Goal: Communication & Community: Share content

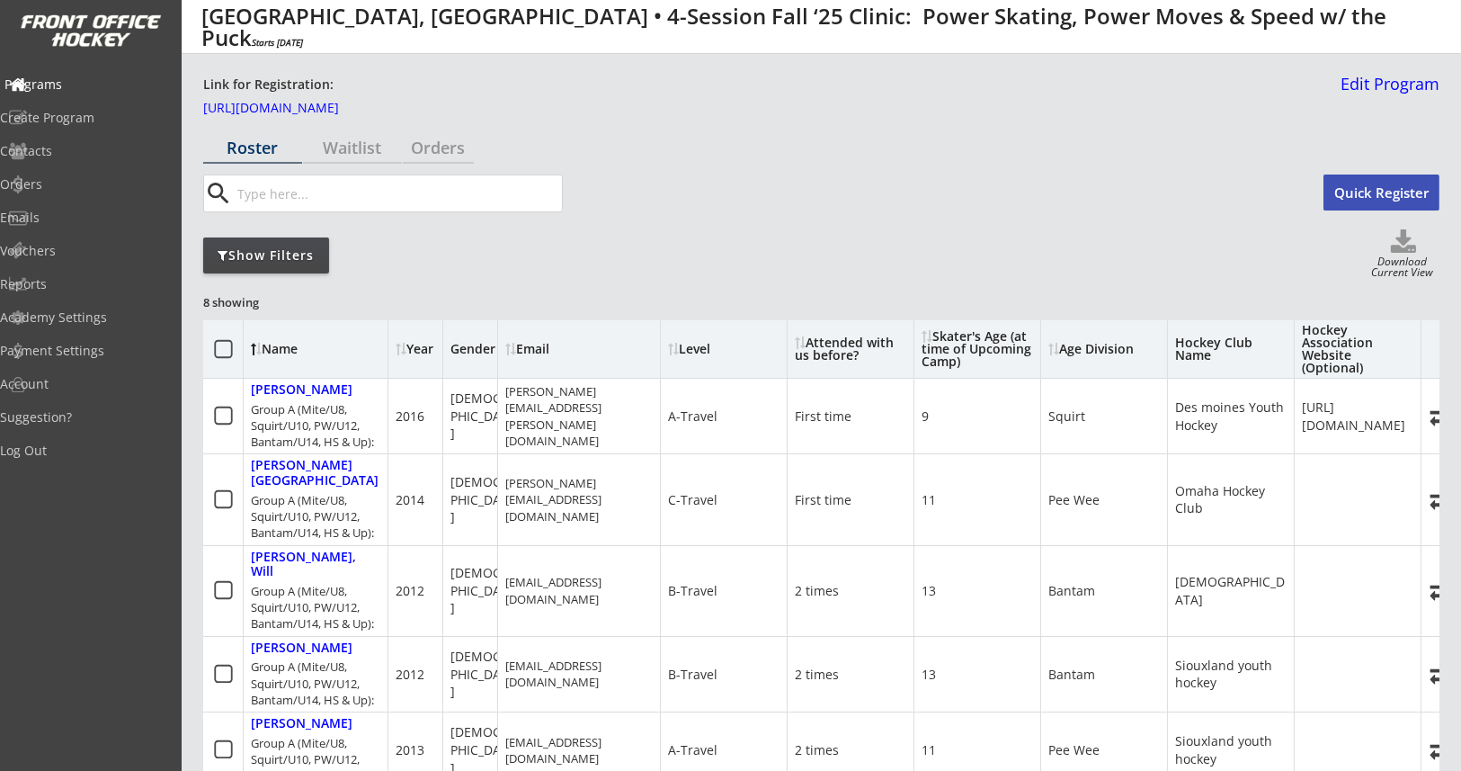
click at [72, 86] on div "Programs" at bounding box center [85, 84] width 162 height 13
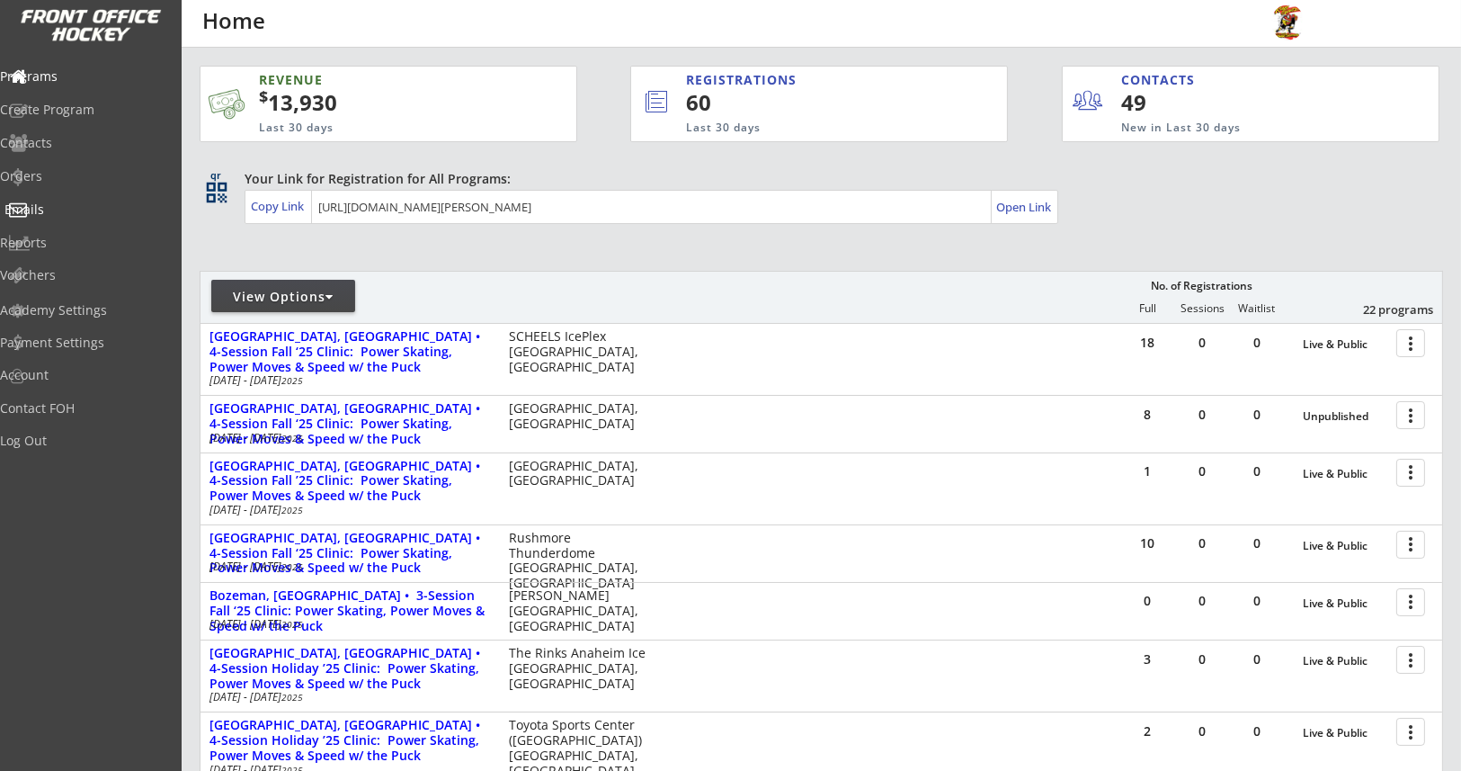
click at [92, 217] on div "Emails" at bounding box center [85, 210] width 171 height 31
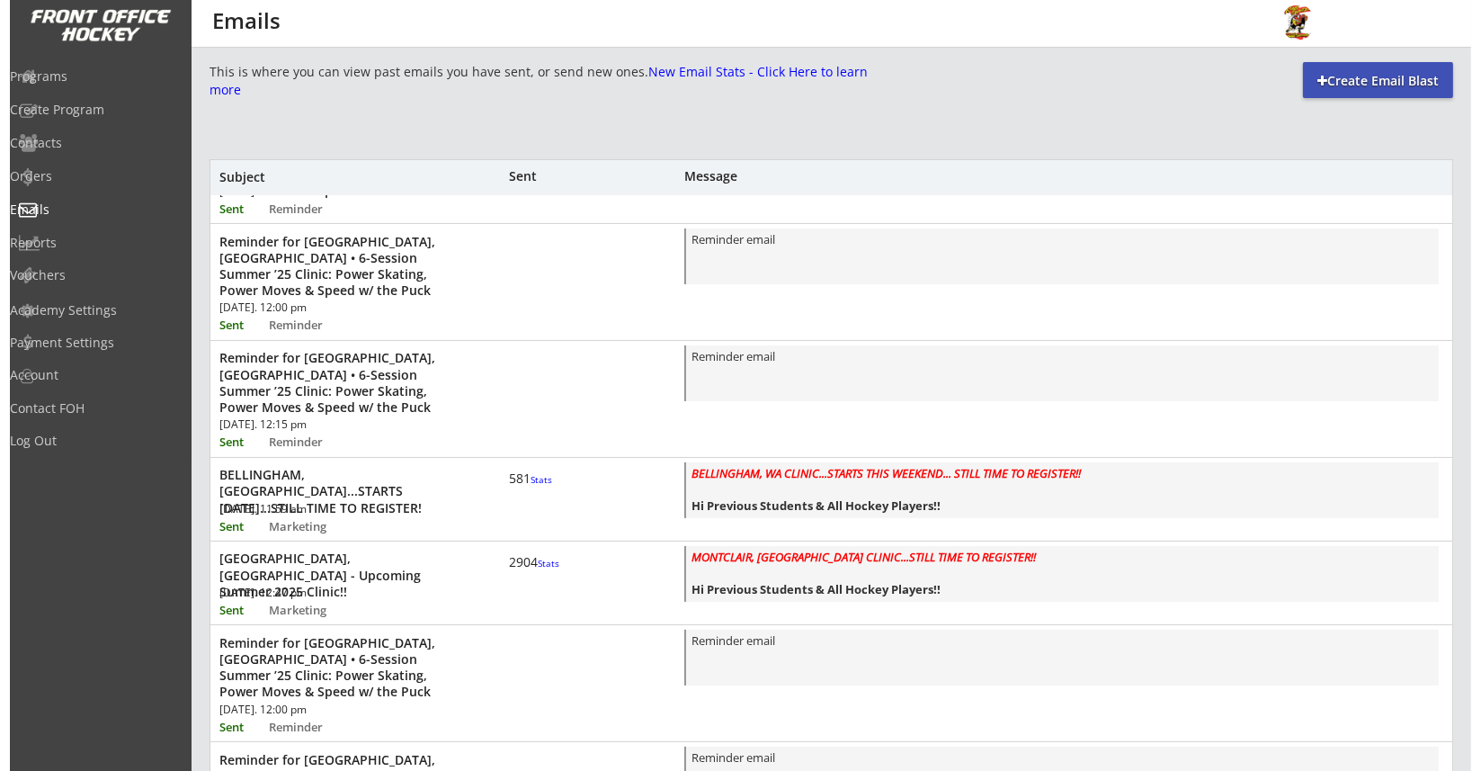
scroll to position [673, 0]
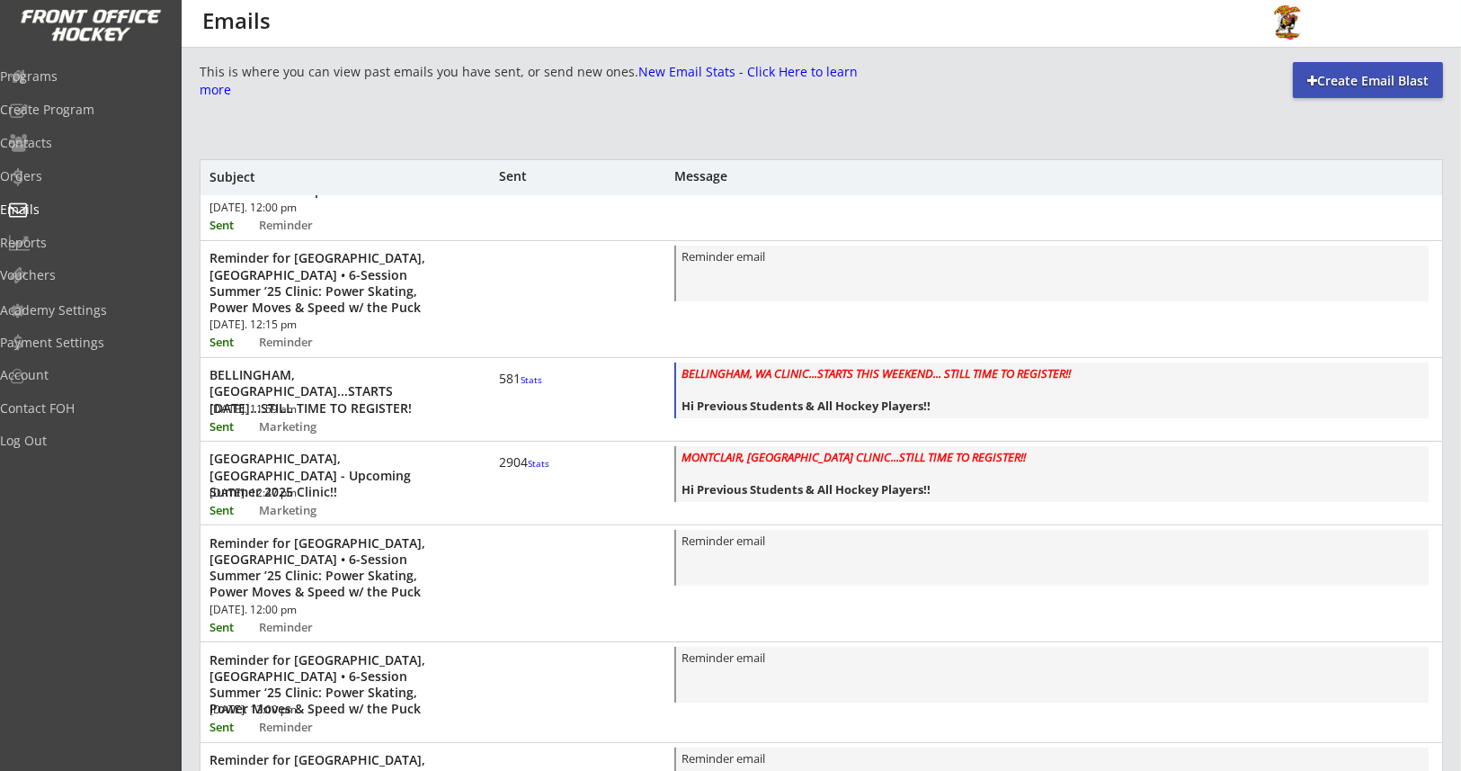
click at [738, 366] on em "BELLINGHAM, WA CLINIC...STARTS THIS WEEKEND... STILL TIME TO REGISTER!!" at bounding box center [876, 373] width 389 height 16
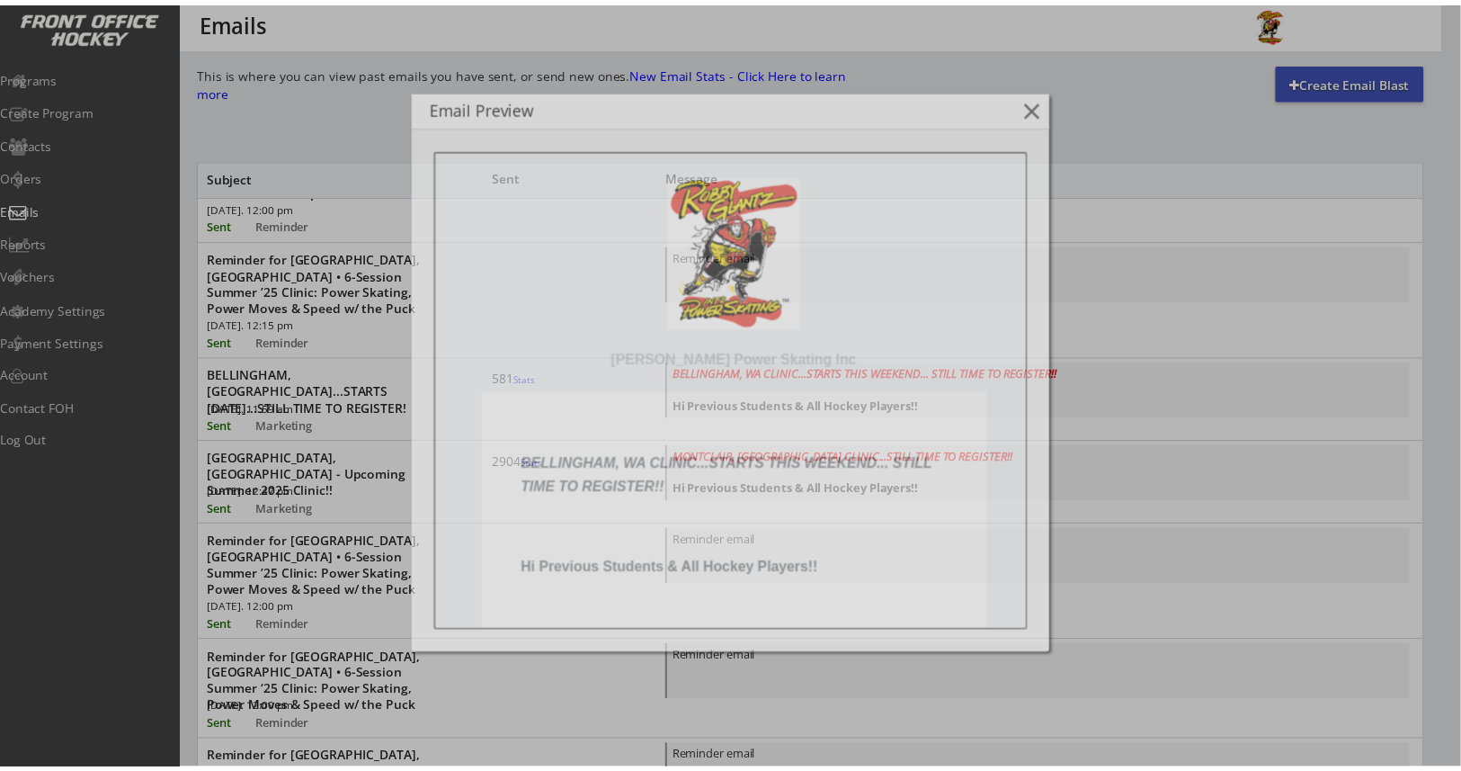
scroll to position [0, 0]
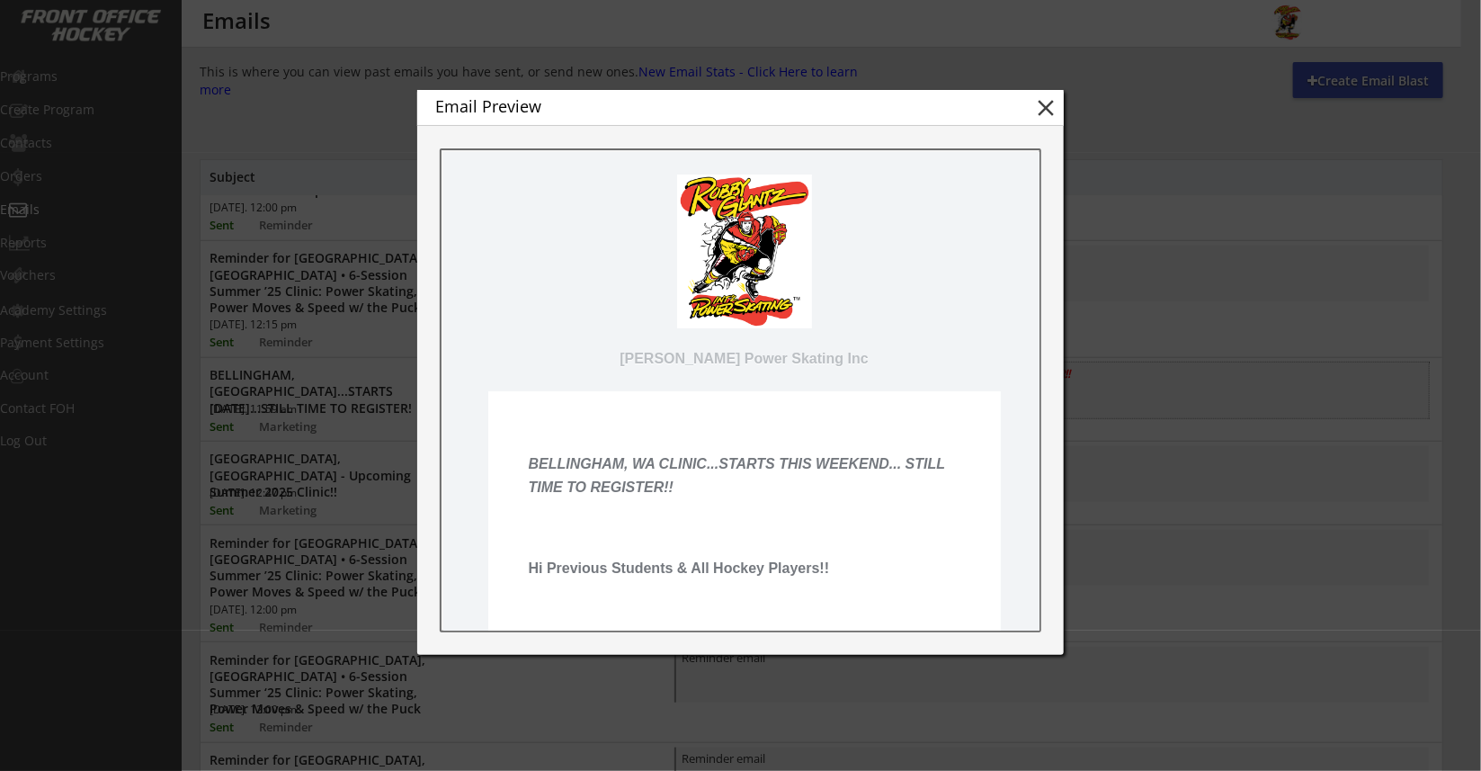
click at [1044, 116] on button "close" at bounding box center [1045, 107] width 27 height 27
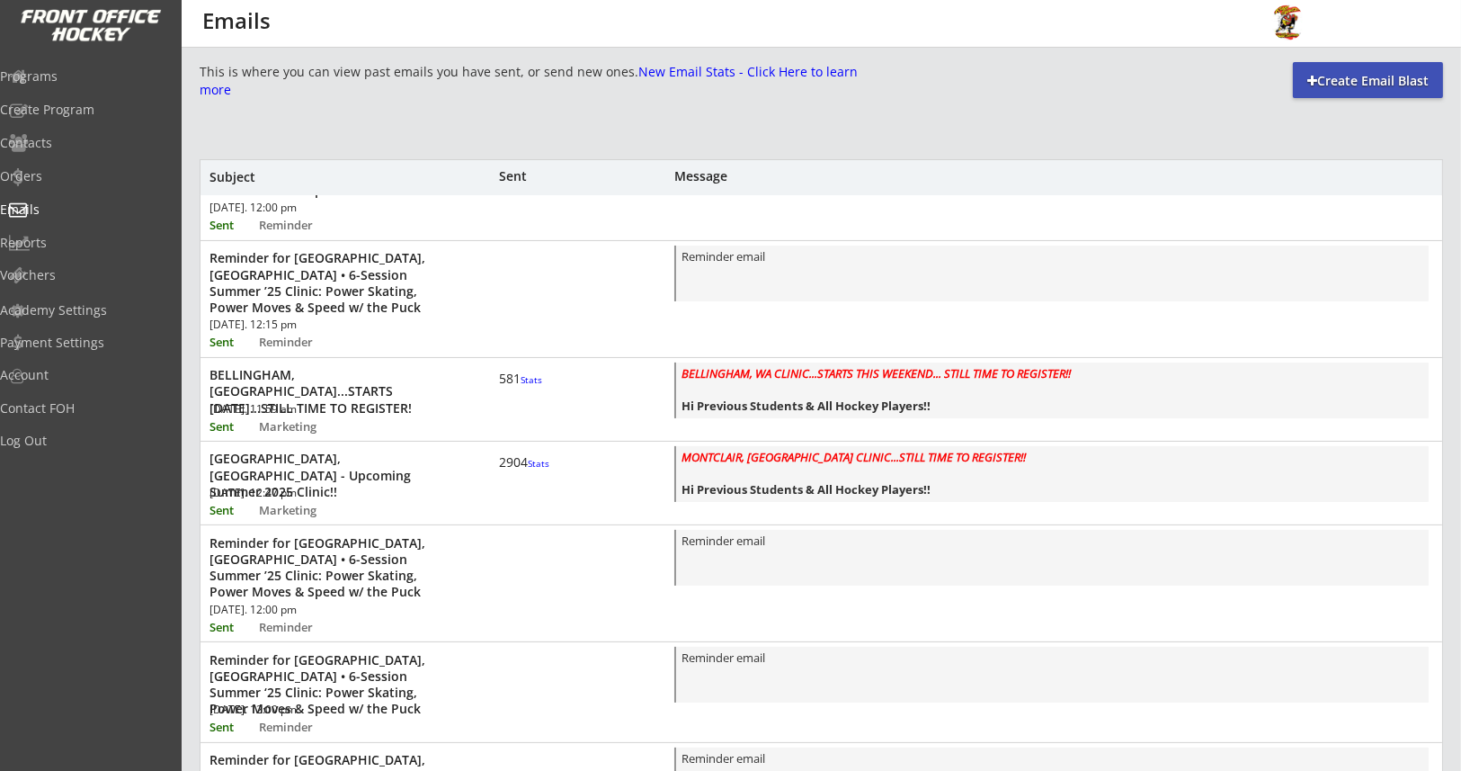
click at [1303, 76] on div "Create Email Blast" at bounding box center [1368, 81] width 150 height 18
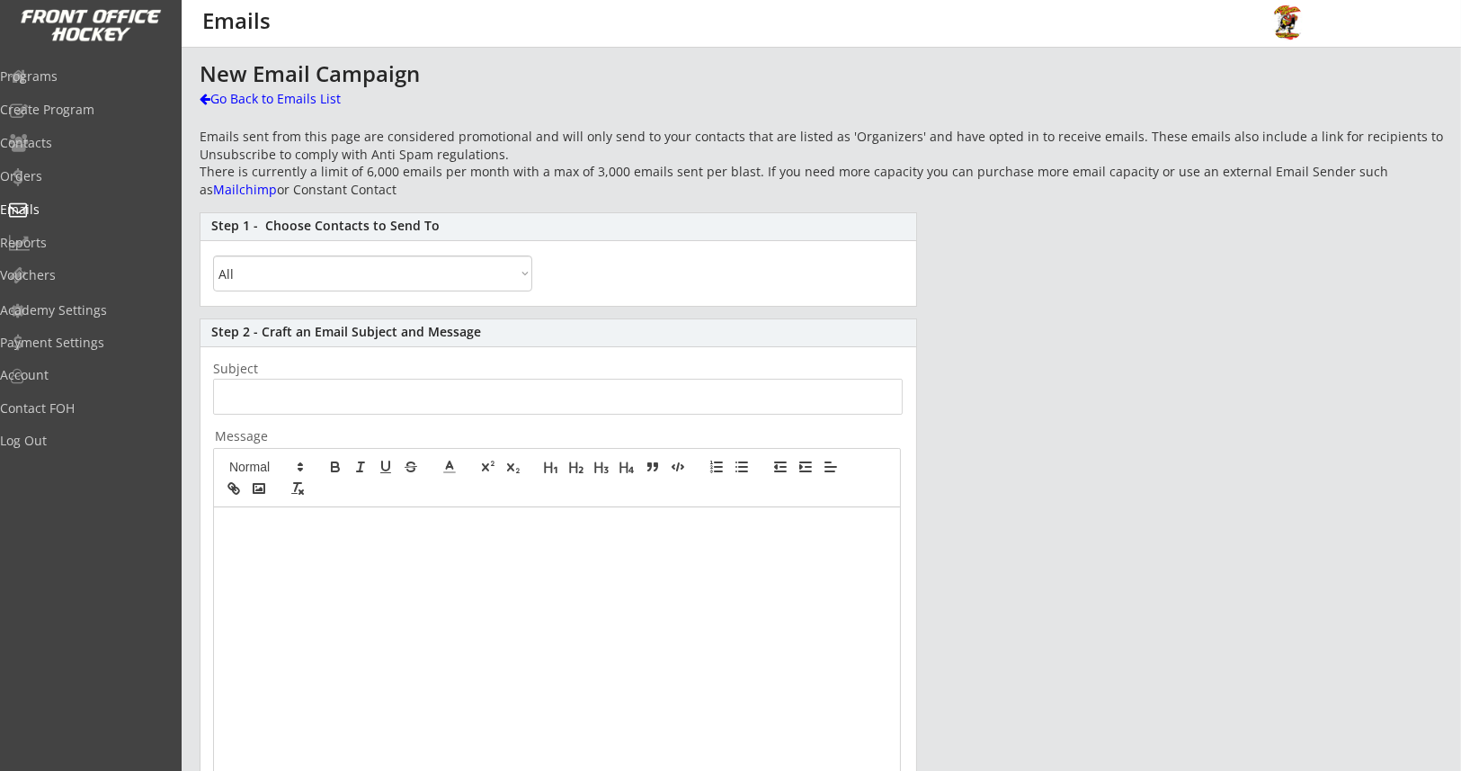
click at [301, 271] on select "All By Specific Programs Within Birth Year Range By Location" at bounding box center [372, 273] width 319 height 36
click at [213, 255] on select "All By Specific Programs Within Birth Year Range By Location" at bounding box center [372, 273] width 319 height 36
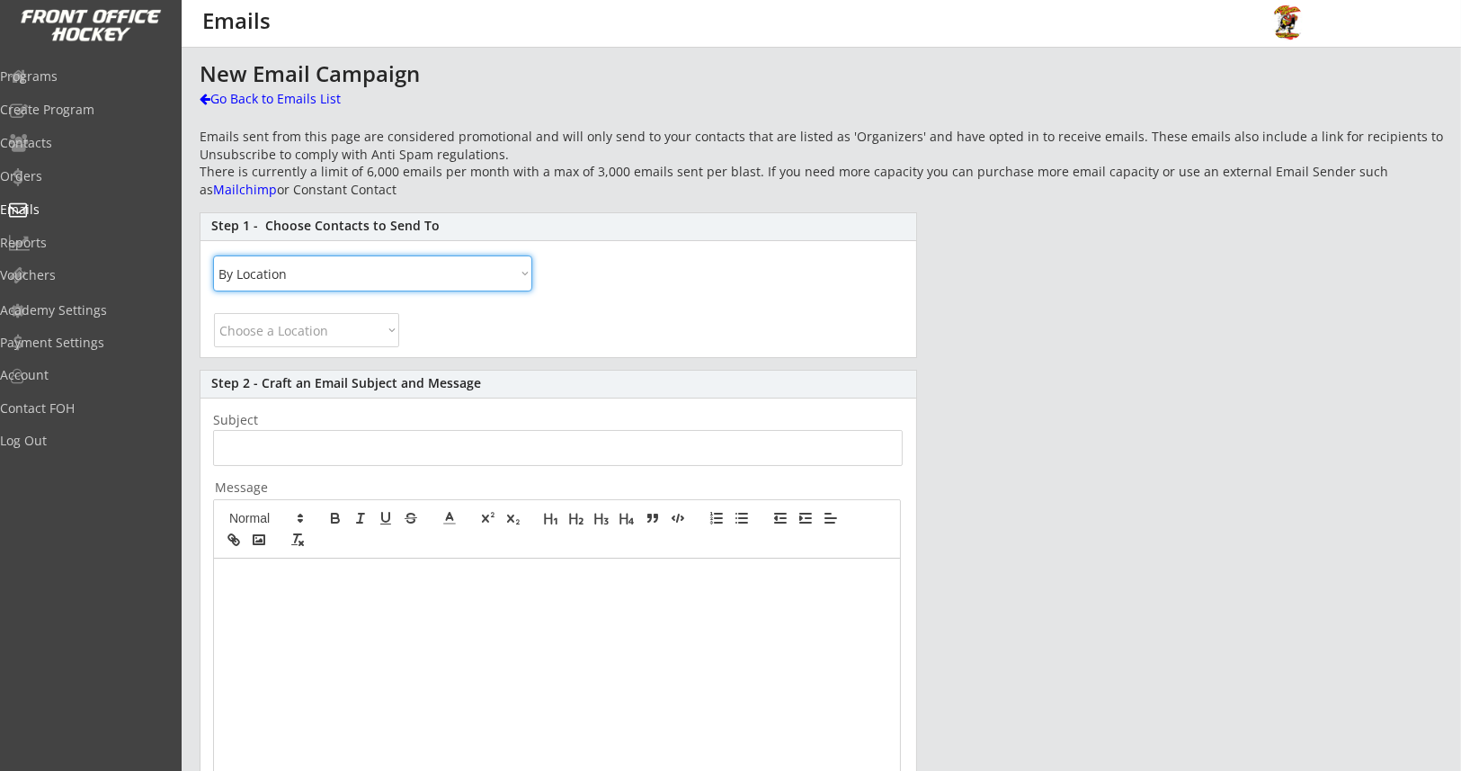
click at [309, 276] on select "All By Specific Programs Within Birth Year Range By Location" at bounding box center [372, 273] width 319 height 36
select select ""By Specific Programs""
click at [213, 255] on select "All By Specific Programs Within Birth Year Range By Location" at bounding box center [372, 273] width 319 height 36
select select
click at [303, 331] on input "search" at bounding box center [558, 324] width 679 height 17
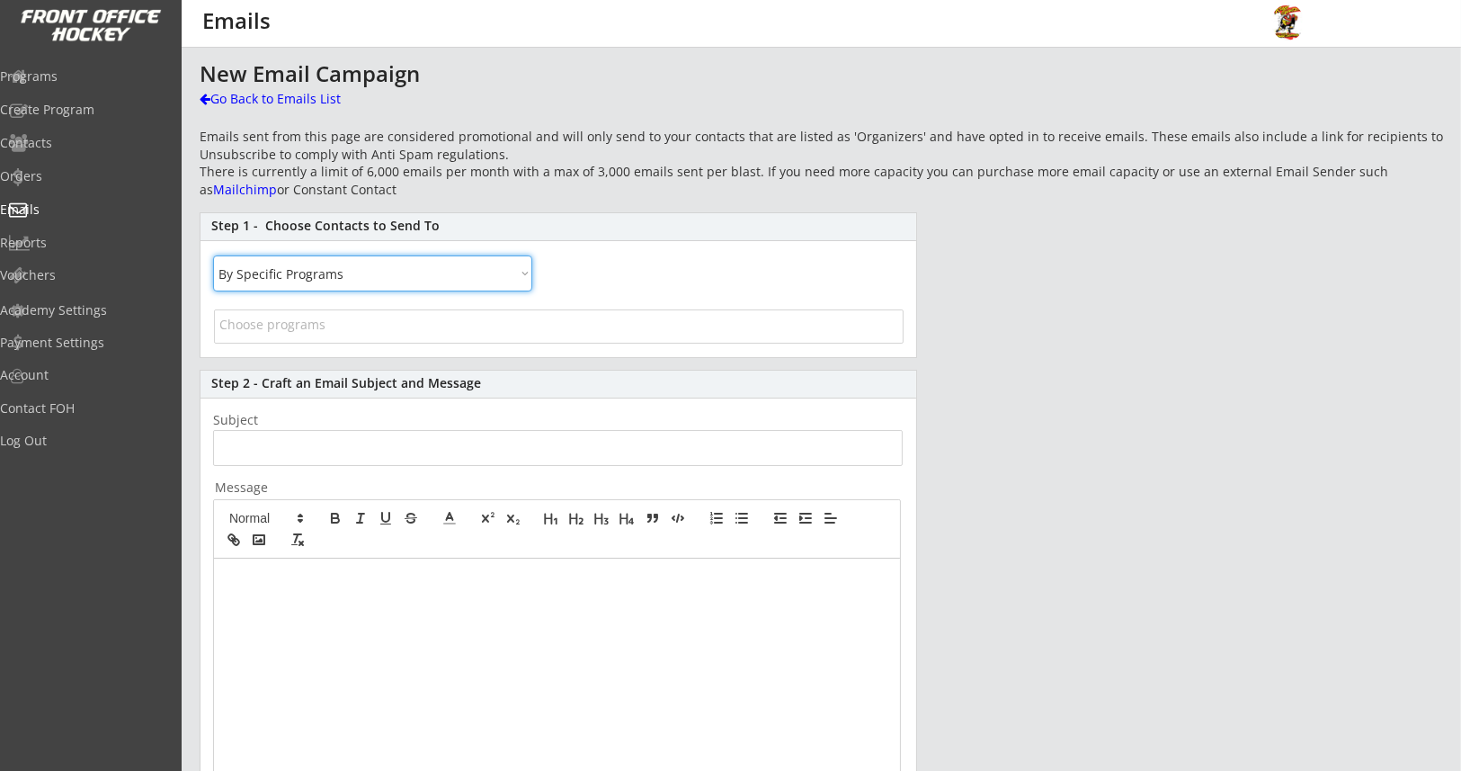
click at [327, 270] on select "All By Specific Programs Within Birth Year Range By Location" at bounding box center [372, 273] width 319 height 36
select select ""By Location""
click at [213, 255] on select "All By Specific Programs Within Birth Year Range By Location" at bounding box center [372, 273] width 319 height 36
click at [265, 325] on select "Choose a Location Canada United States Alabama Alaska Arizona Arkansas Californ…" at bounding box center [306, 330] width 185 height 34
click at [214, 313] on select "Choose a Location Canada United States Alabama Alaska Arizona Arkansas Californ…" at bounding box center [306, 330] width 185 height 34
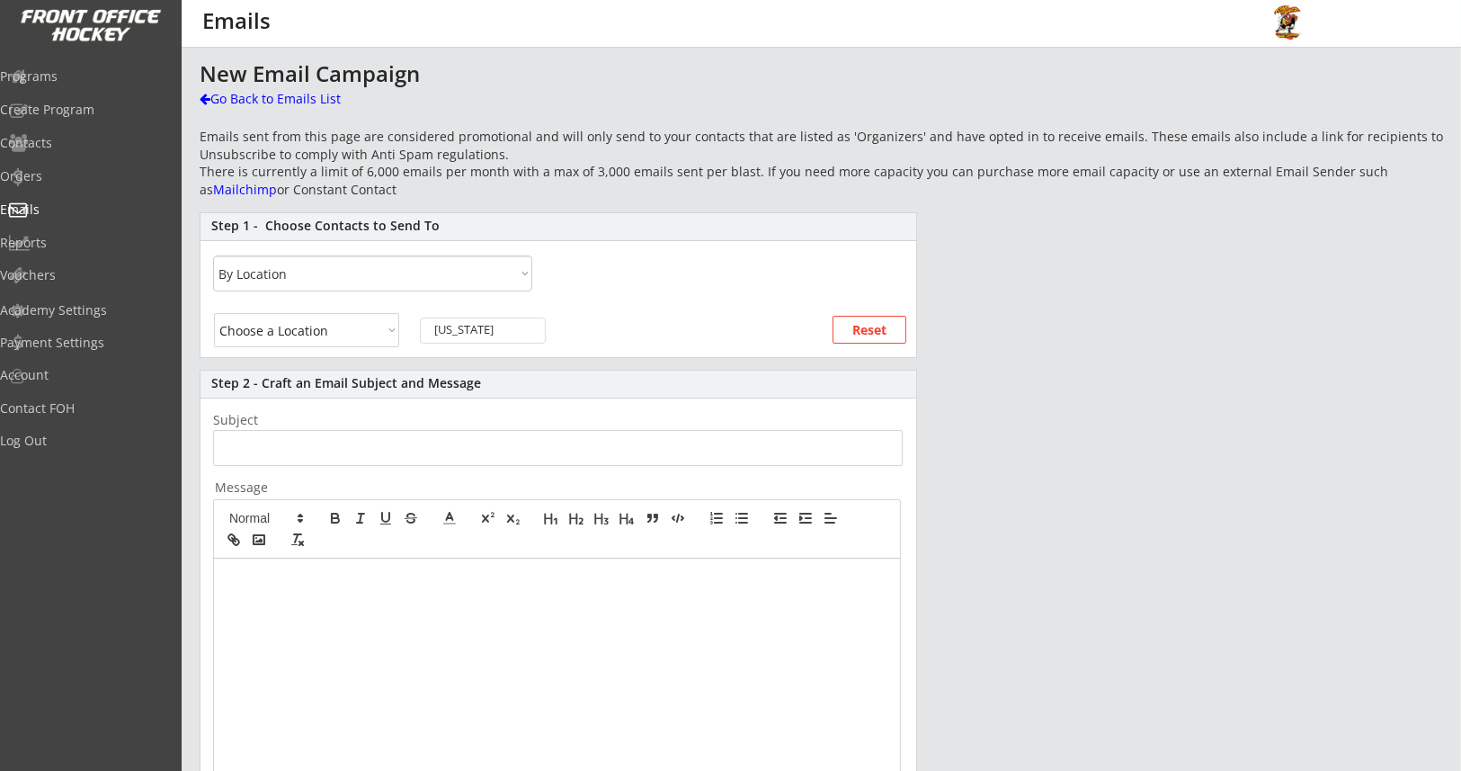
click at [400, 329] on div "Choose a Location Canada United States Alabama Alaska Arizona Arkansas Californ…" at bounding box center [559, 330] width 716 height 51
click at [394, 327] on select "Choose a Location Canada United States Alabama Alaska Arizona Arkansas Californ…" at bounding box center [306, 330] width 185 height 34
click at [214, 313] on select "Choose a Location Canada United States Alabama Alaska Arizona Arkansas Californ…" at bounding box center [306, 330] width 185 height 34
click at [606, 321] on div "Mississippi" at bounding box center [621, 329] width 111 height 16
click at [660, 325] on div "Mississippi" at bounding box center [621, 329] width 111 height 16
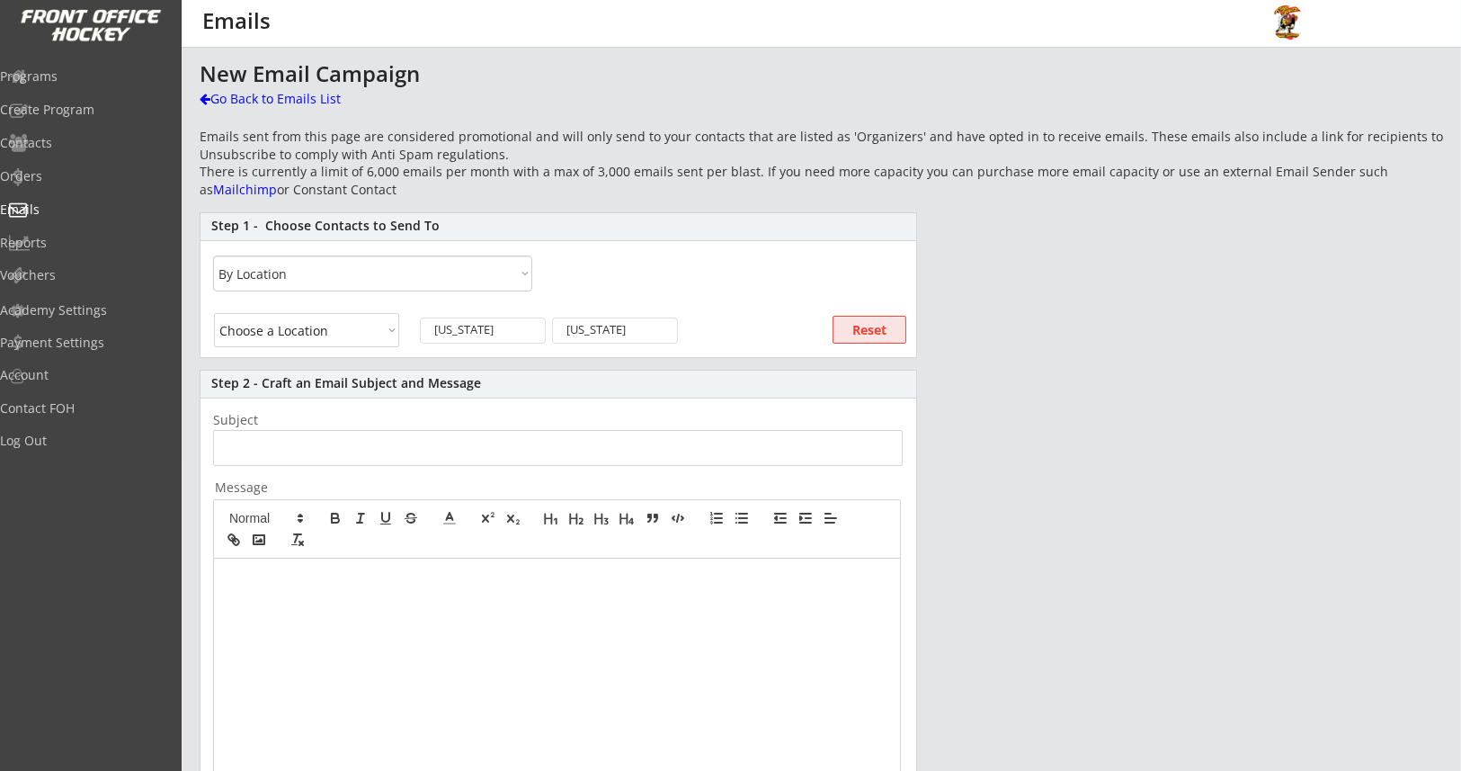
click at [896, 329] on button "Reset" at bounding box center [870, 330] width 74 height 28
click at [374, 323] on select "Choose a Location Canada United States Alabama Alaska Arizona Arkansas Californ…" at bounding box center [306, 330] width 185 height 34
click at [214, 313] on select "Choose a Location Canada United States Alabama Alaska Arizona Arkansas Californ…" at bounding box center [306, 330] width 185 height 34
click at [319, 327] on select "Choose a Location Canada United States Alabama Alaska Arizona Arkansas Californ…" at bounding box center [306, 330] width 185 height 34
click at [214, 313] on select "Choose a Location Canada United States Alabama Alaska Arizona Arkansas Californ…" at bounding box center [306, 330] width 185 height 34
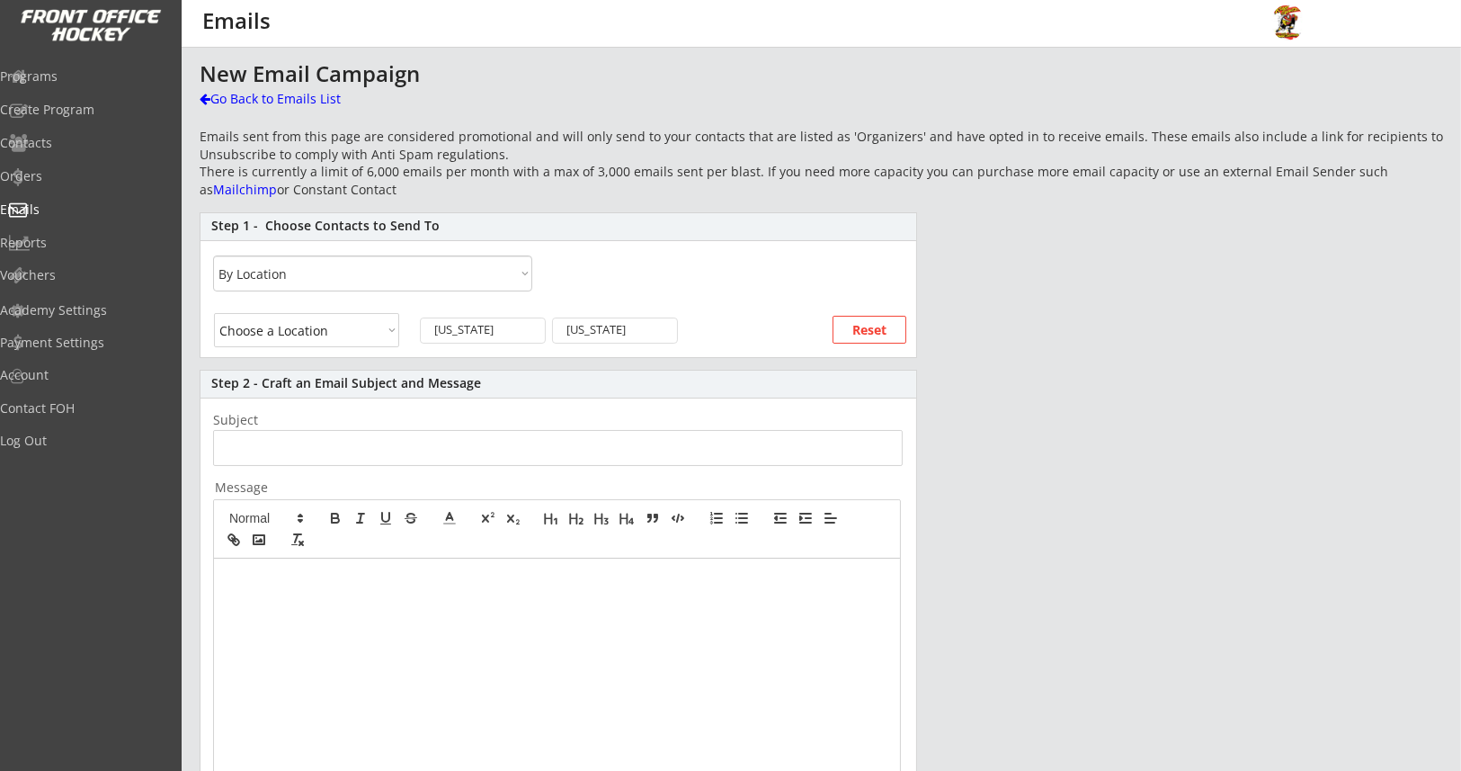
click at [345, 325] on select "Choose a Location Canada United States Alabama Alaska Arizona Arkansas Californ…" at bounding box center [306, 330] width 185 height 34
click at [214, 313] on select "Choose a Location Canada United States Alabama Alaska Arizona Arkansas Californ…" at bounding box center [306, 330] width 185 height 34
click at [340, 325] on select "Choose a Location Canada United States Alabama Alaska Arizona Arkansas Californ…" at bounding box center [306, 330] width 185 height 34
click at [214, 313] on select "Choose a Location Canada United States Alabama Alaska Arizona Arkansas Californ…" at bounding box center [306, 330] width 185 height 34
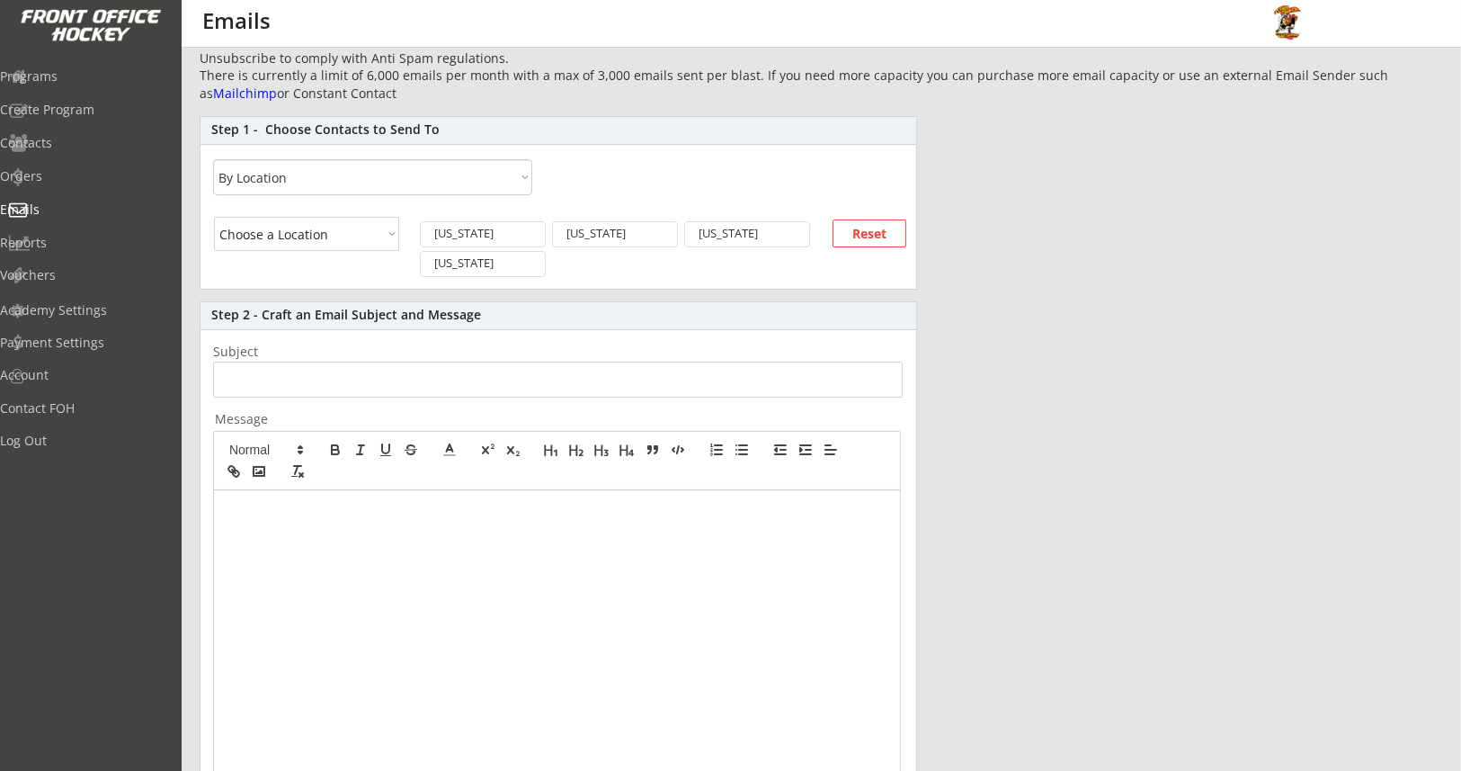
scroll to position [134, 0]
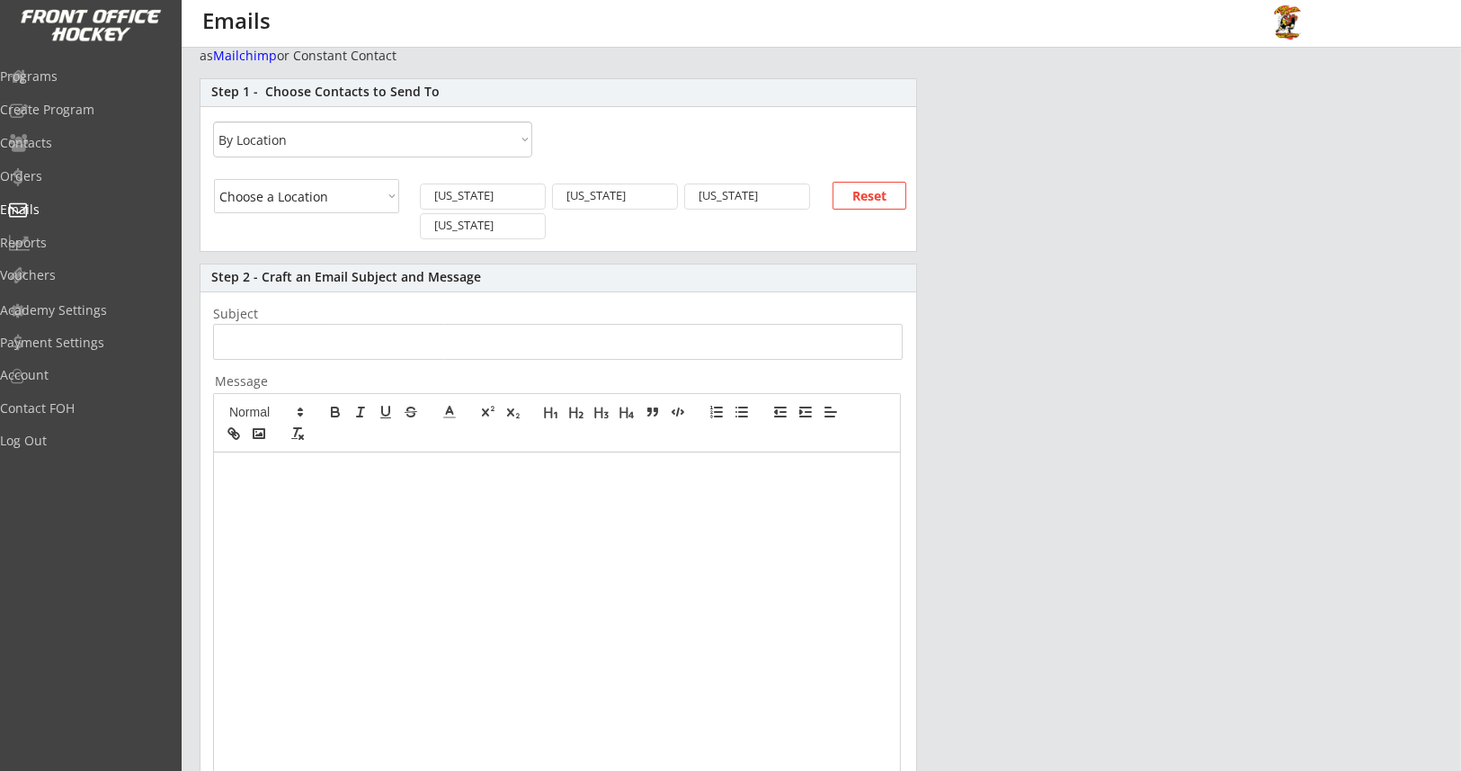
click at [366, 190] on select "Choose a Location Canada United States Alabama Alaska Arizona Arkansas Californ…" at bounding box center [306, 196] width 185 height 34
click at [214, 179] on select "Choose a Location Canada United States Alabama Alaska Arizona Arkansas Californ…" at bounding box center [306, 196] width 185 height 34
click at [397, 196] on select "Choose a Location Canada United States Alabama Alaska Arizona Arkansas Californ…" at bounding box center [306, 196] width 185 height 34
select select ""Kansas""
click at [214, 179] on select "Choose a Location Canada United States Alabama Alaska Arizona Arkansas Californ…" at bounding box center [306, 196] width 185 height 34
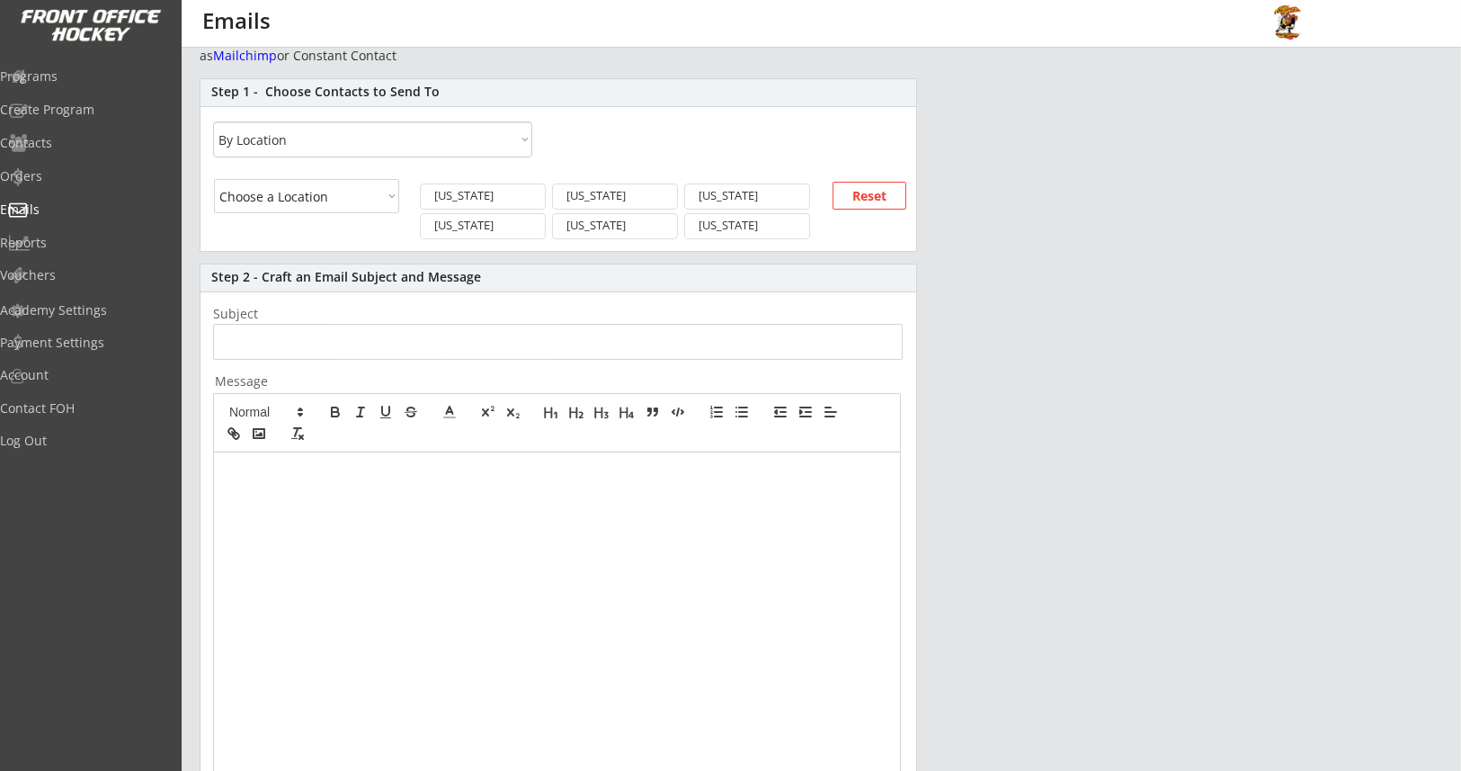
click at [315, 493] on div at bounding box center [557, 620] width 686 height 337
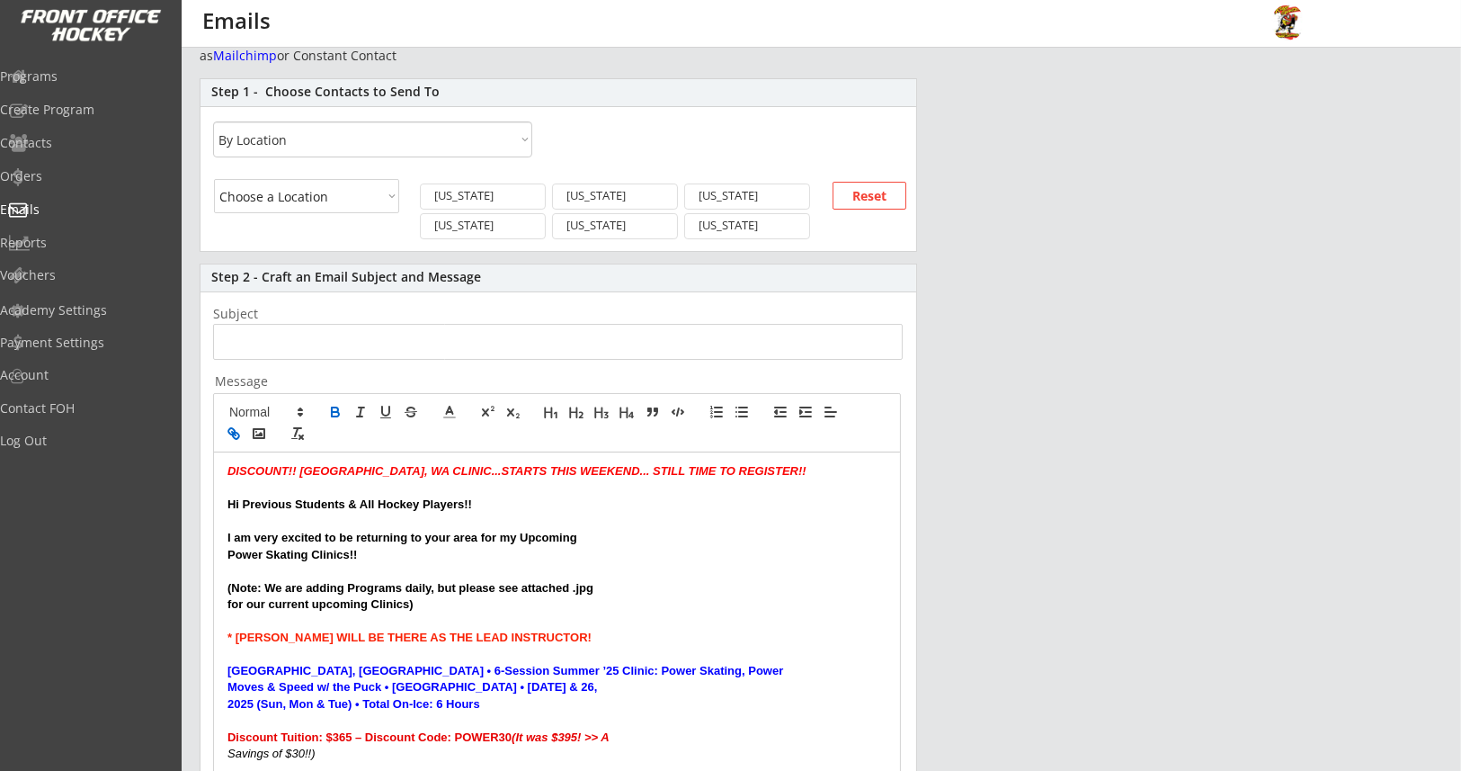
scroll to position [0, 0]
drag, startPoint x: 299, startPoint y: 470, endPoint x: 376, endPoint y: 470, distance: 76.4
click at [376, 470] on em "DISCOUNT!! BELLINGHAM, WA CLINIC...STARTS THIS WEEKEND... STILL TIME TO REGISTE…" at bounding box center [516, 470] width 579 height 13
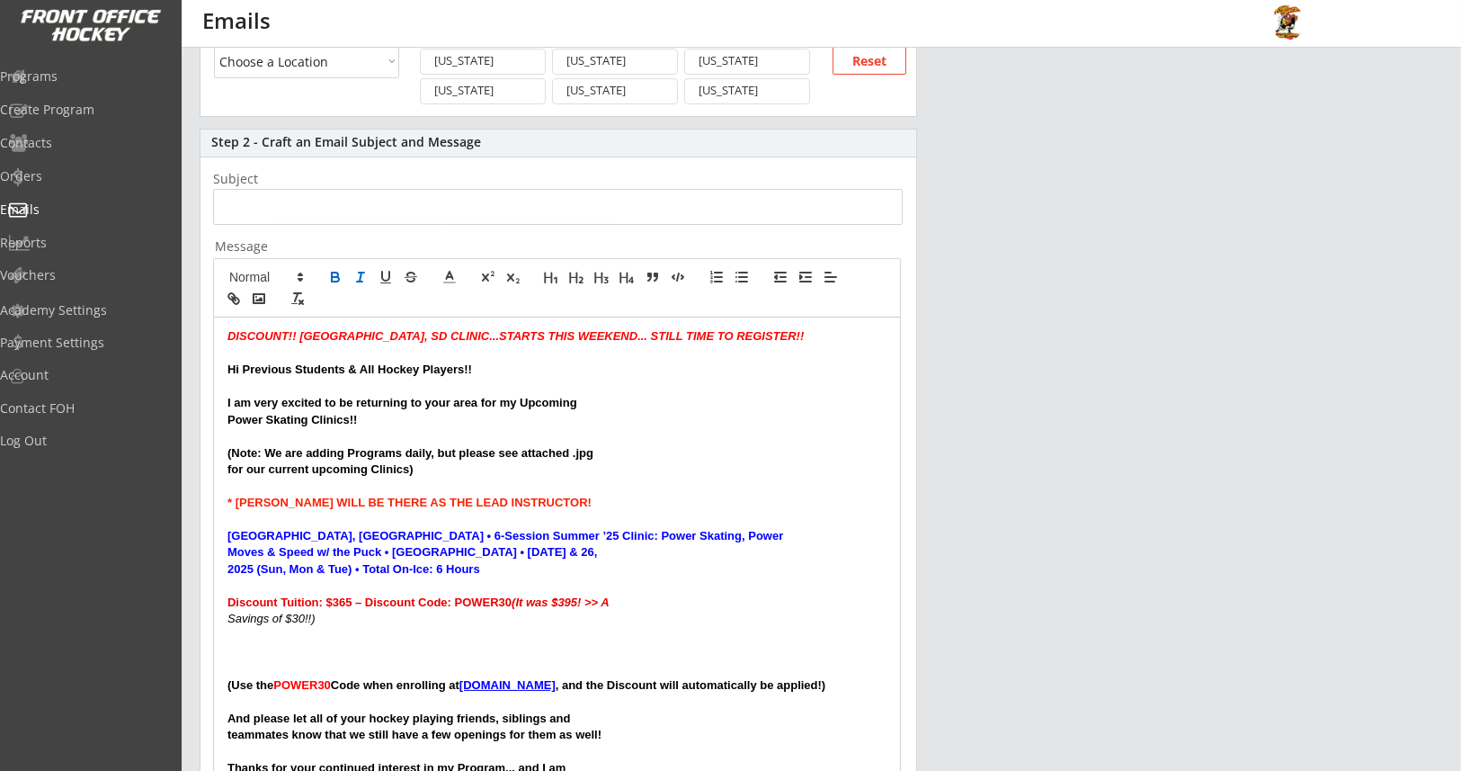
scroll to position [404, 0]
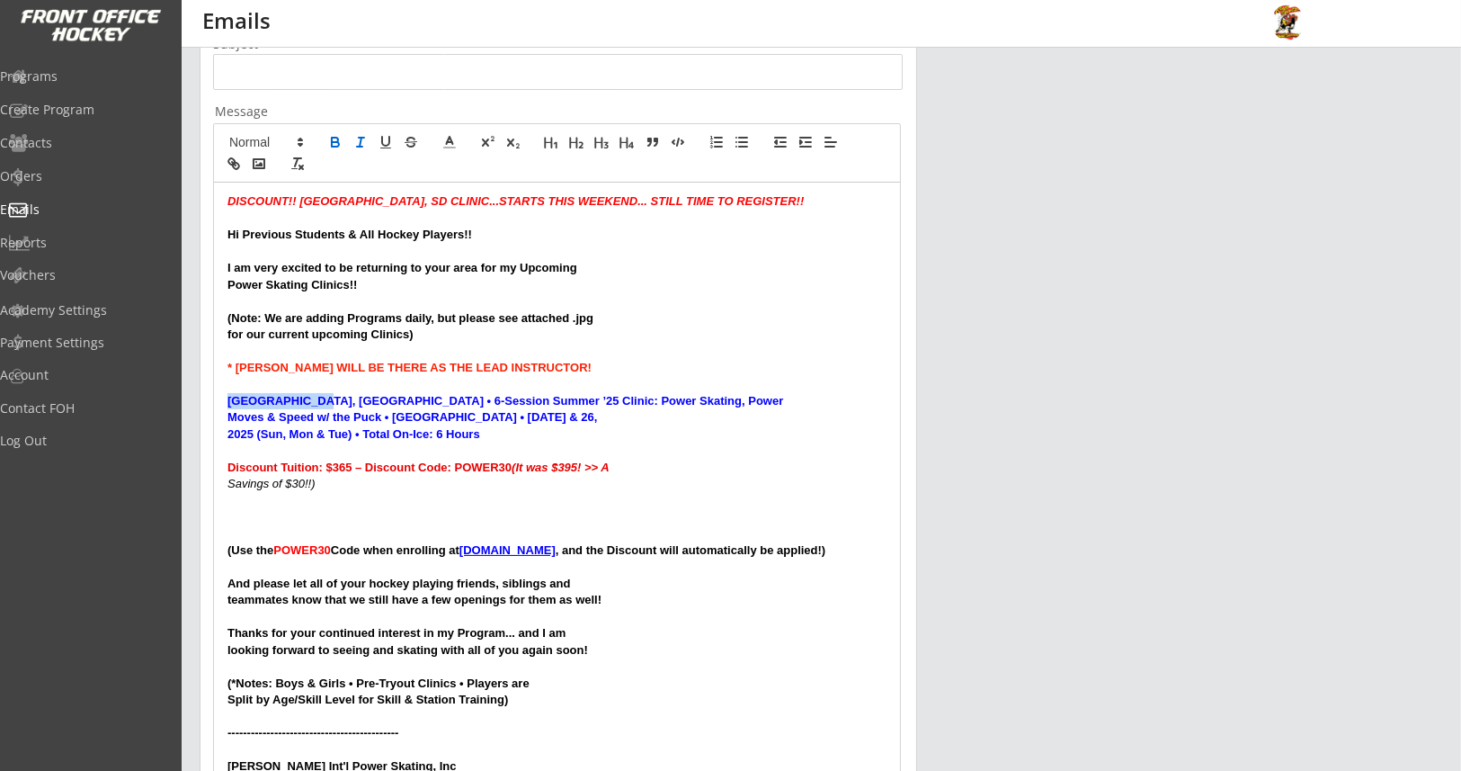
drag, startPoint x: 226, startPoint y: 398, endPoint x: 313, endPoint y: 397, distance: 87.2
click at [313, 397] on strong "Bellingham, WA • 6-Session Summer ’25 Clinic: Power Skating, Power" at bounding box center [505, 400] width 556 height 13
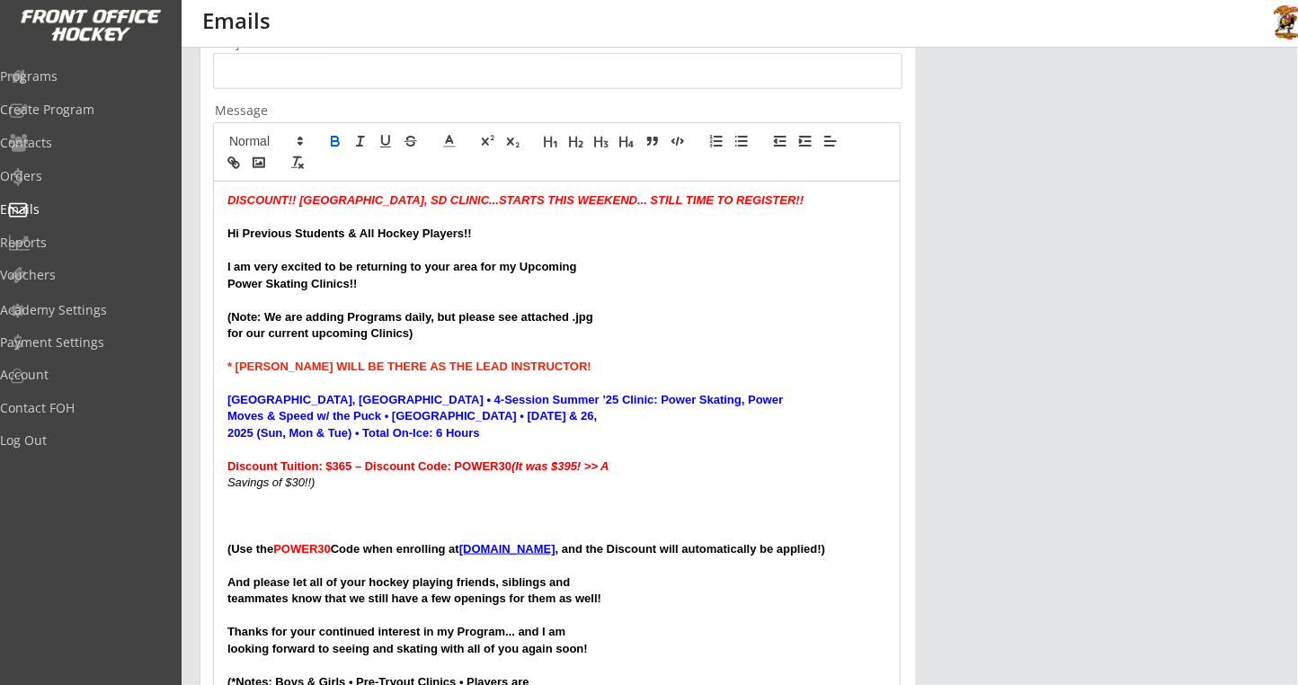
select select ""Kansas""
click at [397, 414] on strong "Moves & Speed w/ the Puck • Bellingham Sportsplex • August 24, 25 & 26," at bounding box center [412, 415] width 370 height 13
click at [462, 413] on strong "Moves & Speed w/ the Puck • SCHEELS Sportsplex • August 24, 25 & 26," at bounding box center [409, 415] width 364 height 13
drag, startPoint x: 454, startPoint y: 414, endPoint x: 482, endPoint y: 414, distance: 27.9
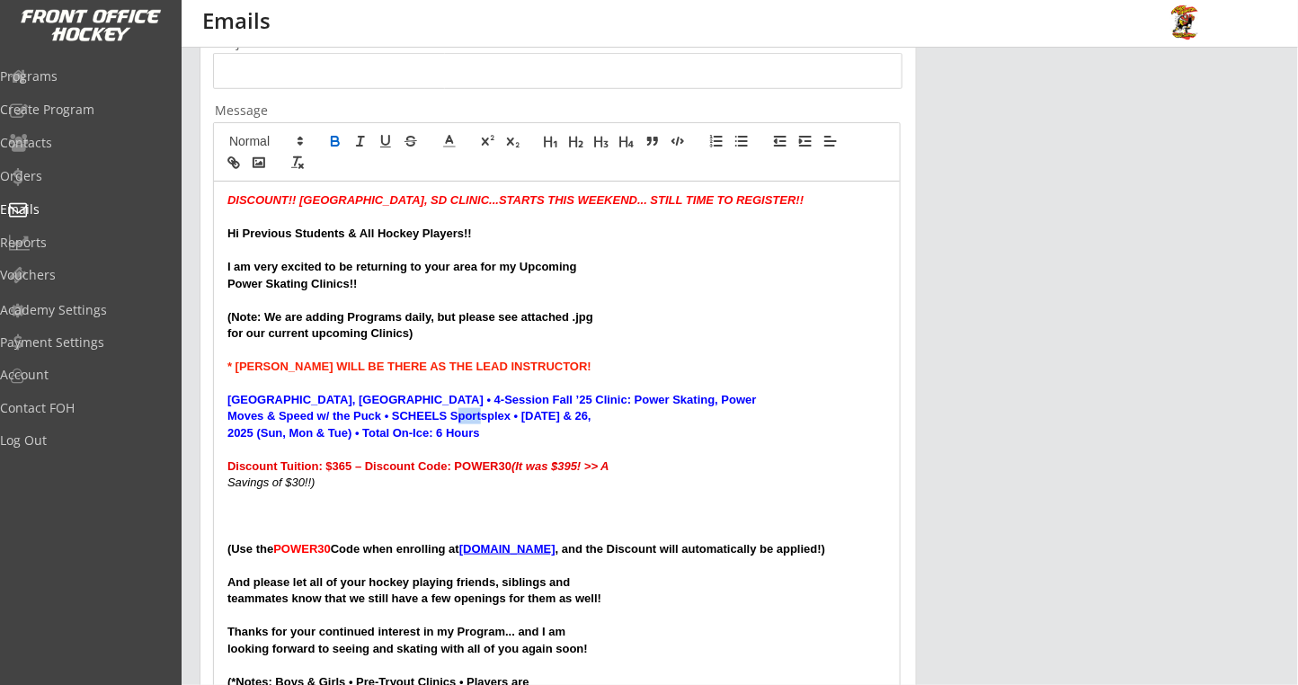
click at [482, 414] on strong "Moves & Speed w/ the Puck • SCHEELS Sportsplex • August 24, 25 & 26," at bounding box center [409, 415] width 364 height 13
drag, startPoint x: 503, startPoint y: 415, endPoint x: 598, endPoint y: 416, distance: 95.3
click at [571, 416] on strong "Moves & Speed w/ the Puck • SCHEELS IcePlex • August 24, 25 & 26," at bounding box center [398, 415] width 343 height 13
click at [344, 430] on strong "2025 (Sun, Mon & Tue) • Total On-Ice: 6 Hours" at bounding box center [353, 432] width 253 height 13
click at [400, 431] on strong "2025 (Fri & Sat) • Total On-Ice: 6 Hours" at bounding box center [333, 432] width 213 height 13
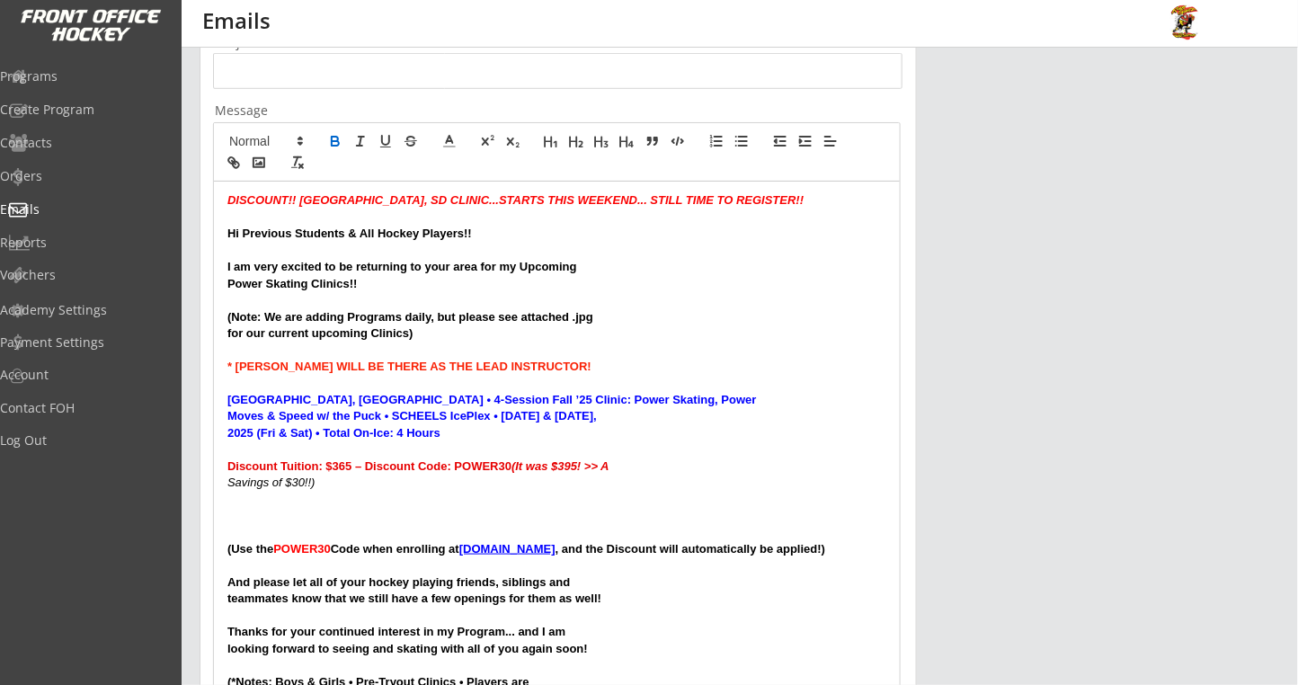
click at [444, 415] on strong "Moves & Speed w/ the Puck • SCHEELS IcePlex • September 26 & 27," at bounding box center [412, 415] width 370 height 13
click at [333, 467] on strong "Discount Tuition: $365 – Discount Code: POWER30 (It was $395! >> A" at bounding box center [418, 465] width 382 height 13
drag, startPoint x: 457, startPoint y: 467, endPoint x: 495, endPoint y: 461, distance: 39.0
click at [495, 461] on strong "Discount Tuition: $195 – Discount Code: POWER30 (It was $395! >> A" at bounding box center [418, 465] width 382 height 13
drag, startPoint x: 575, startPoint y: 466, endPoint x: 586, endPoint y: 465, distance: 10.8
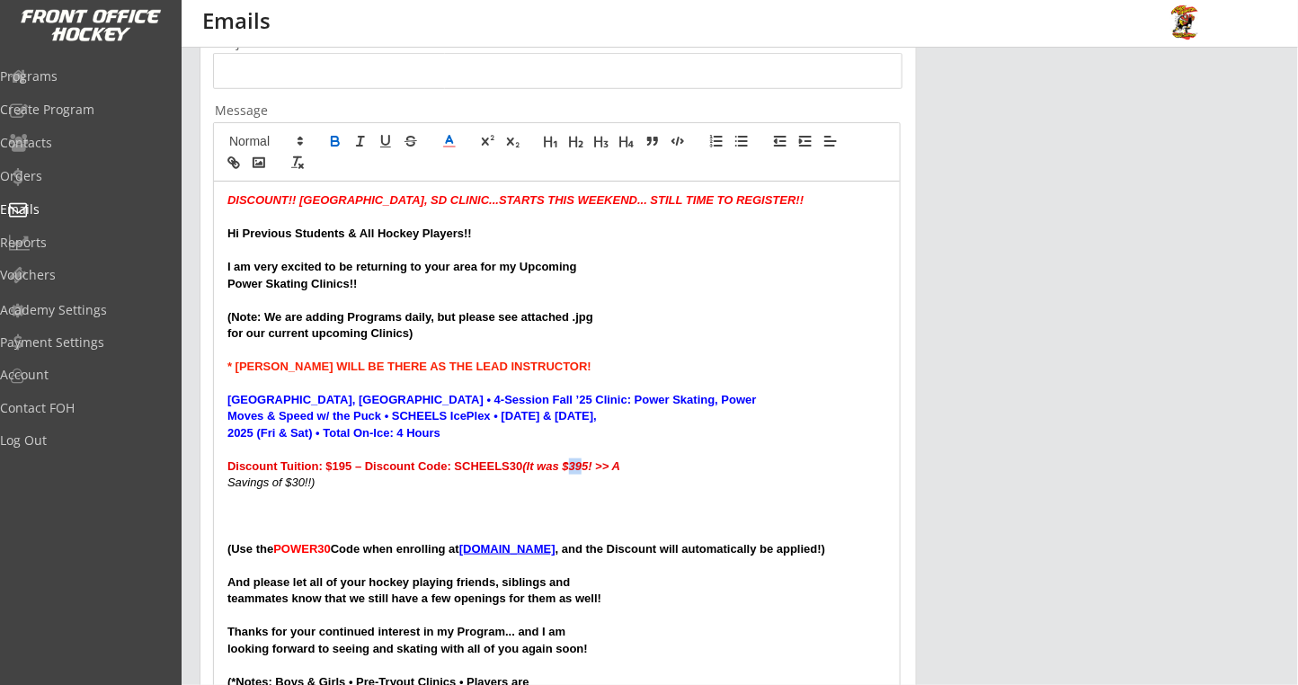
click at [586, 465] on em "(It was $395! >> A" at bounding box center [571, 465] width 98 height 13
click at [668, 469] on p "Discount Tuition: $195 – Discount Code: SCHEELS30 (It was $225! >> A" at bounding box center [556, 467] width 659 height 16
click at [388, 484] on p "Savings of $30!!)" at bounding box center [556, 483] width 659 height 16
drag, startPoint x: 391, startPoint y: 478, endPoint x: 221, endPoint y: 478, distance: 169.9
click at [221, 478] on div "DISCOUNT!! SIOUX FALLS, SD CLINIC...STARTS THIS WEEKEND... STILL TIME TO REGIST…" at bounding box center [557, 502] width 686 height 640
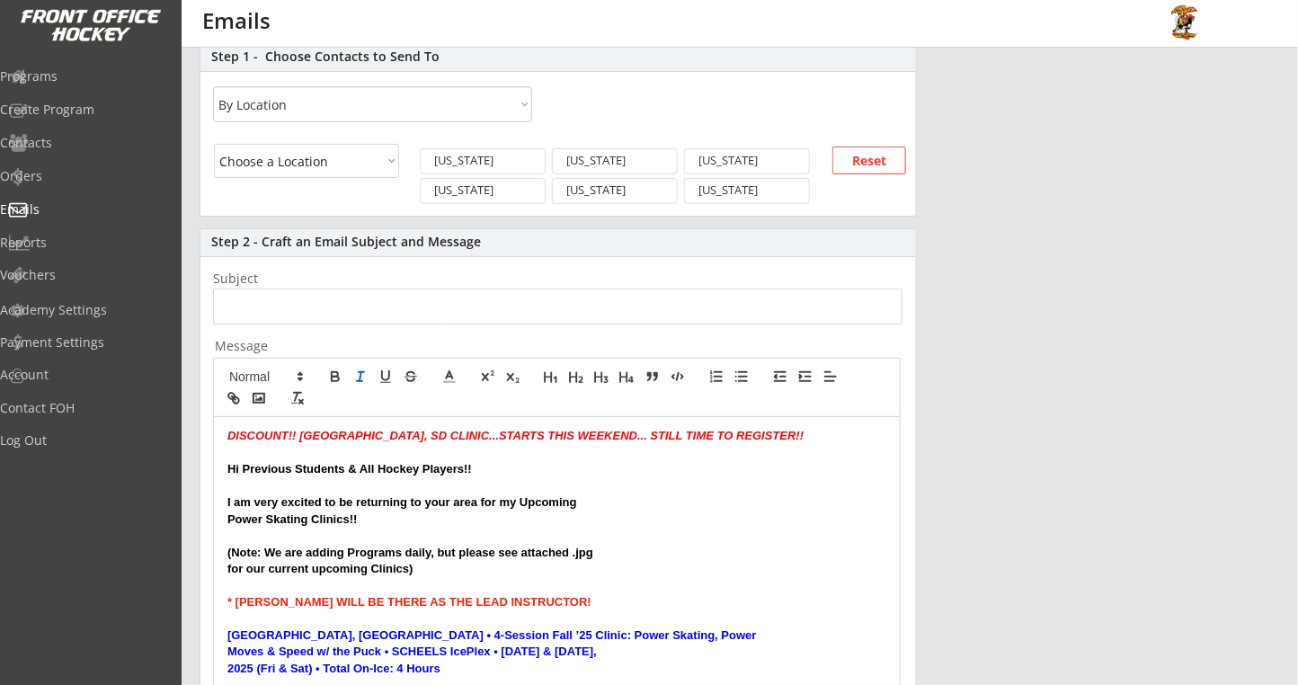
scroll to position [165, 0]
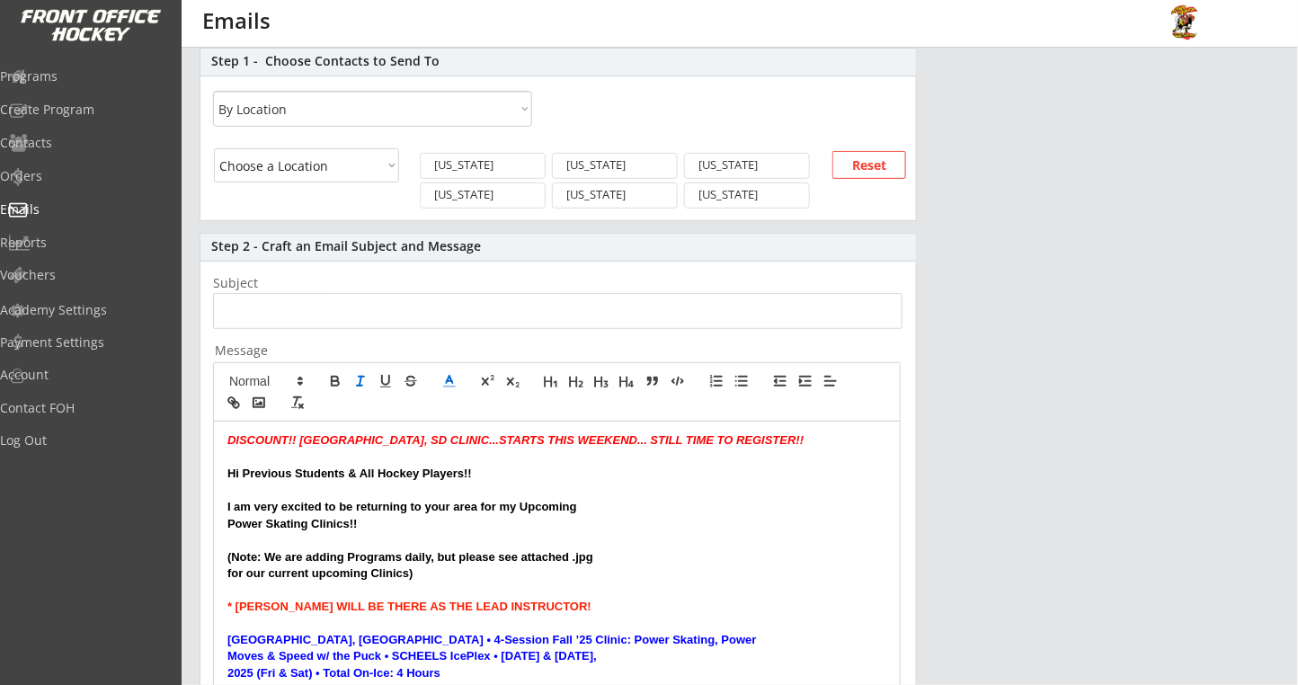
click at [453, 381] on icon at bounding box center [449, 381] width 16 height 16
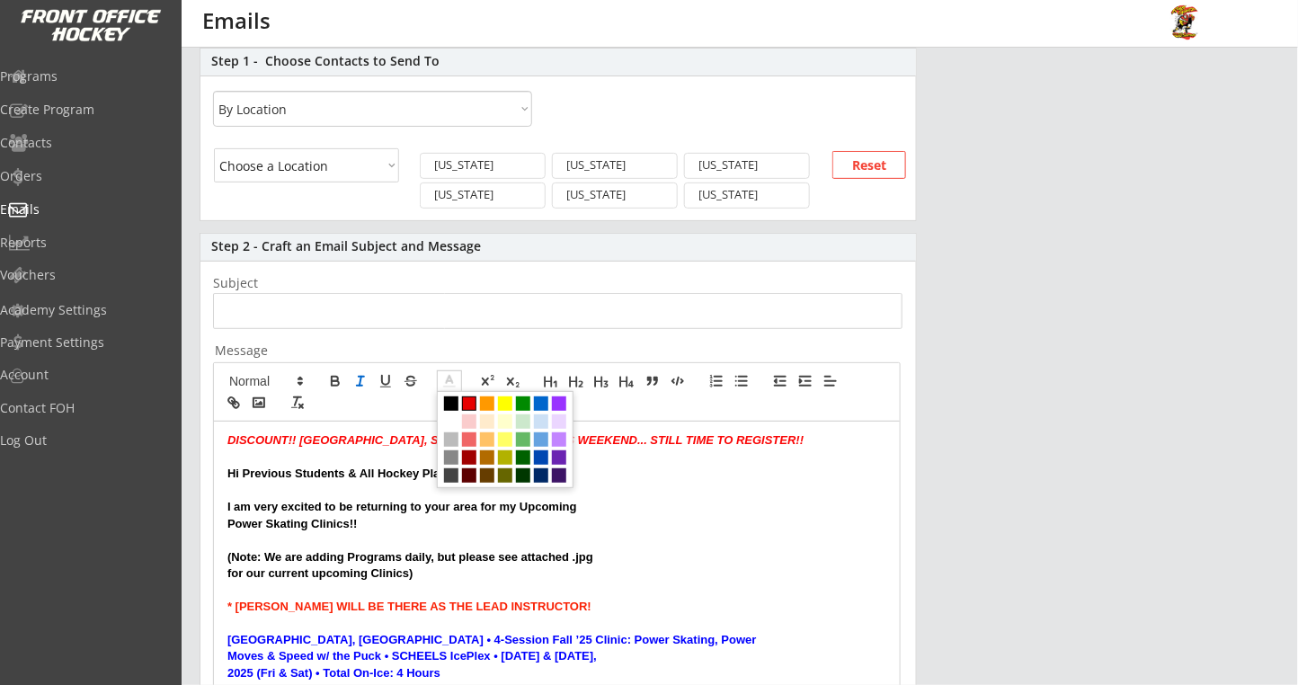
click at [470, 400] on span at bounding box center [469, 404] width 14 height 14
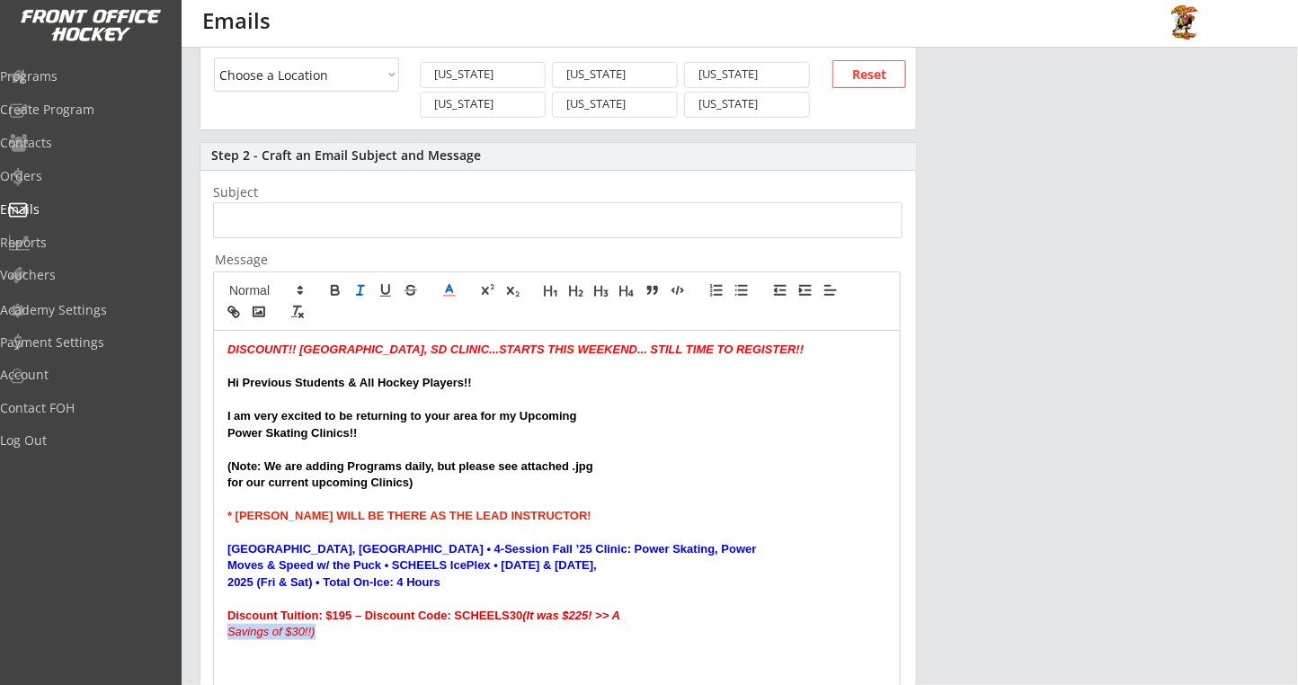
scroll to position [524, 0]
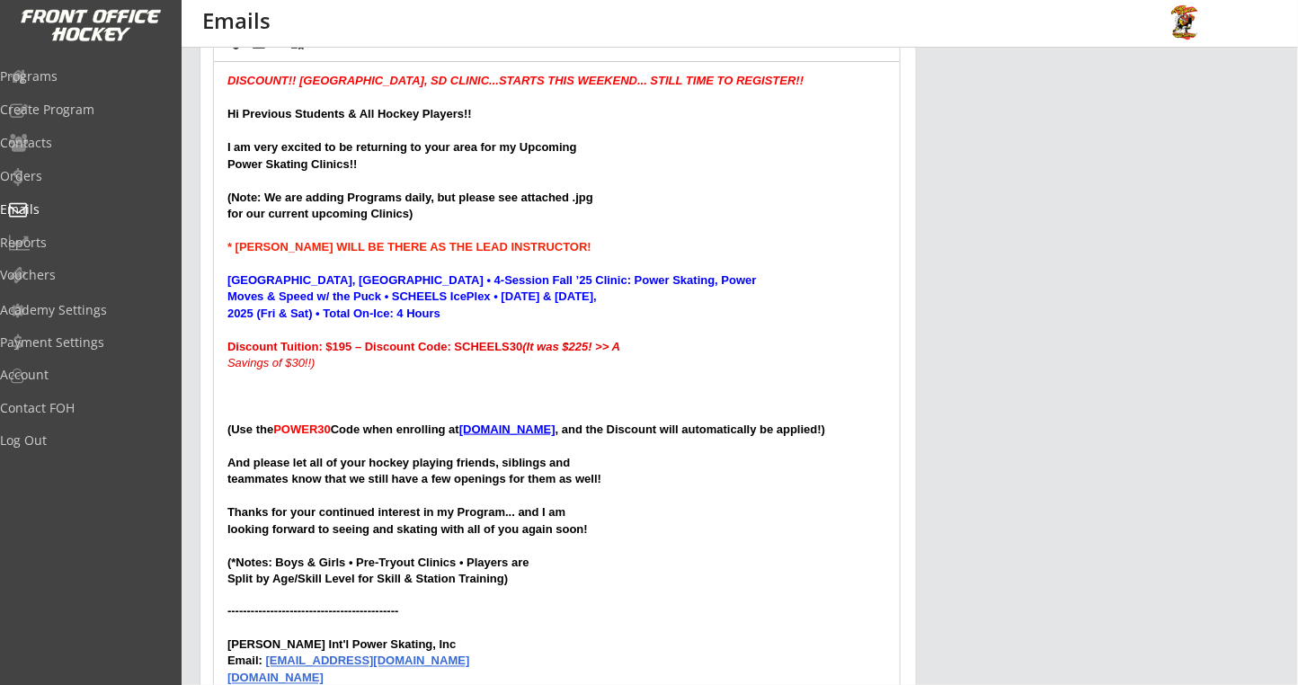
click at [519, 350] on strong "Discount Tuition: $195 – Discount Code: SCHEELS30 (It was $225! >> A" at bounding box center [423, 346] width 393 height 13
drag, startPoint x: 352, startPoint y: 378, endPoint x: 318, endPoint y: 366, distance: 35.3
click at [318, 366] on div "DISCOUNT!! SIOUX FALLS, SD CLINIC...STARTS THIS WEEKEND... STILL TIME TO REGIST…" at bounding box center [557, 382] width 686 height 640
click at [344, 367] on p "Savings of $30!!)" at bounding box center [556, 363] width 659 height 16
drag, startPoint x: 337, startPoint y: 367, endPoint x: 225, endPoint y: 361, distance: 112.5
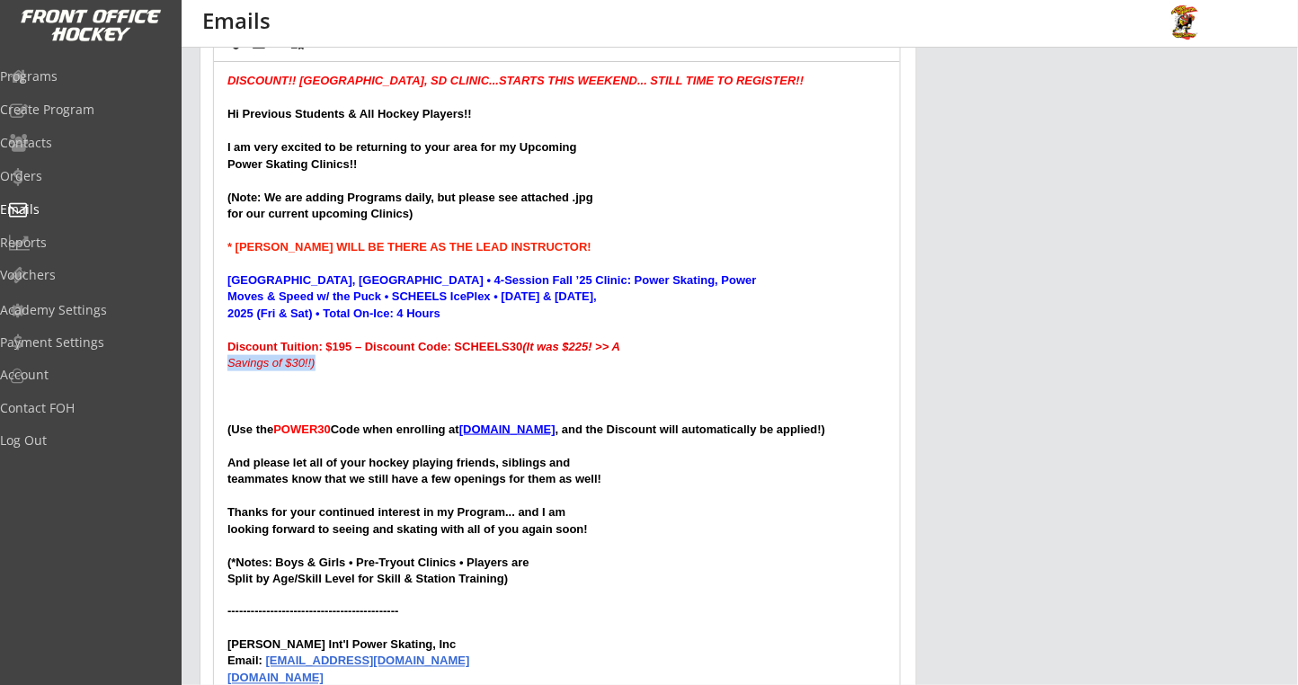
click at [225, 361] on div "DISCOUNT!! SIOUX FALLS, SD CLINIC...STARTS THIS WEEKEND... STILL TIME TO REGIST…" at bounding box center [557, 382] width 686 height 640
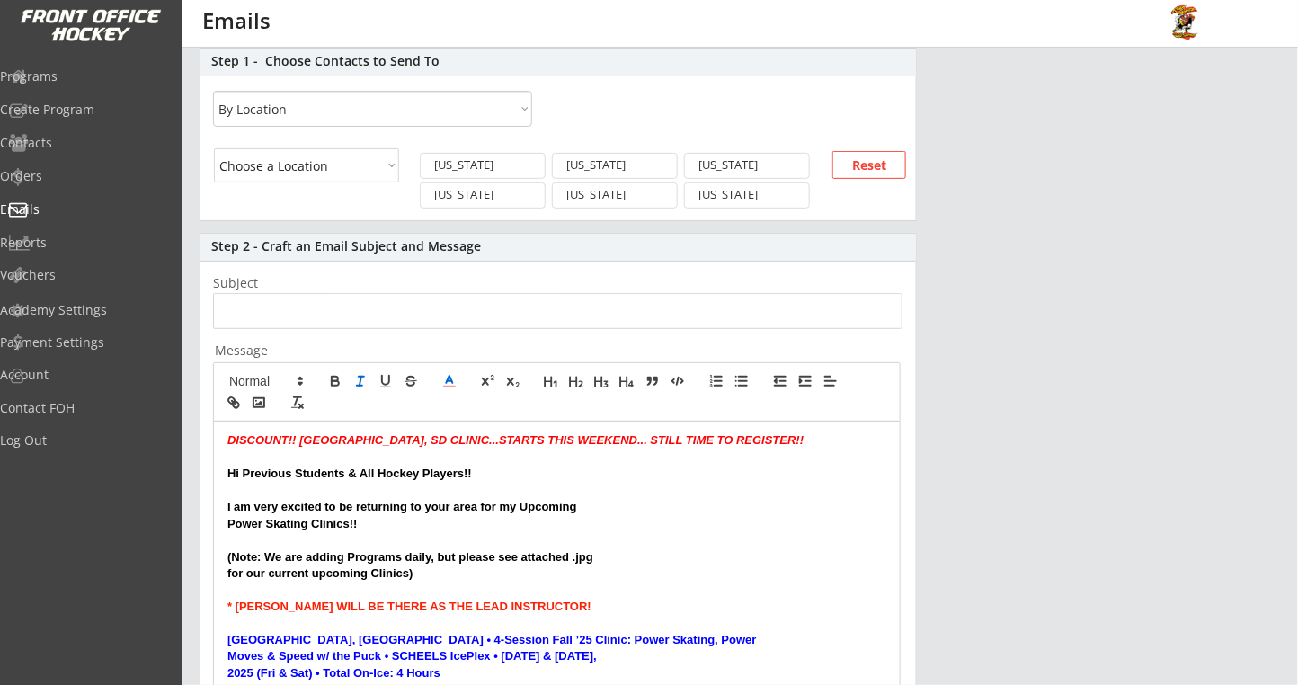
scroll to position [45, 0]
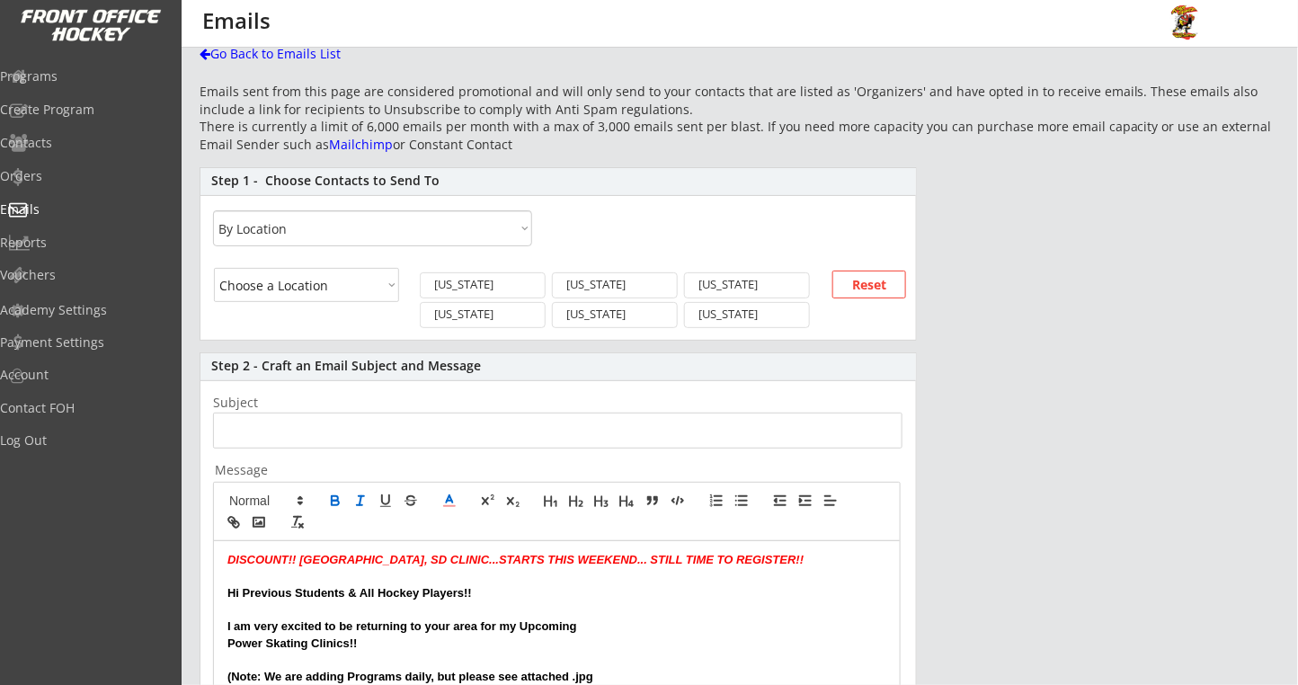
click at [332, 496] on icon "button" at bounding box center [335, 498] width 6 height 4
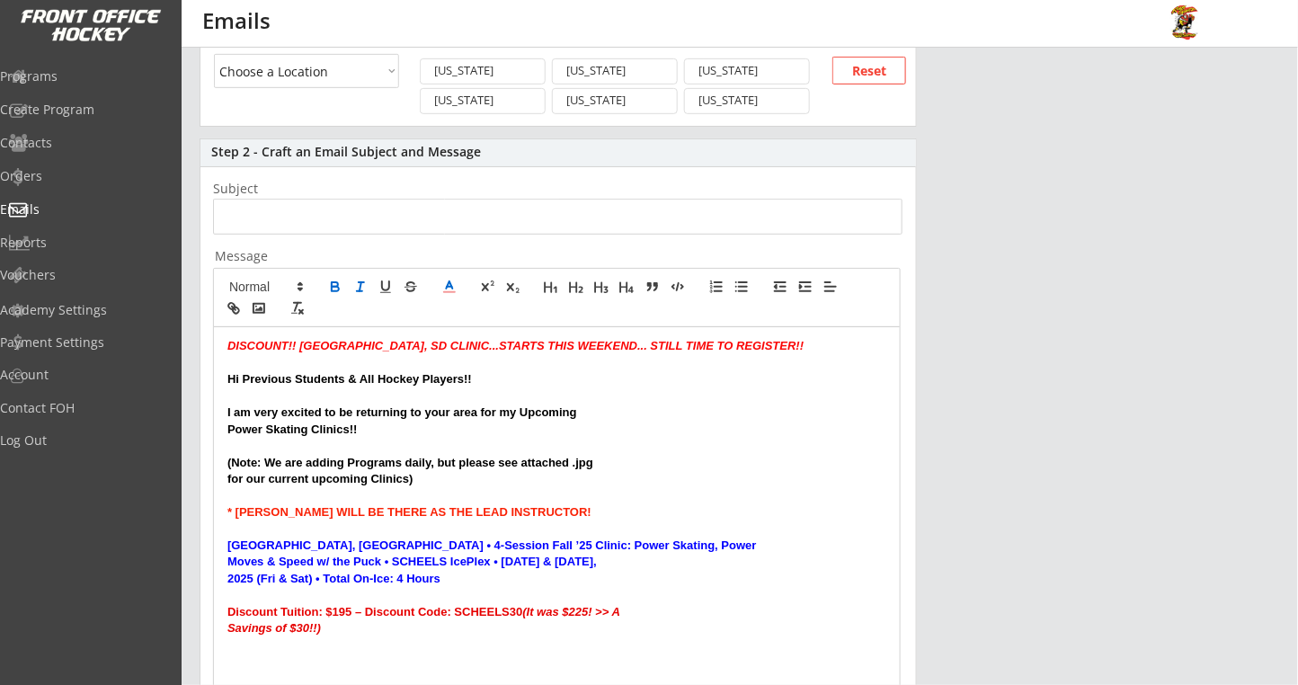
scroll to position [524, 0]
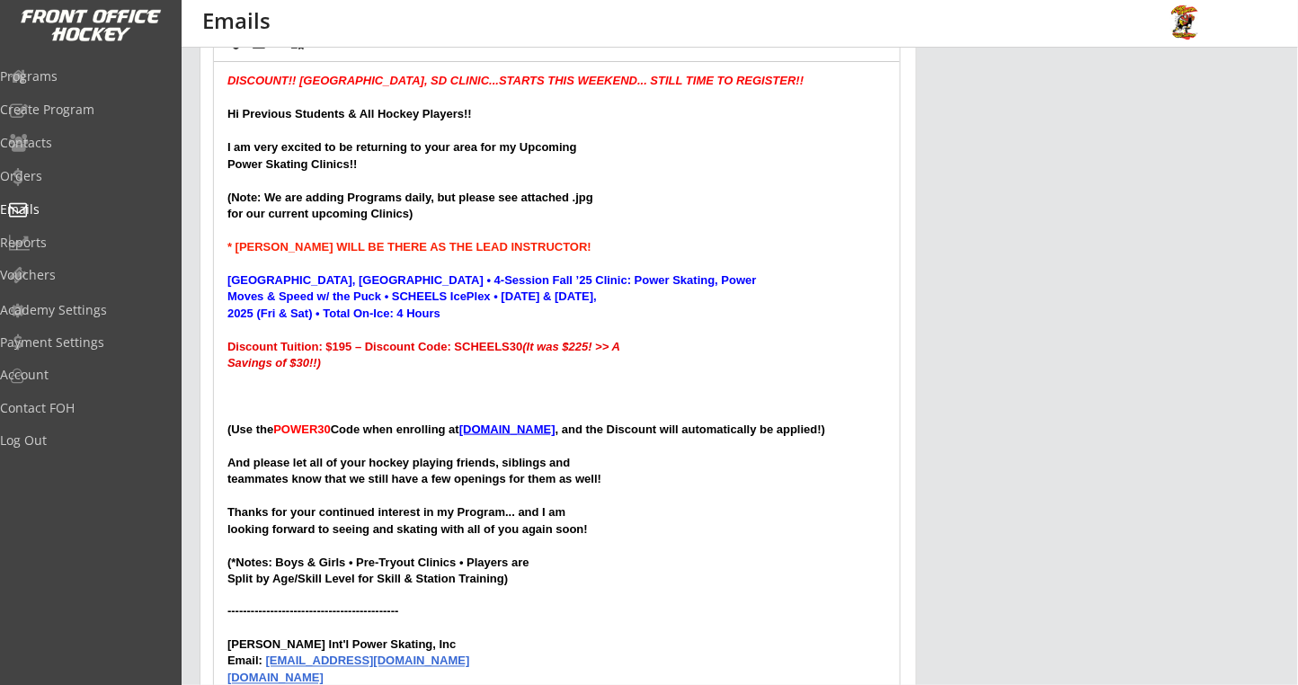
click at [376, 356] on p "Savings of $30!!)" at bounding box center [556, 363] width 659 height 16
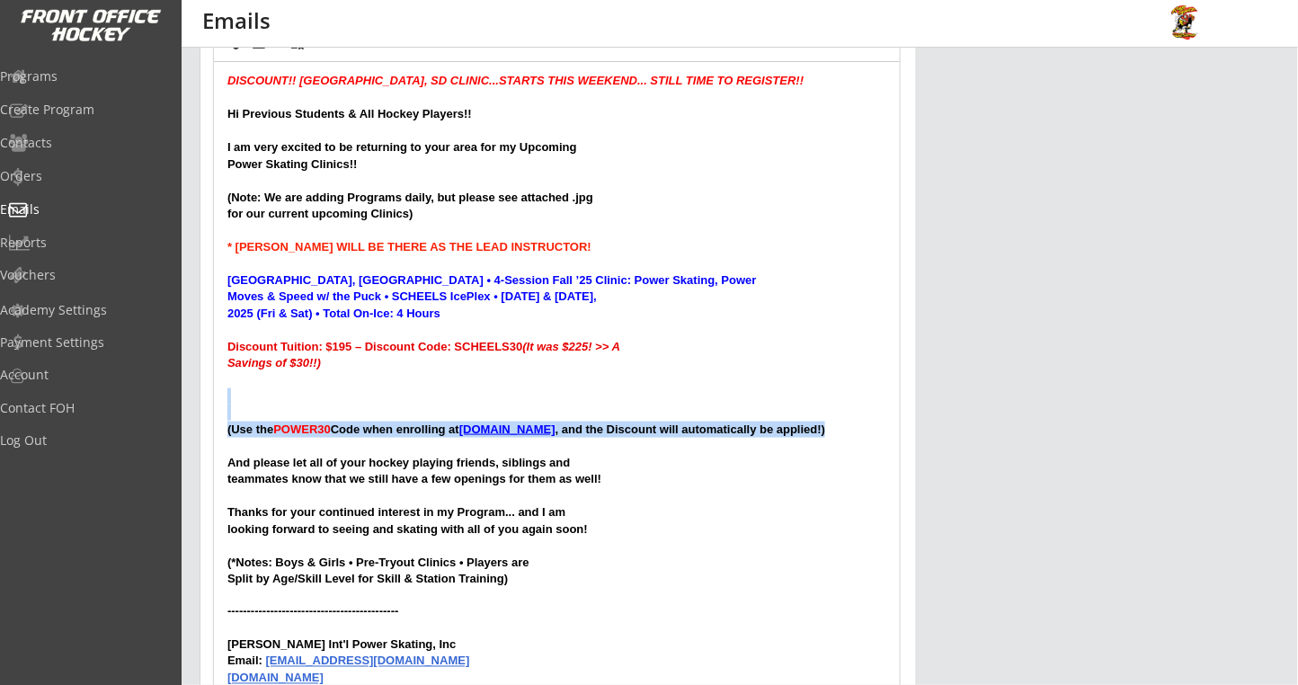
drag, startPoint x: 874, startPoint y: 431, endPoint x: 267, endPoint y: 397, distance: 607.8
click at [267, 397] on div "DISCOUNT!! SIOUX FALLS, SD CLINIC...STARTS THIS WEEKEND... STILL TIME TO REGIST…" at bounding box center [557, 382] width 686 height 640
click at [366, 391] on p at bounding box center [556, 396] width 659 height 16
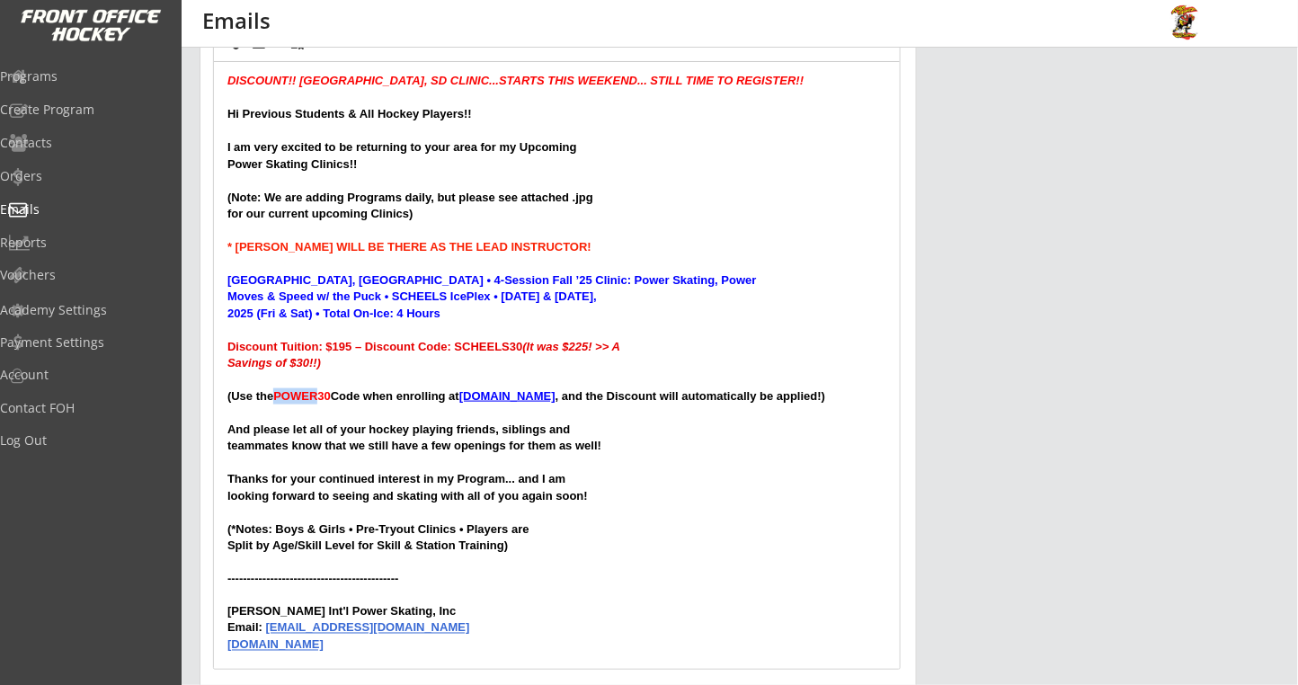
drag, startPoint x: 276, startPoint y: 394, endPoint x: 321, endPoint y: 395, distance: 45.0
click at [321, 395] on strong "POWER30" at bounding box center [302, 395] width 58 height 13
click at [397, 424] on strong "And please let all of your hockey playing friends, siblings and" at bounding box center [398, 429] width 343 height 13
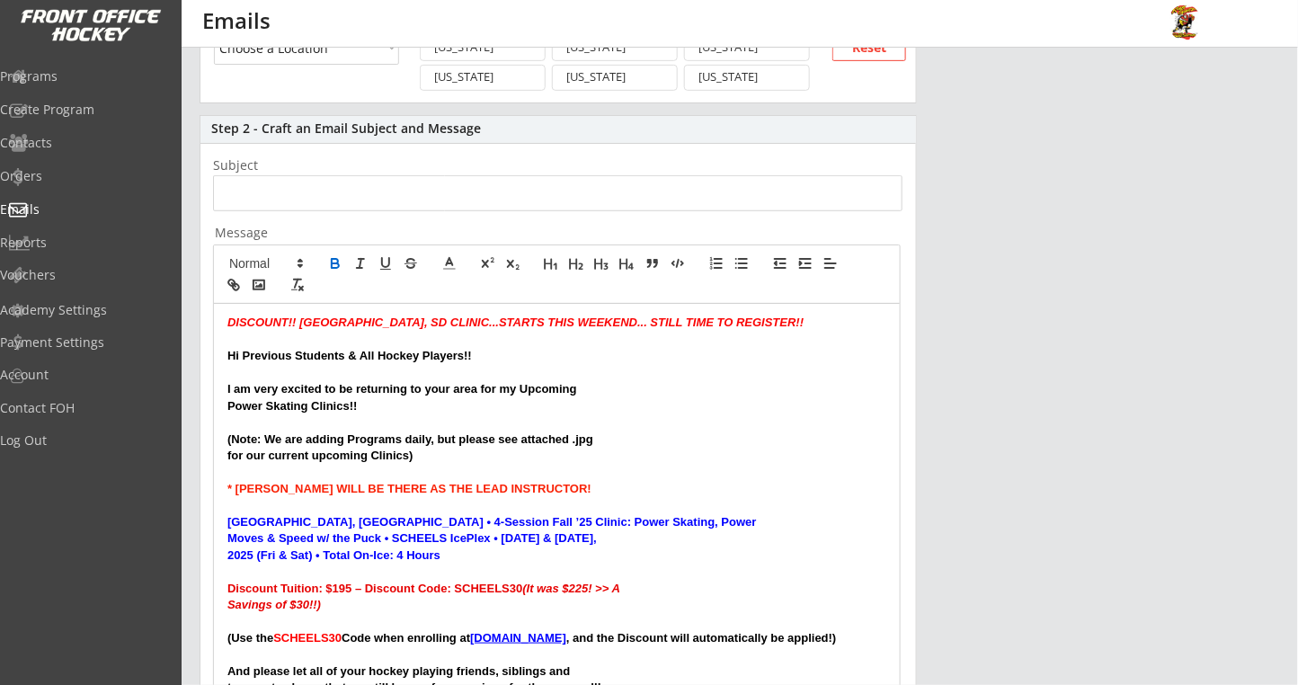
scroll to position [284, 0]
click at [221, 321] on div "DISCOUNT!! SIOUX FALLS, SD CLINIC...STARTS THIS WEEKEND... STILL TIME TO REGIST…" at bounding box center [557, 605] width 686 height 607
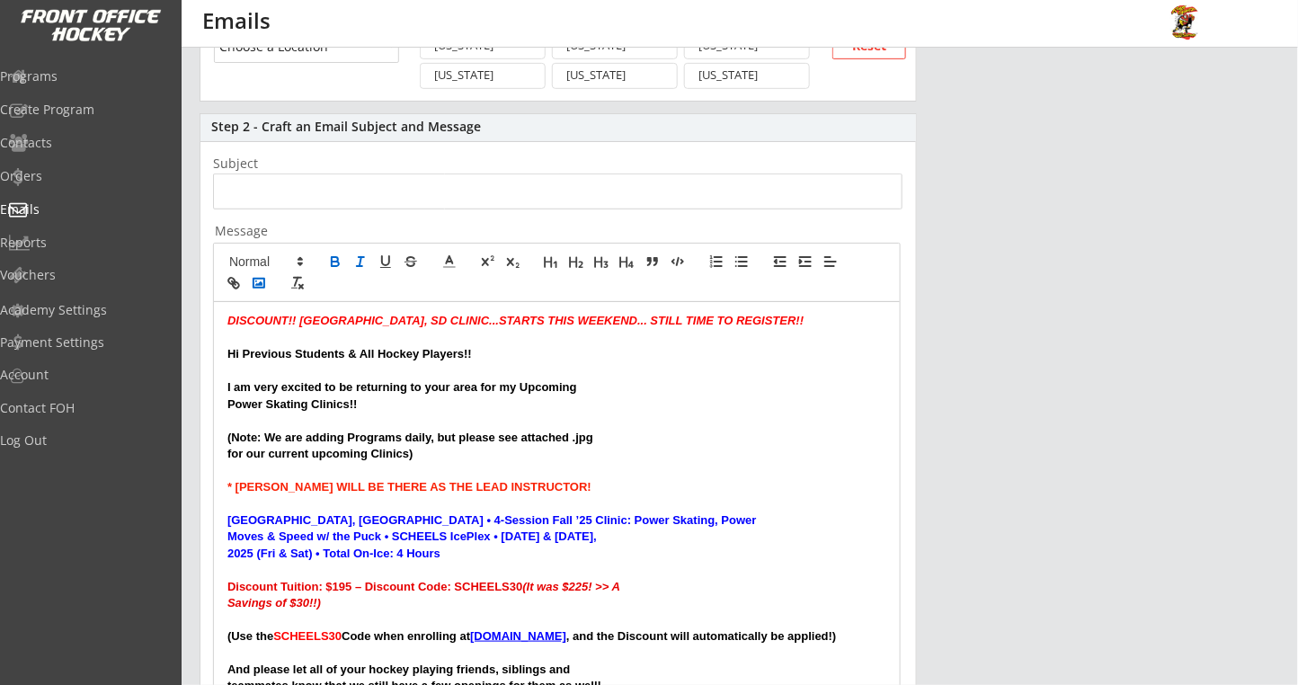
click at [255, 281] on icon "button" at bounding box center [259, 283] width 16 height 16
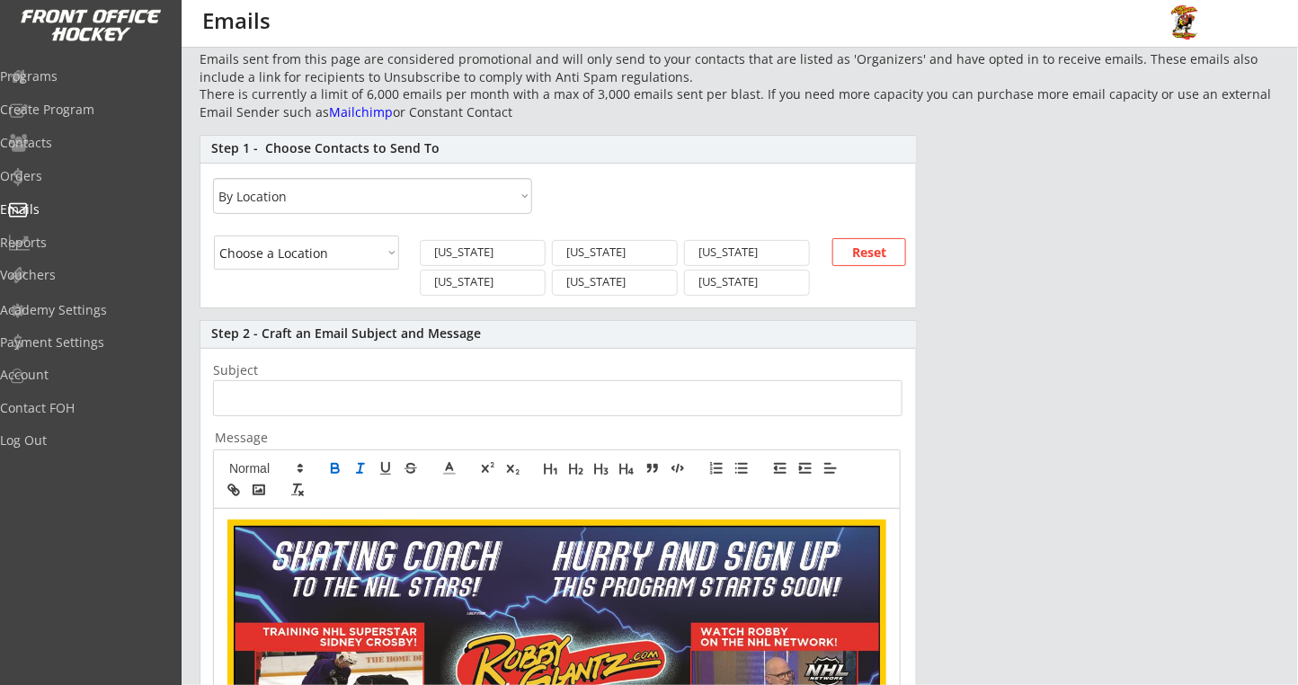
scroll to position [45, 0]
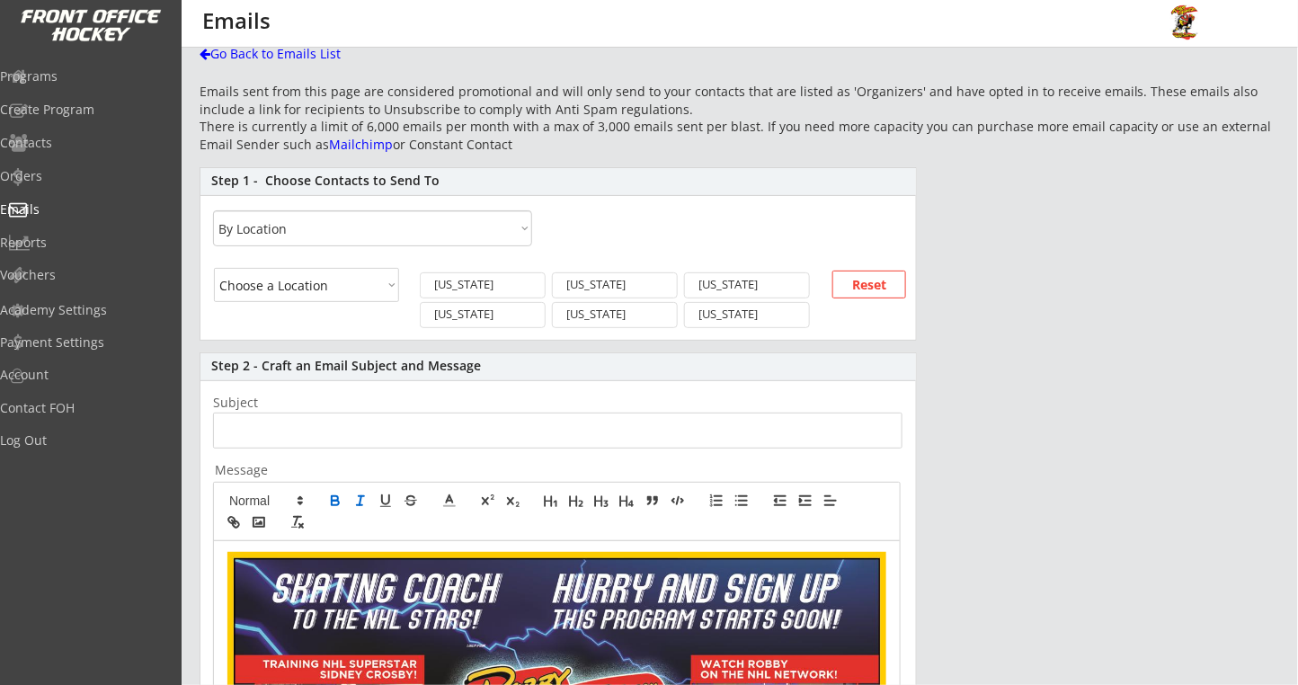
click at [356, 417] on input "input" at bounding box center [558, 431] width 690 height 36
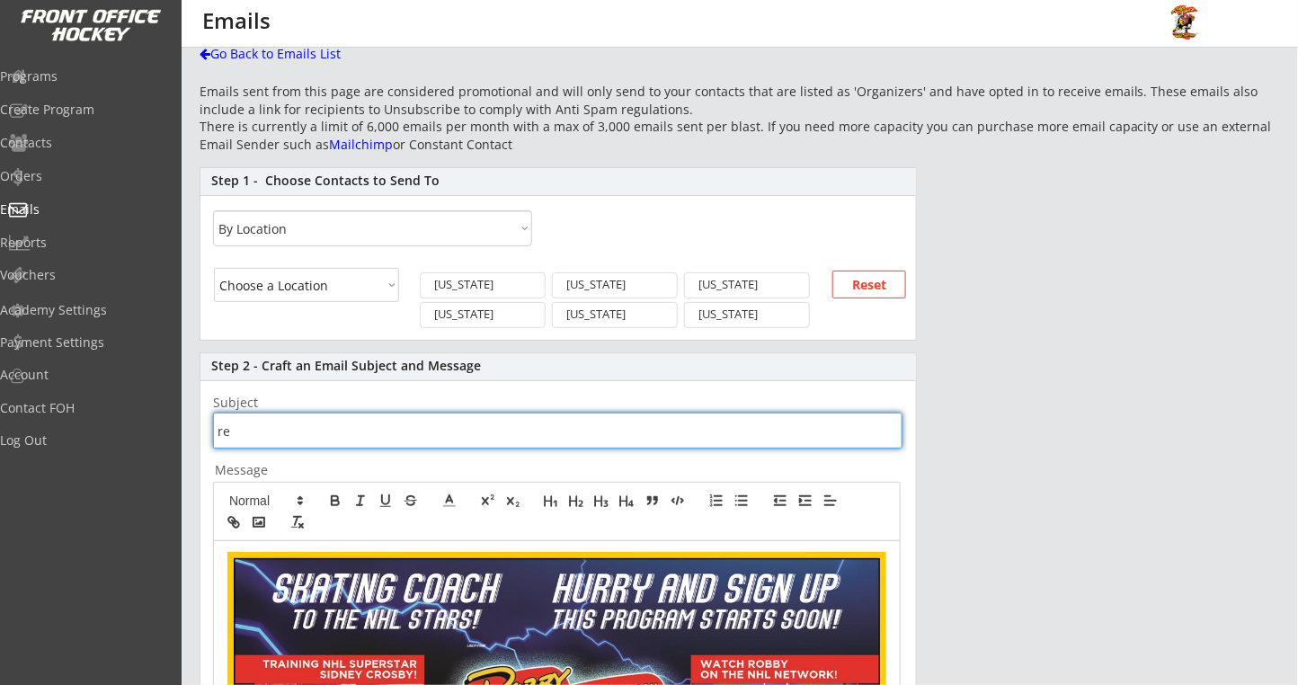
type input "r"
drag, startPoint x: 414, startPoint y: 432, endPoint x: 111, endPoint y: 443, distance: 302.3
click at [111, 443] on body "REVENUE $ 13,930 Last 30 days REGISTRATIONS 60 Last 30 days CONTACTS 49 New in …" at bounding box center [649, 297] width 1298 height 685
paste input "$30 DISCOUNT! Bellingham, WA Clinic...STARTS SUNDAY!"
click at [308, 427] on input "input" at bounding box center [558, 431] width 690 height 36
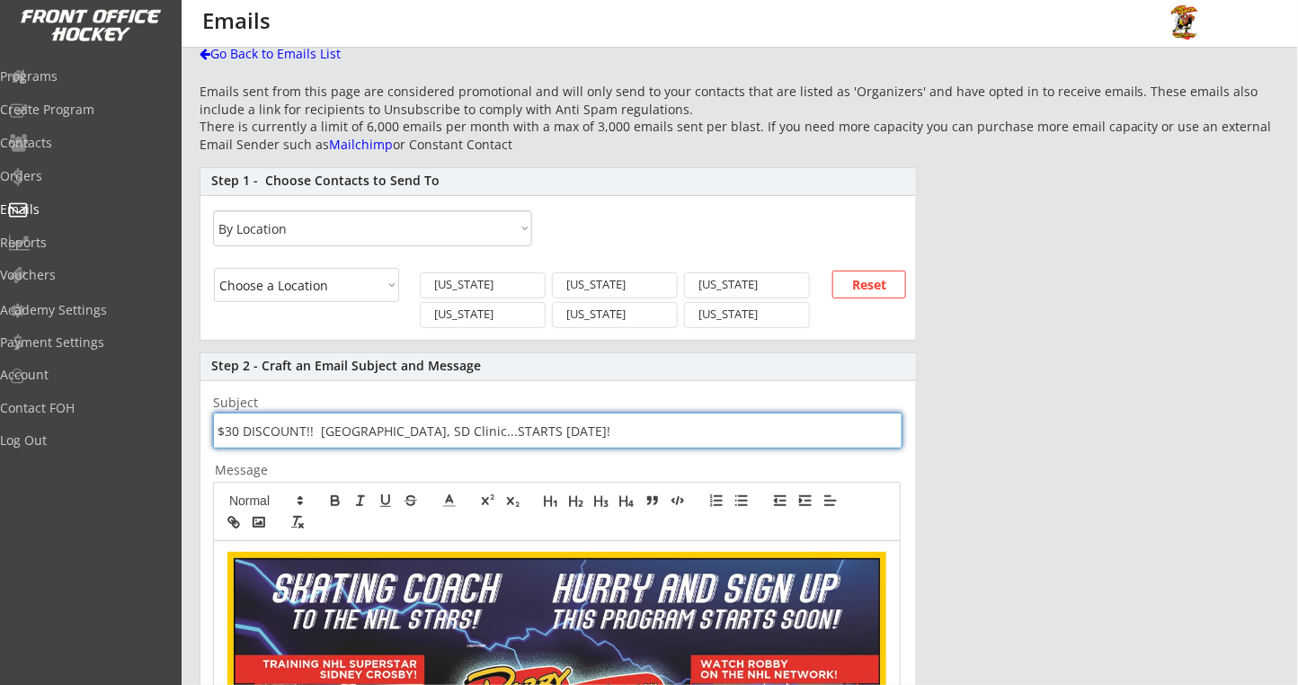
drag, startPoint x: 495, startPoint y: 425, endPoint x: 516, endPoint y: 430, distance: 22.0
click at [516, 430] on input "input" at bounding box center [558, 431] width 690 height 36
click at [607, 441] on input "input" at bounding box center [558, 431] width 690 height 36
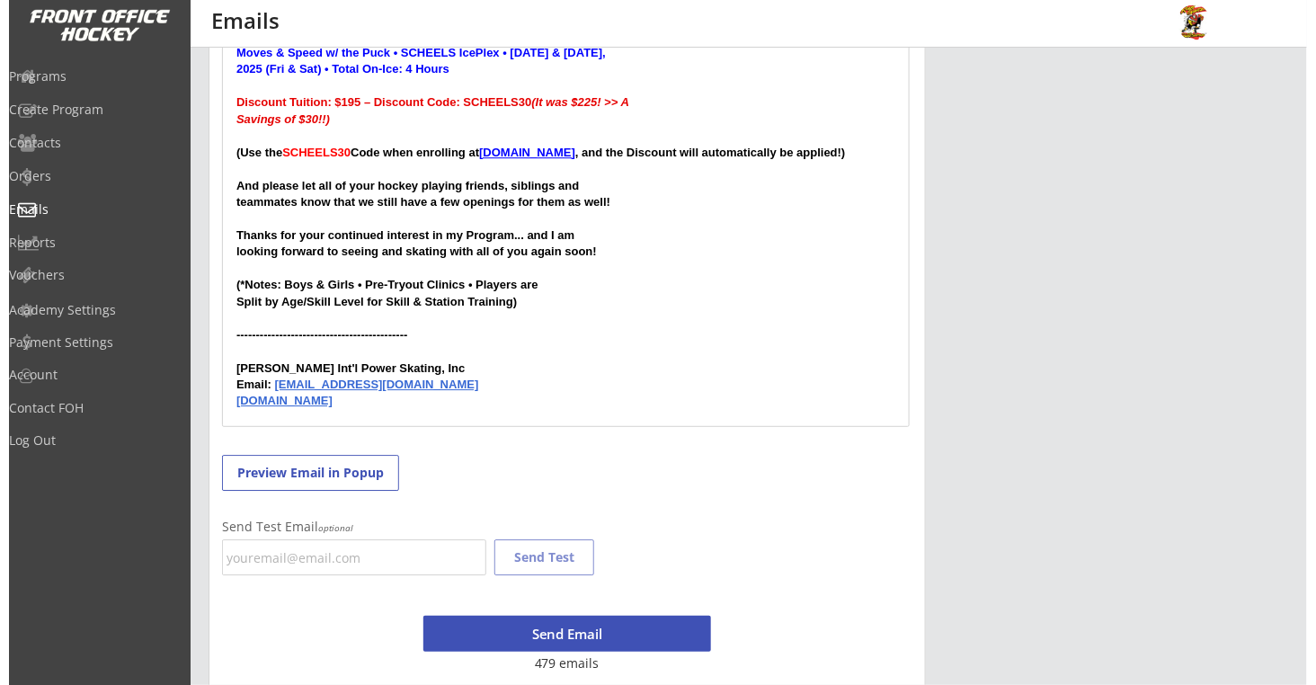
scroll to position [1639, 0]
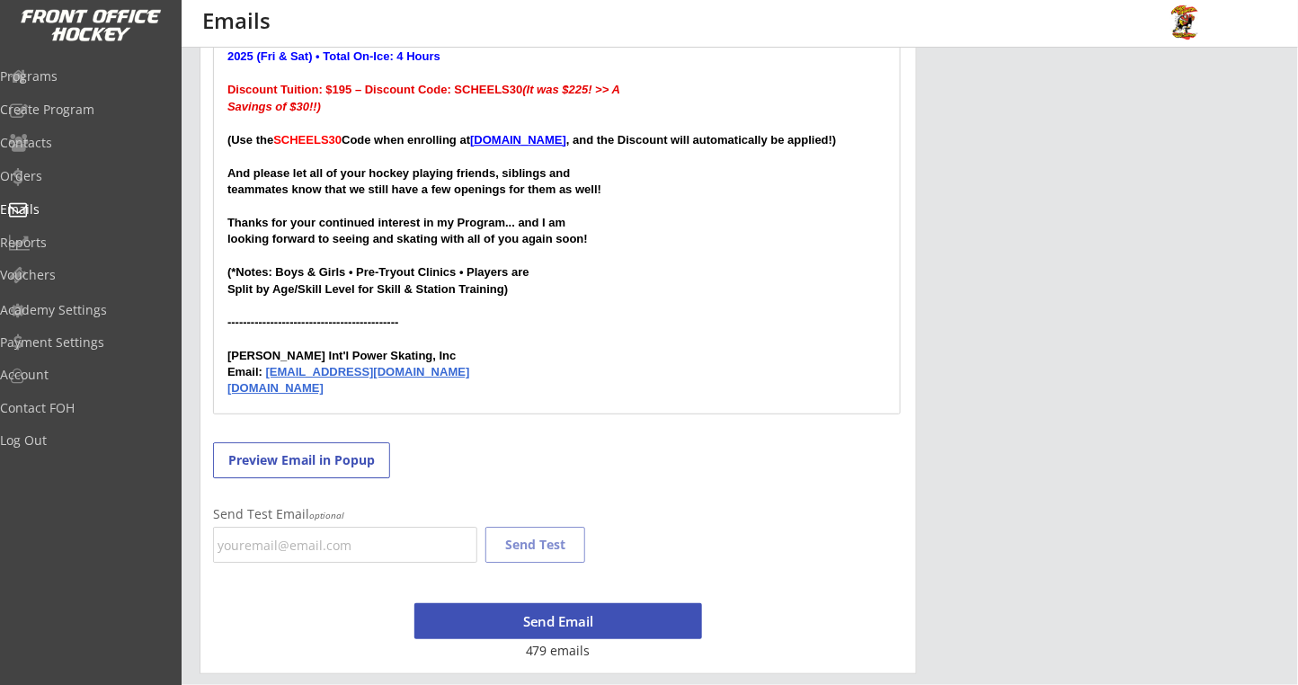
type input "$30 DISCOUNT!! Sioux Falls, SD Clinic...STARTS FRIDAY!"
click at [359, 546] on input "email" at bounding box center [345, 545] width 264 height 36
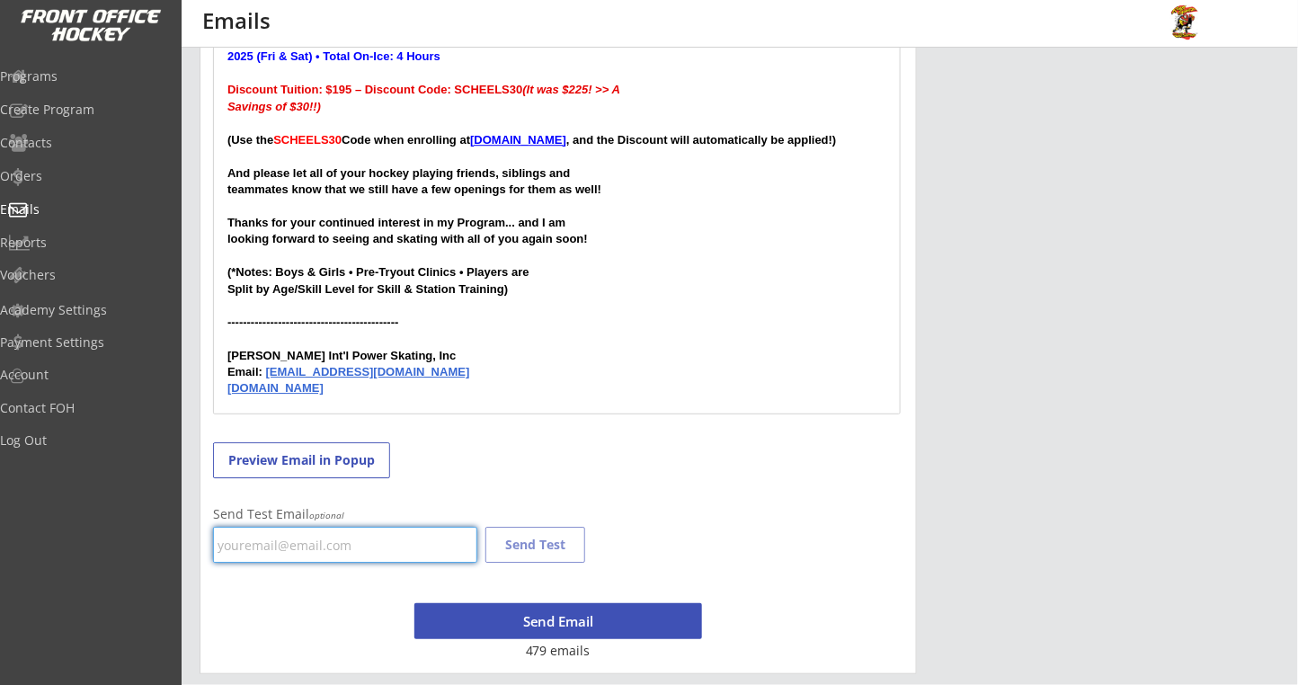
type input "robbyglantz@sbcglobal.net"
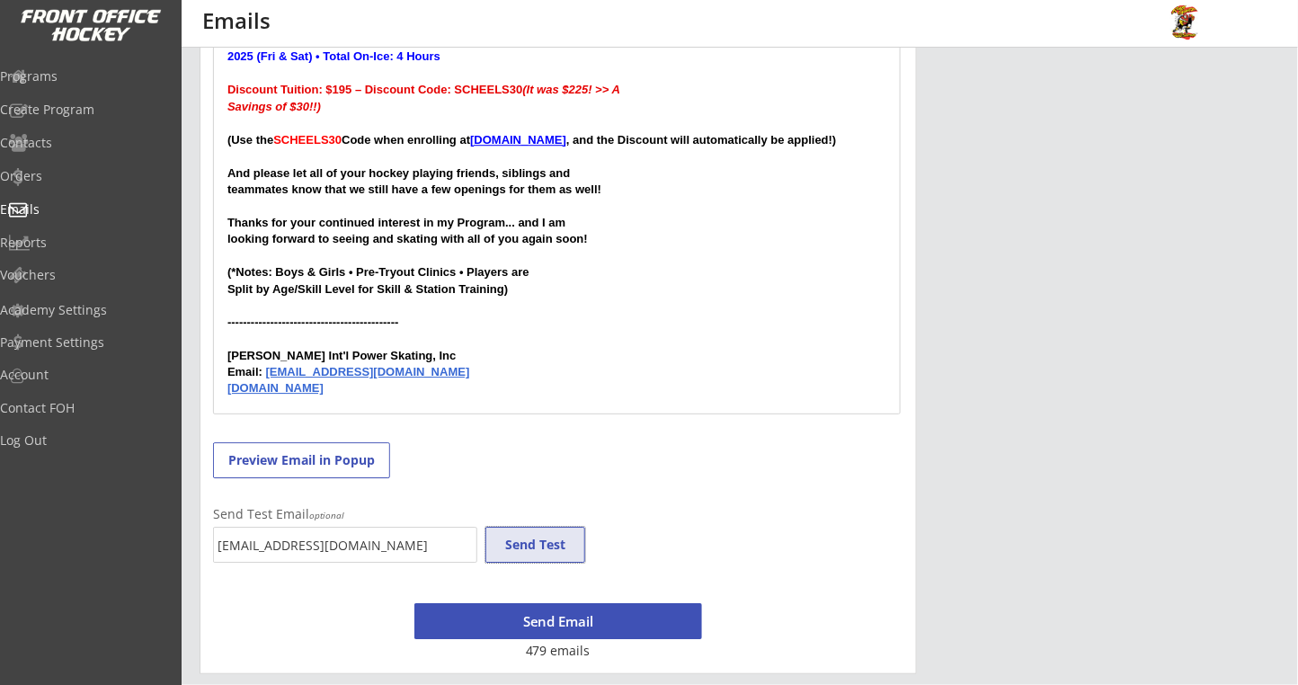
click at [569, 552] on button "Send Test" at bounding box center [536, 545] width 100 height 36
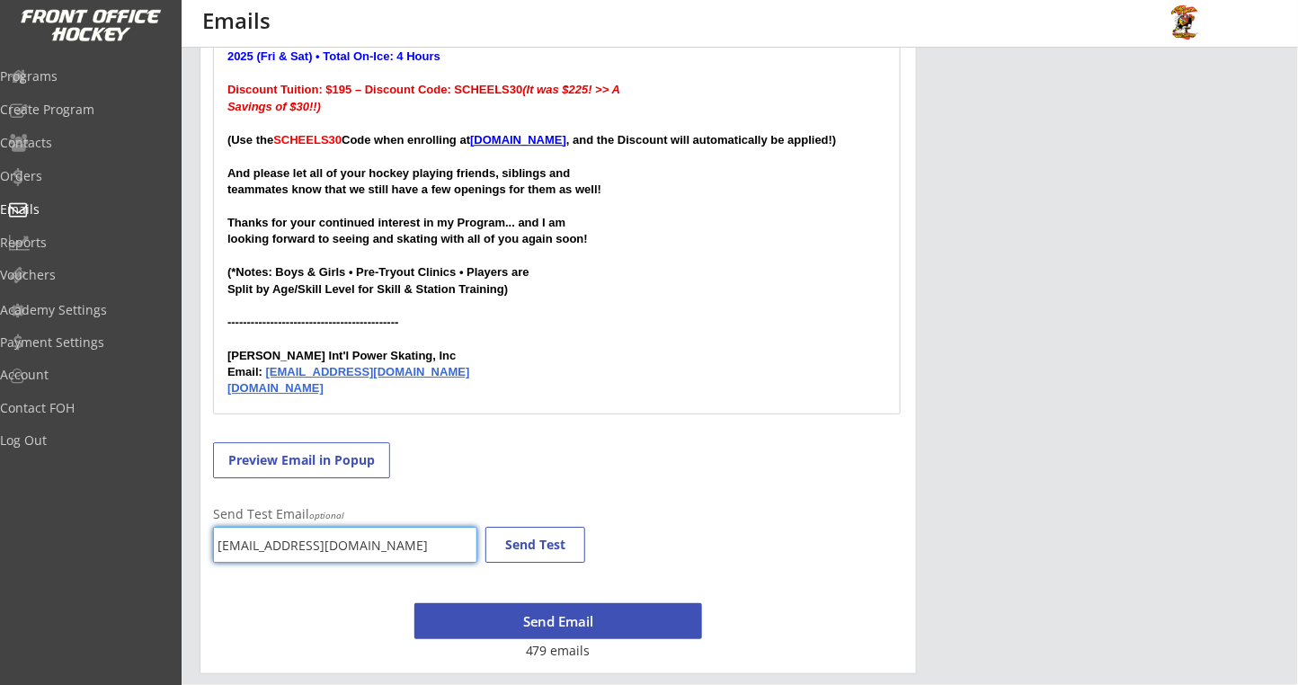
drag, startPoint x: 379, startPoint y: 547, endPoint x: 193, endPoint y: 547, distance: 185.2
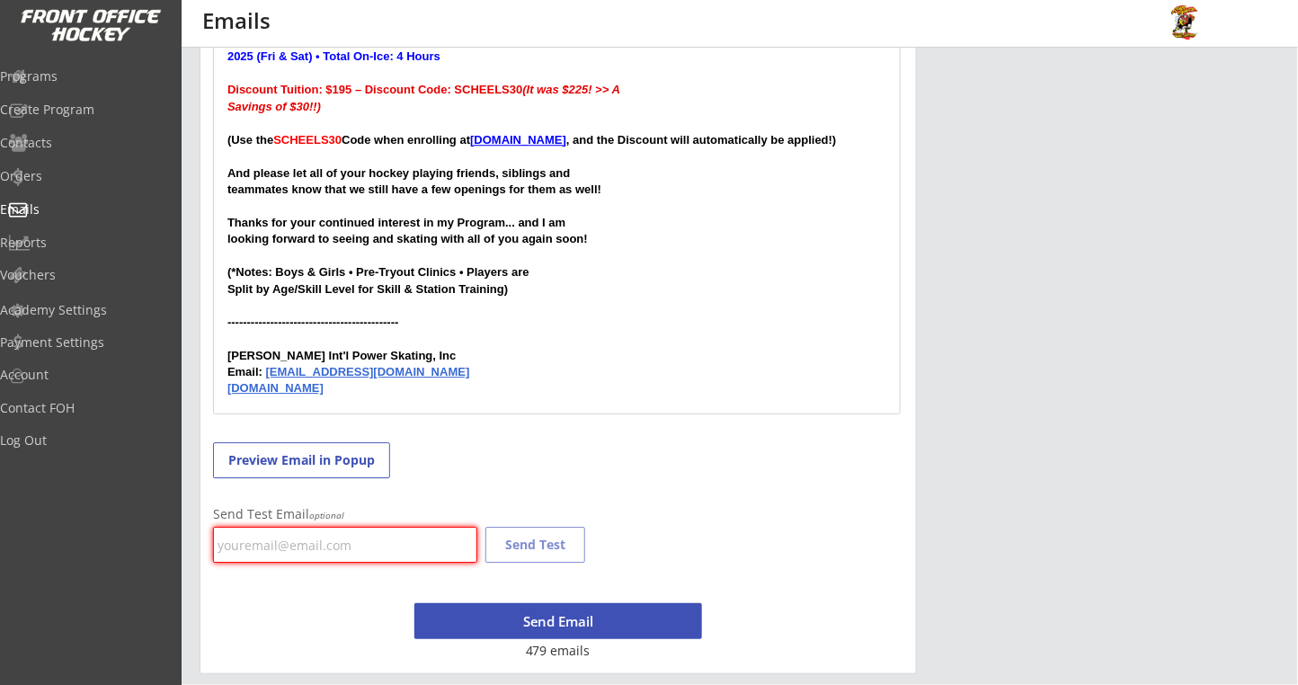
type input "R"
type input "robbyglantzpowerskating@gmail.com"
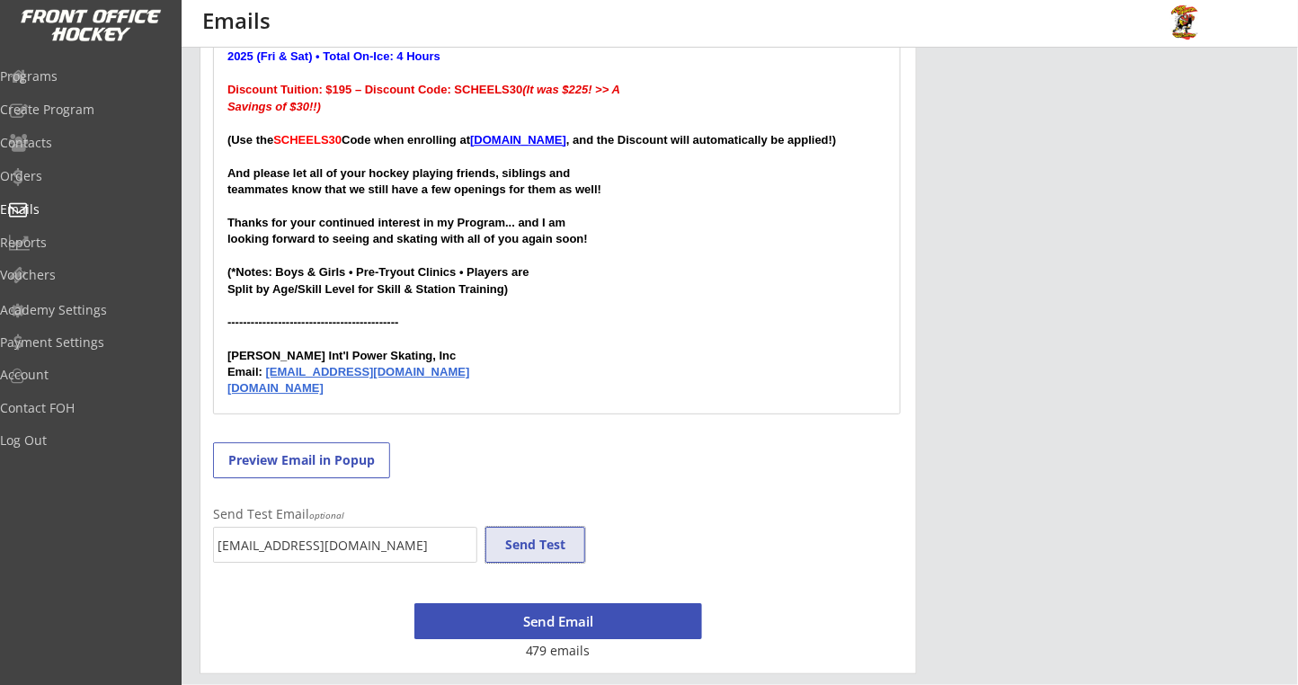
click at [506, 547] on button "Send Test" at bounding box center [536, 545] width 100 height 36
click at [624, 628] on button "Send Email" at bounding box center [559, 621] width 288 height 36
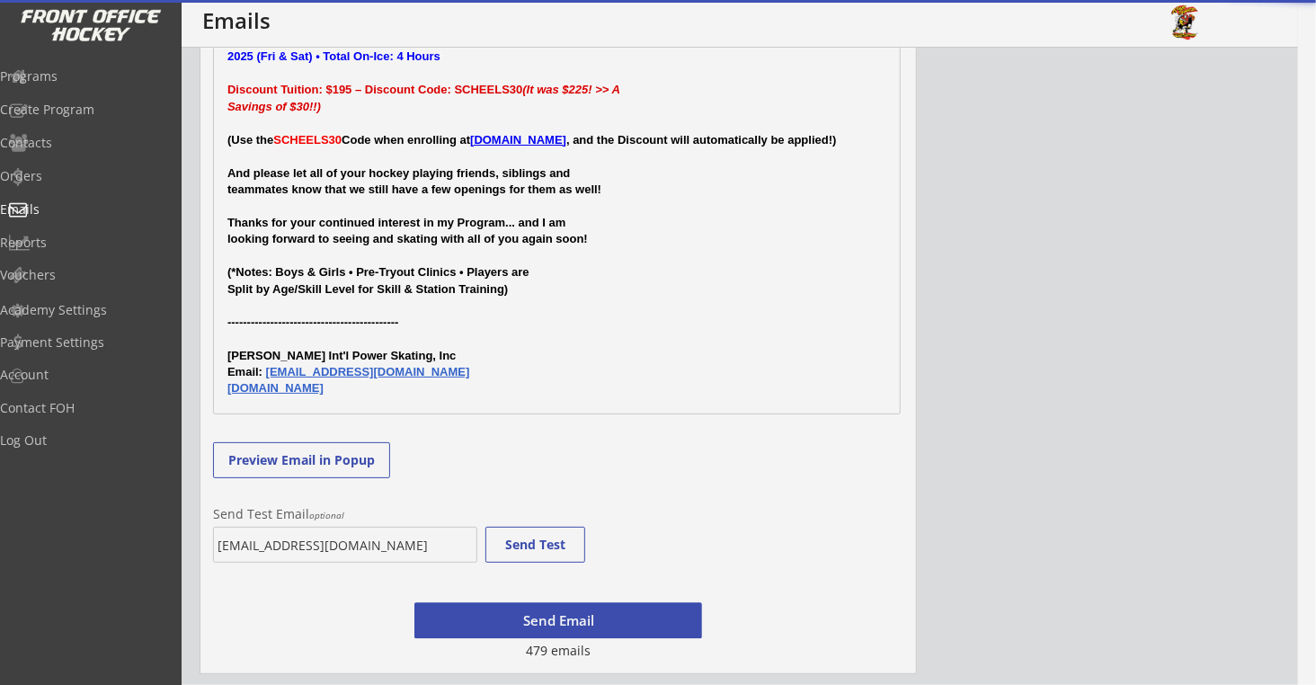
scroll to position [825, 0]
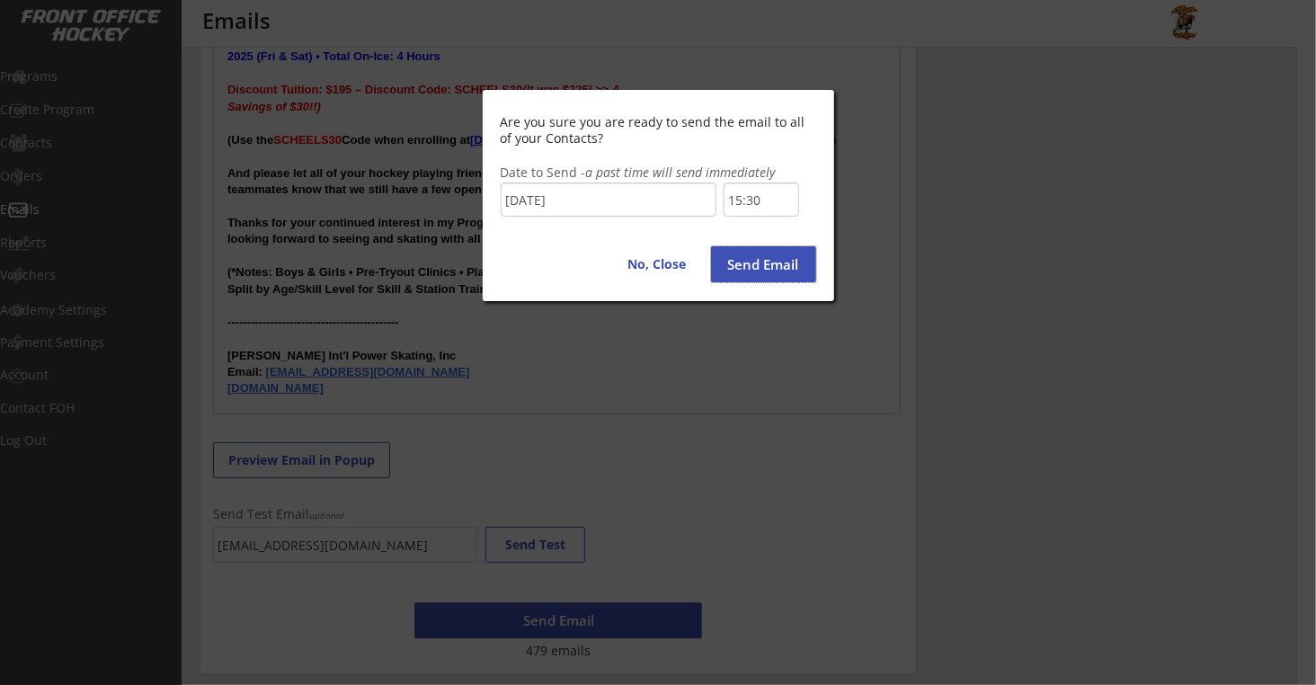
click at [787, 268] on button "Send Email" at bounding box center [763, 264] width 105 height 36
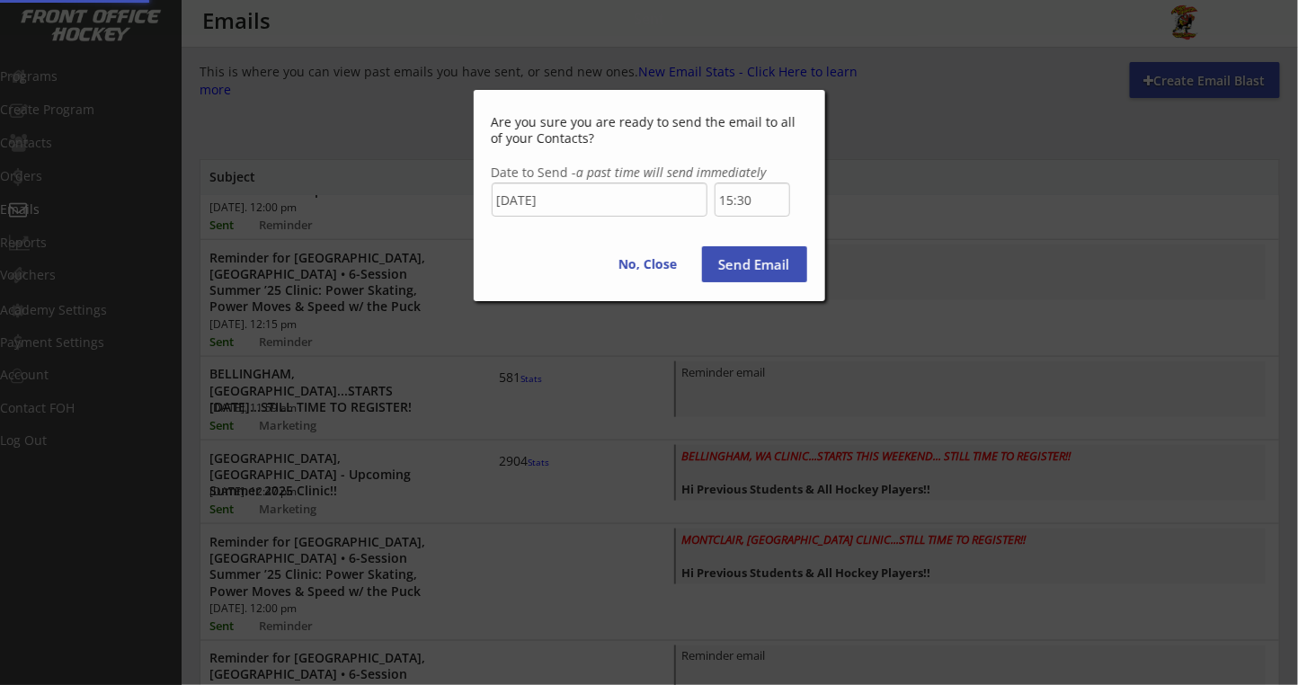
scroll to position [0, 0]
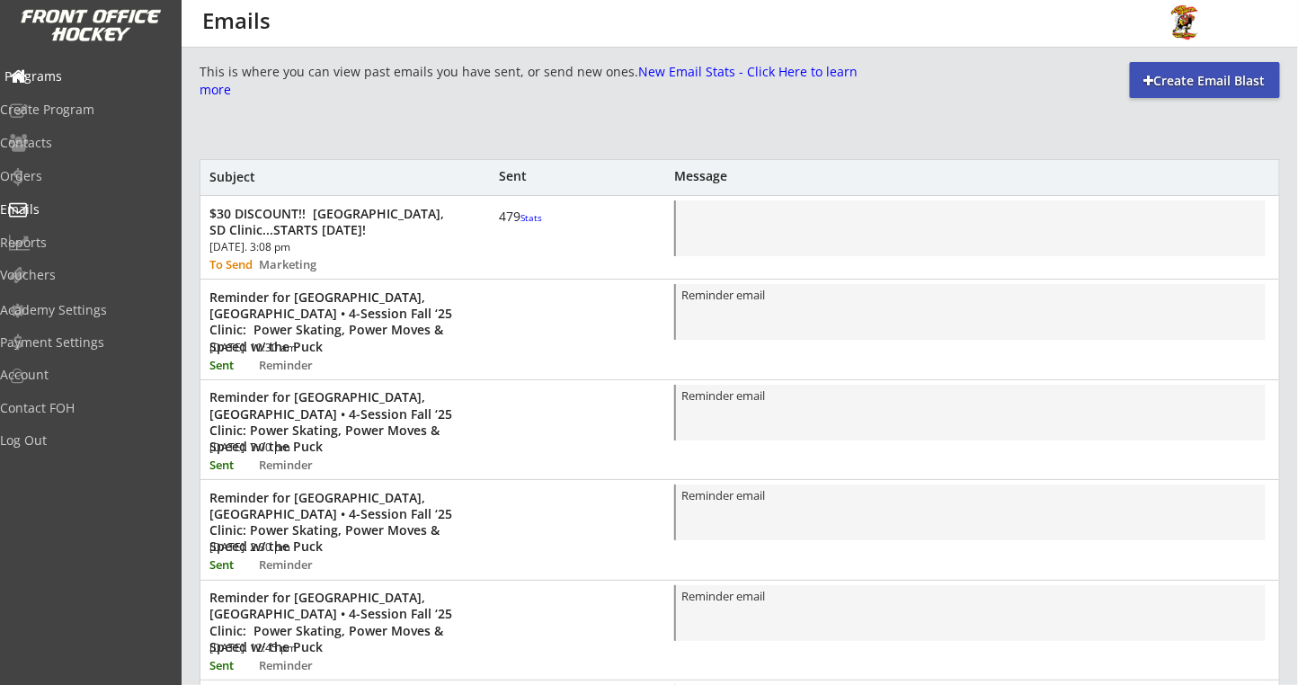
click at [69, 86] on div "Programs" at bounding box center [85, 77] width 171 height 31
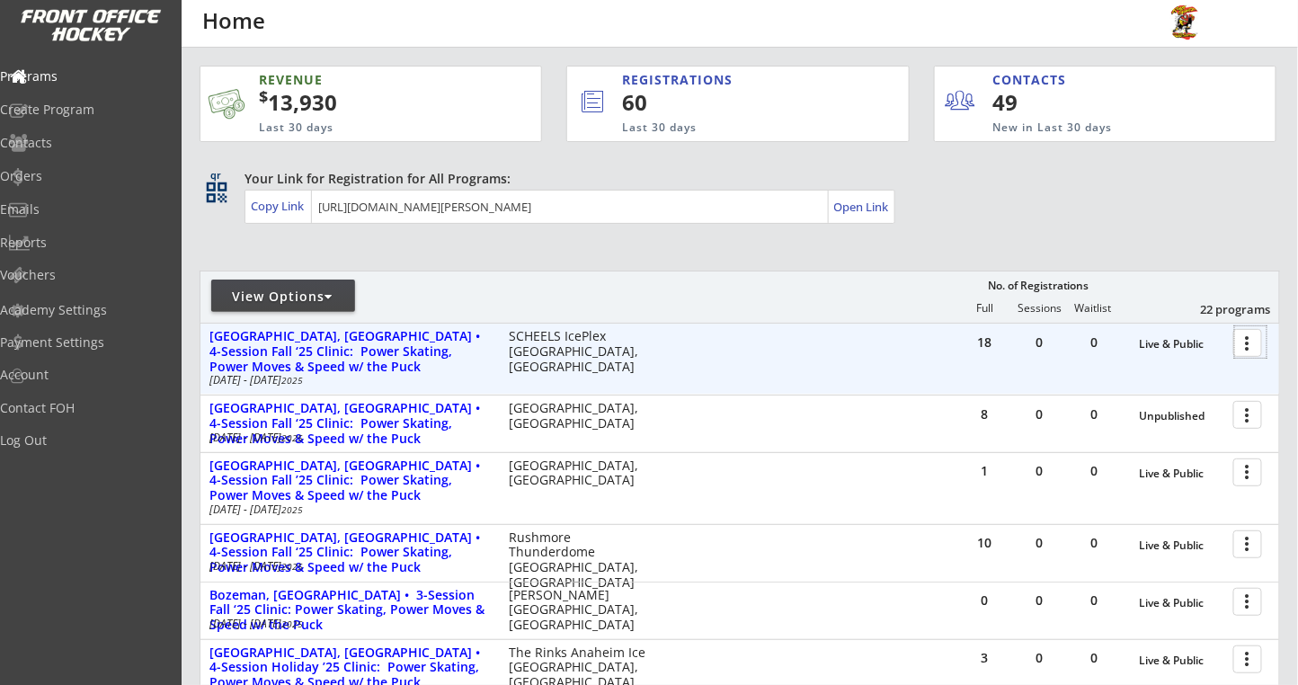
click at [1248, 340] on div at bounding box center [1250, 341] width 31 height 31
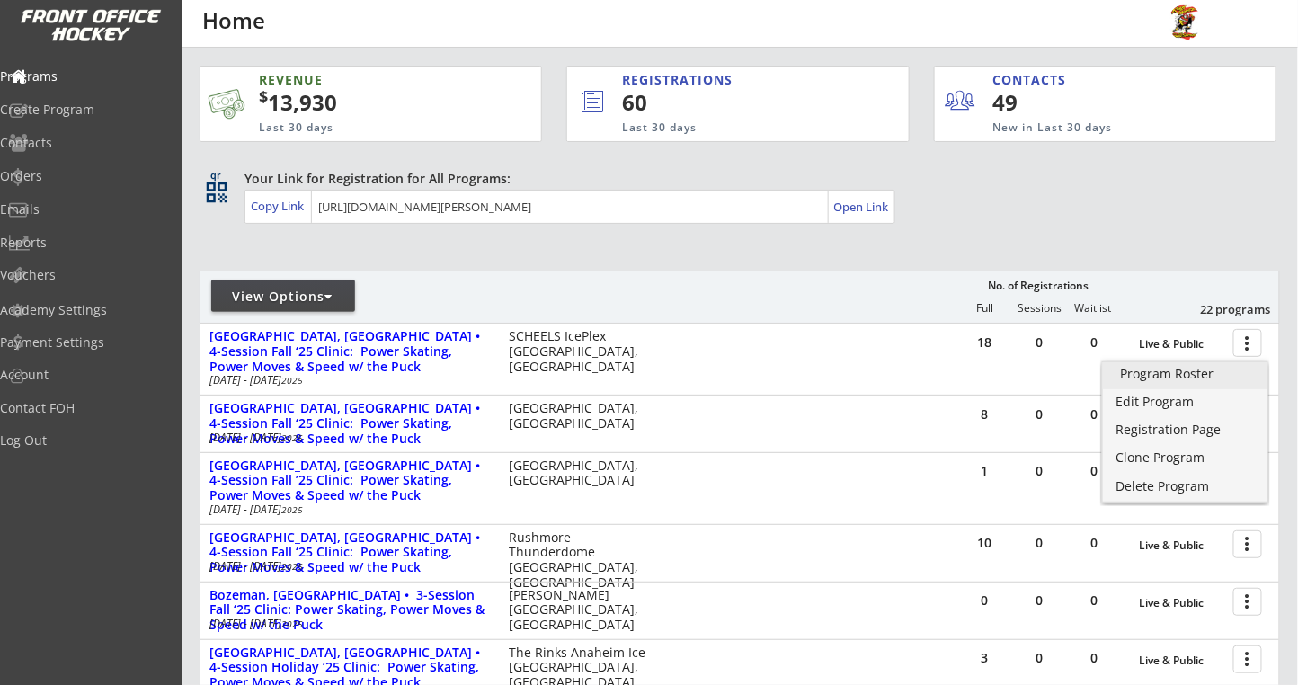
click at [1196, 378] on div "Program Roster" at bounding box center [1185, 374] width 129 height 13
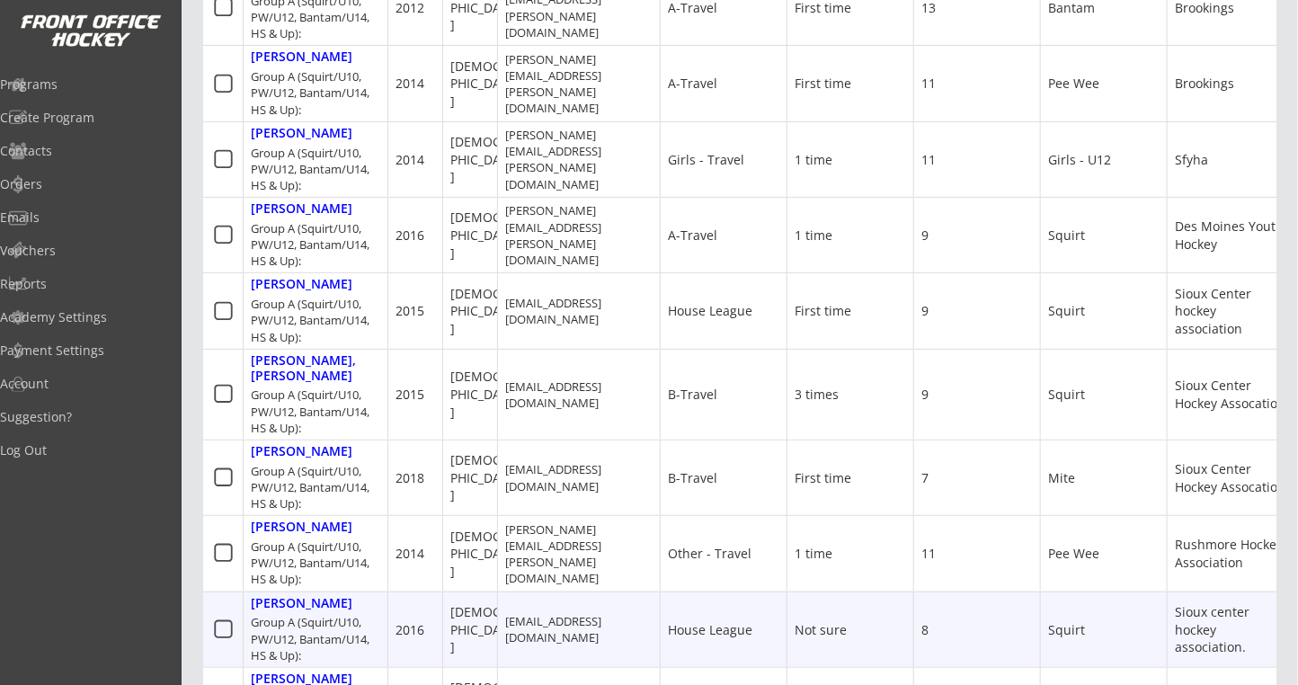
scroll to position [239, 0]
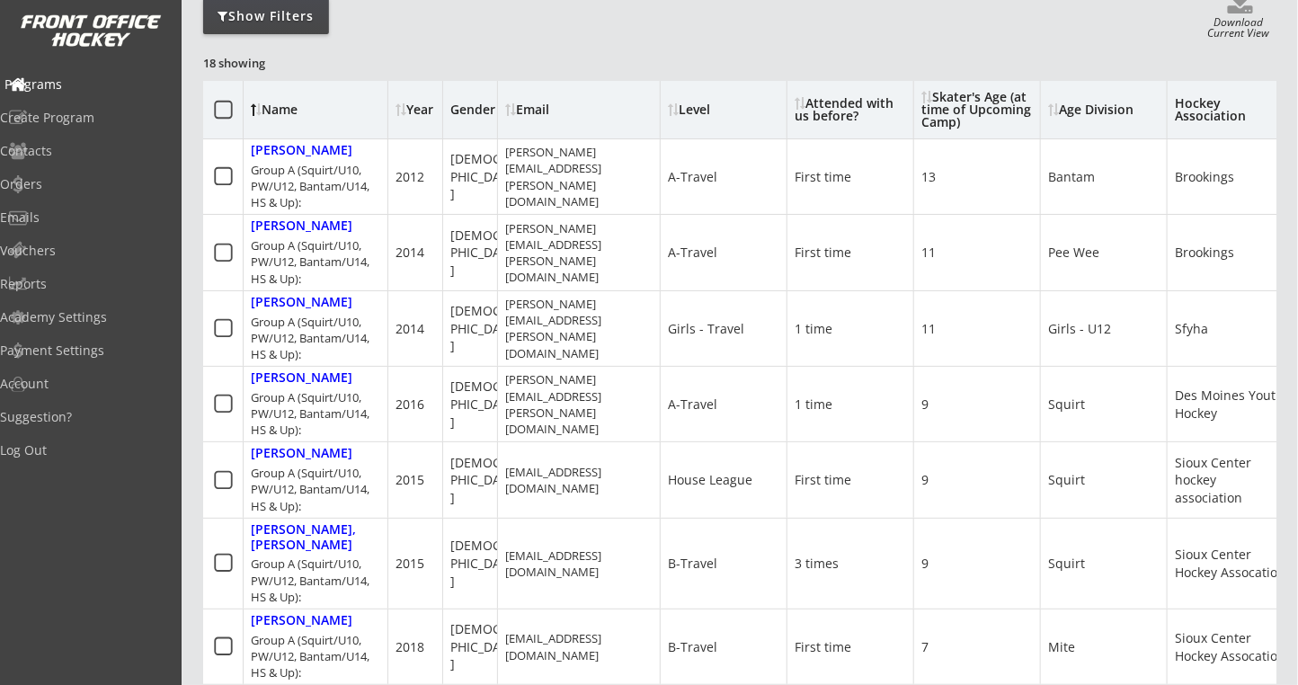
click at [82, 95] on div "Programs" at bounding box center [85, 84] width 171 height 31
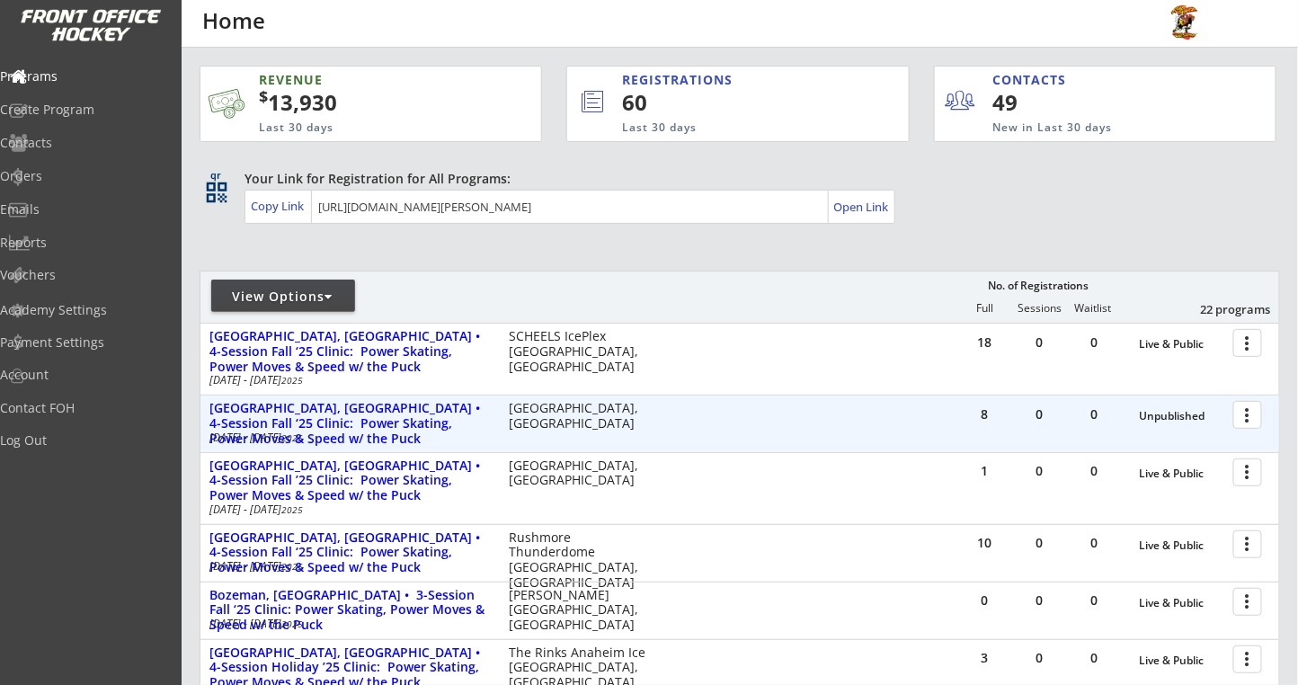
click at [1273, 420] on div "8 0 0 Unpublished more_vert" at bounding box center [1119, 417] width 322 height 43
click at [1244, 408] on div at bounding box center [1250, 413] width 31 height 31
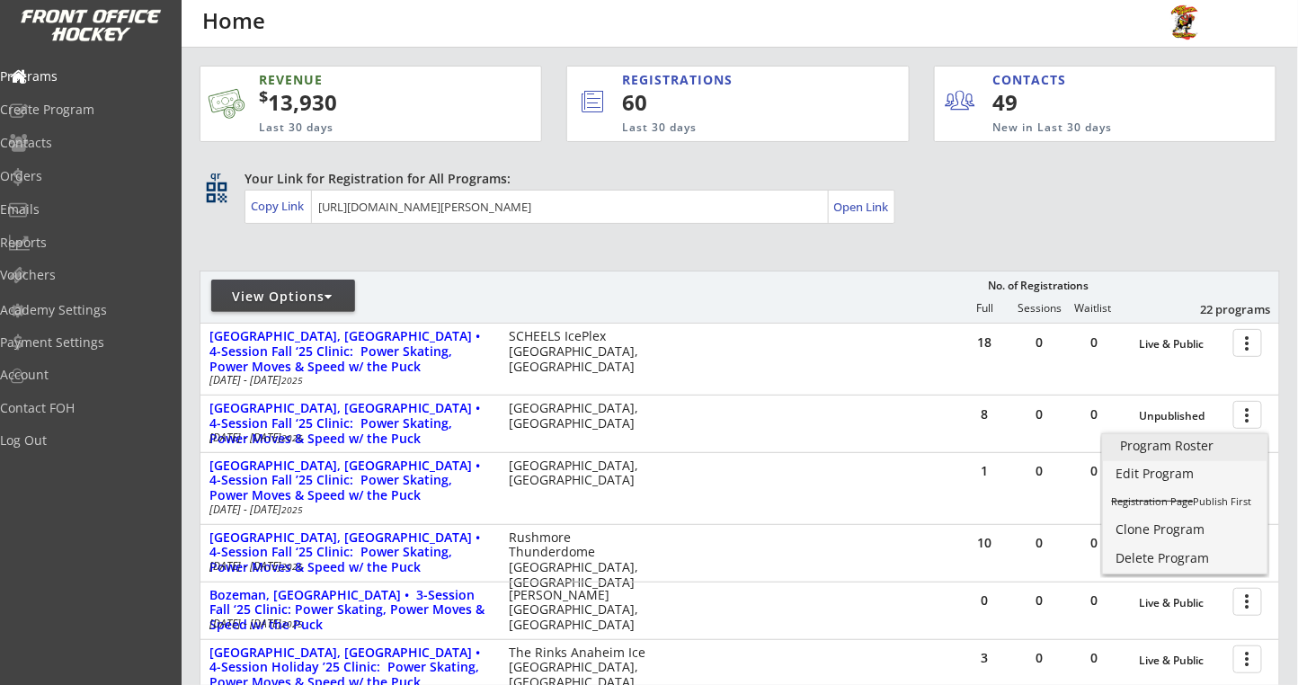
click at [1136, 450] on div "Program Roster" at bounding box center [1185, 446] width 129 height 13
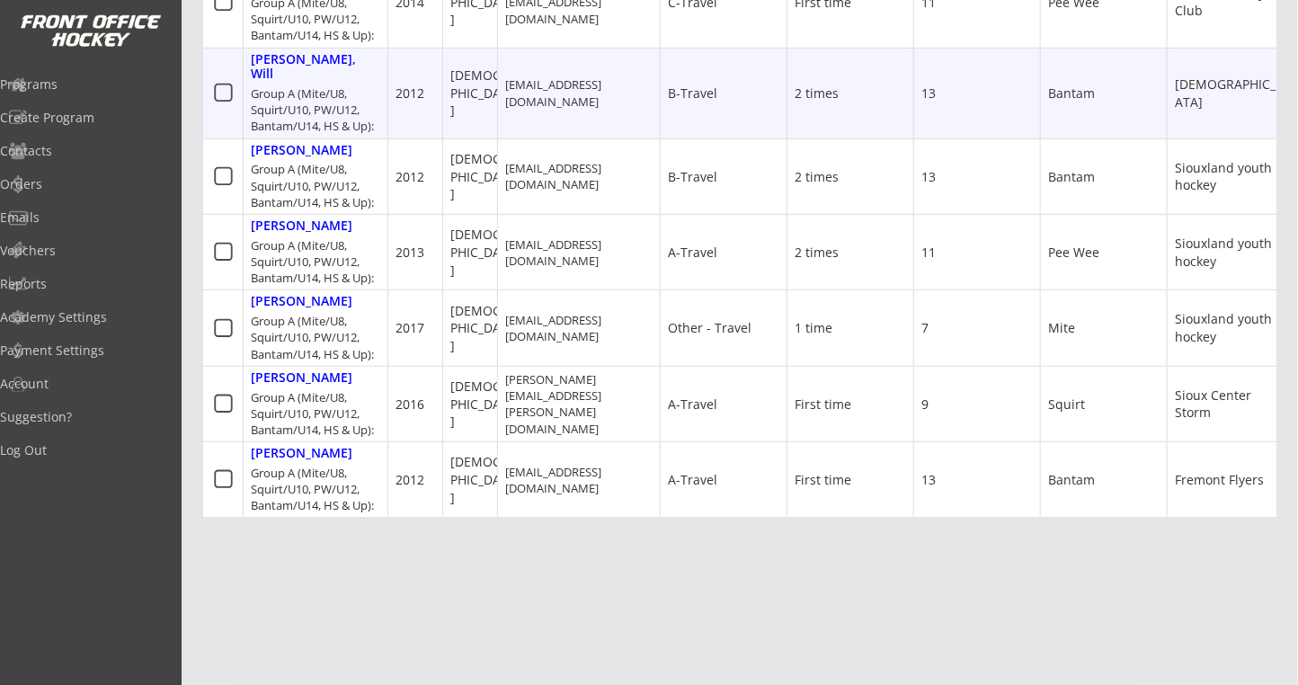
scroll to position [564, 0]
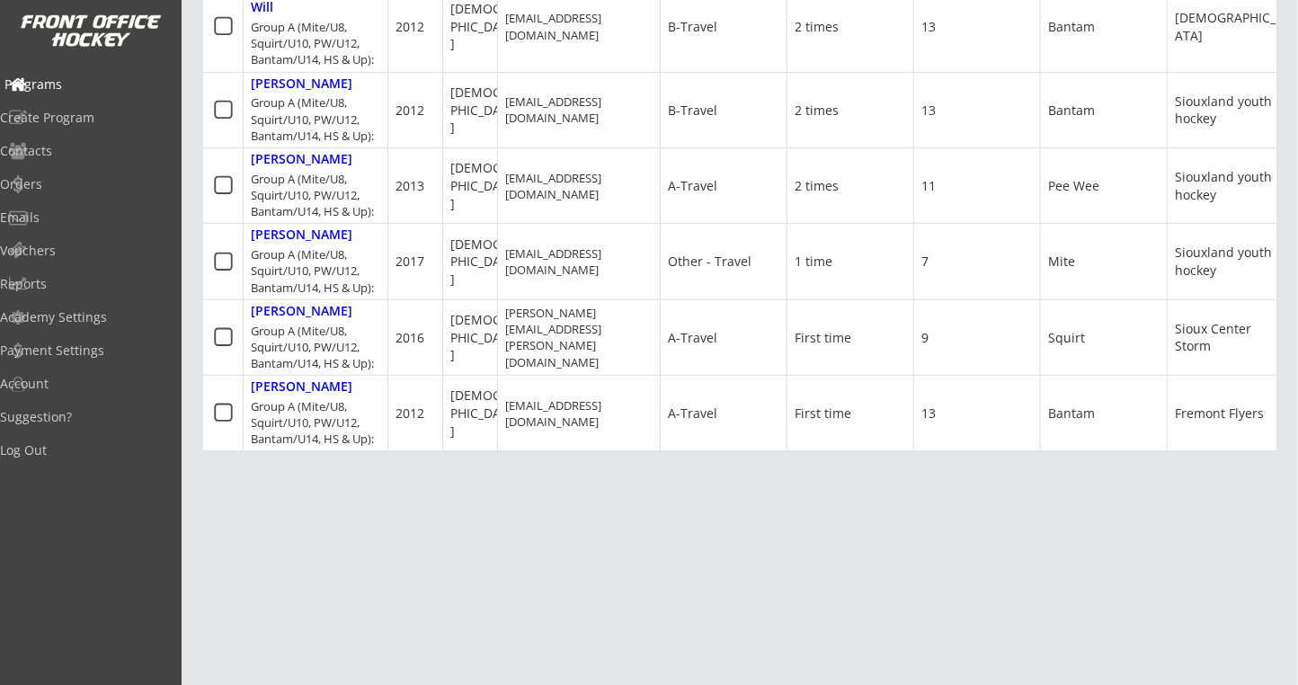
click at [85, 84] on div "Programs" at bounding box center [85, 84] width 162 height 13
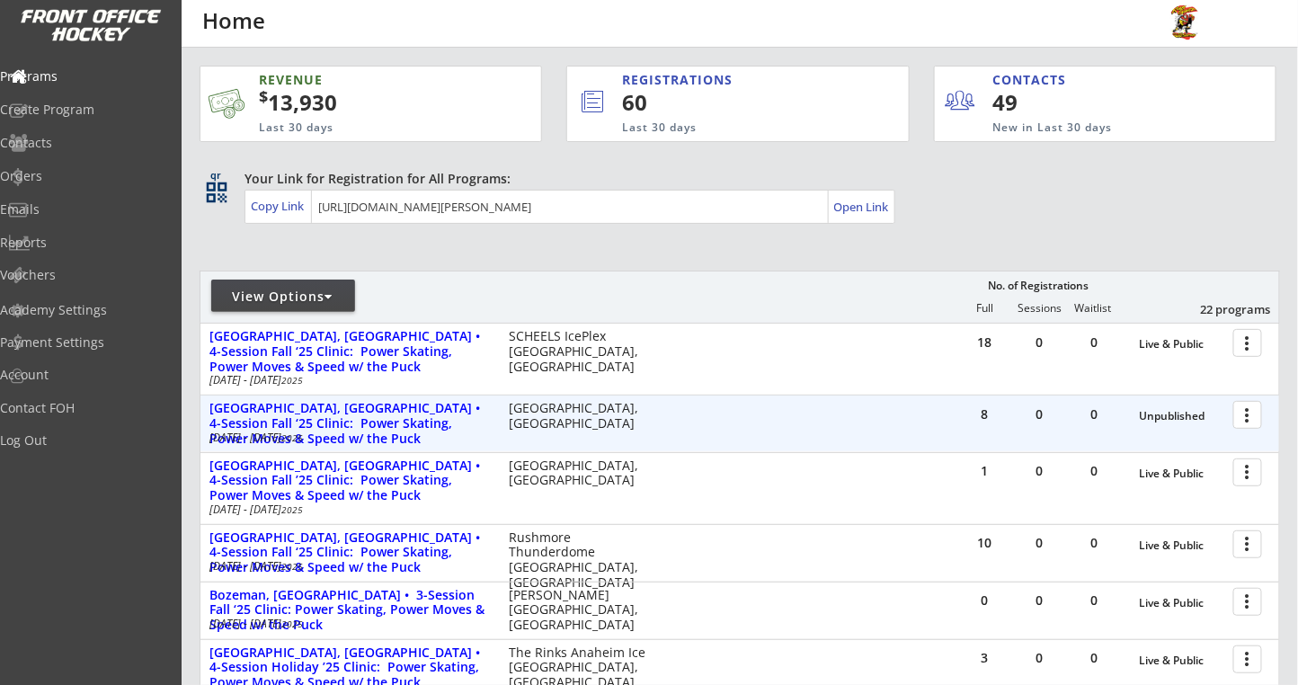
click at [1252, 422] on div at bounding box center [1250, 413] width 31 height 31
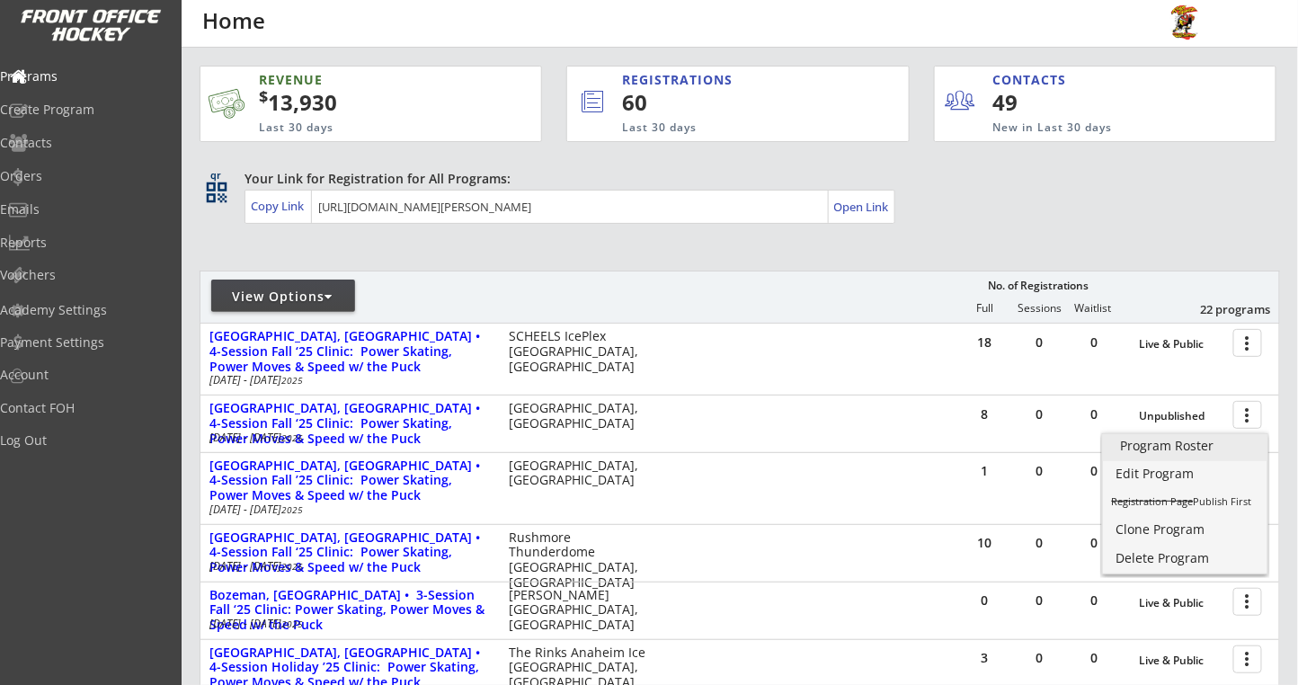
click at [1125, 441] on div "Program Roster" at bounding box center [1185, 446] width 129 height 13
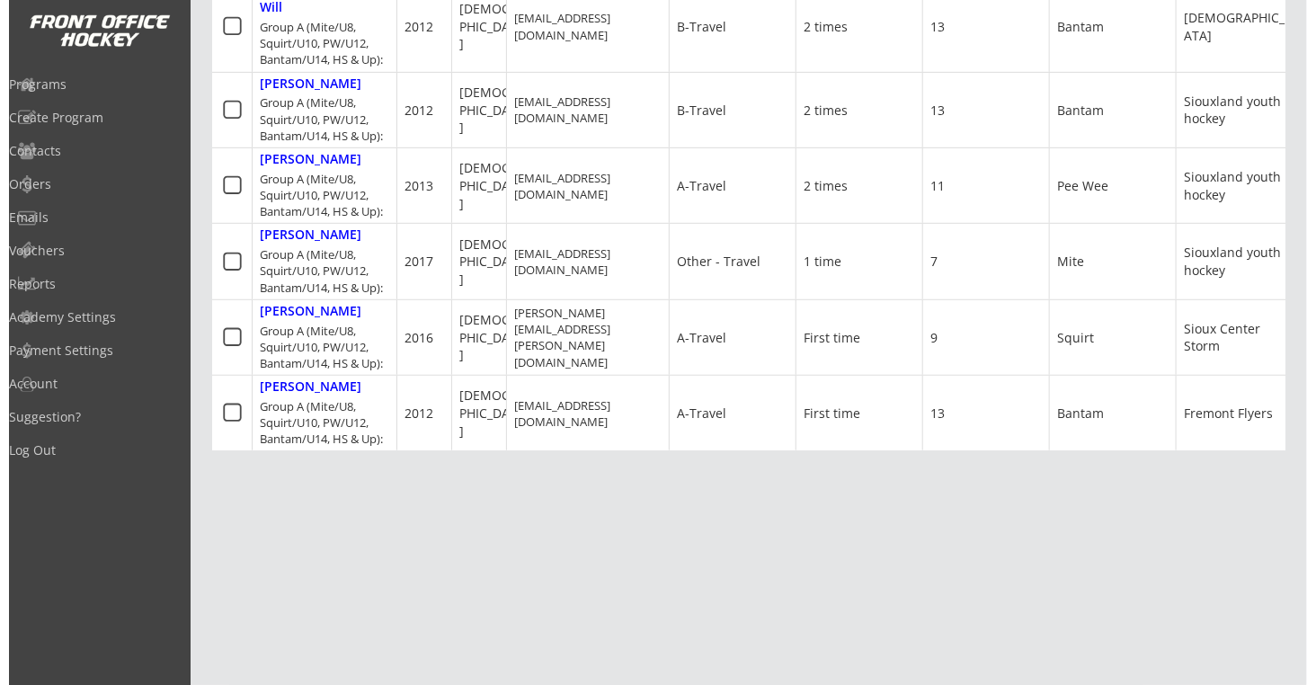
scroll to position [0, 224]
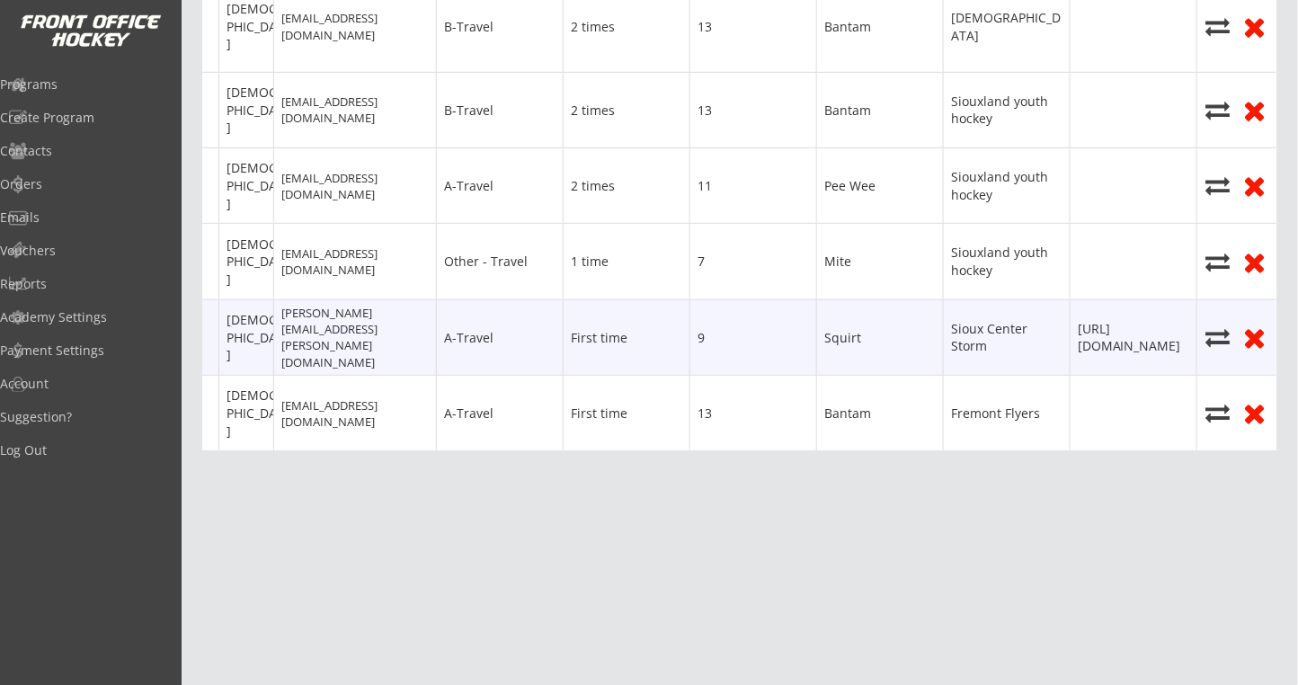
click at [1213, 325] on icon at bounding box center [1218, 337] width 27 height 24
select select ""1348695171700984260__LOOKUP__1747261883319x122205424136486910""
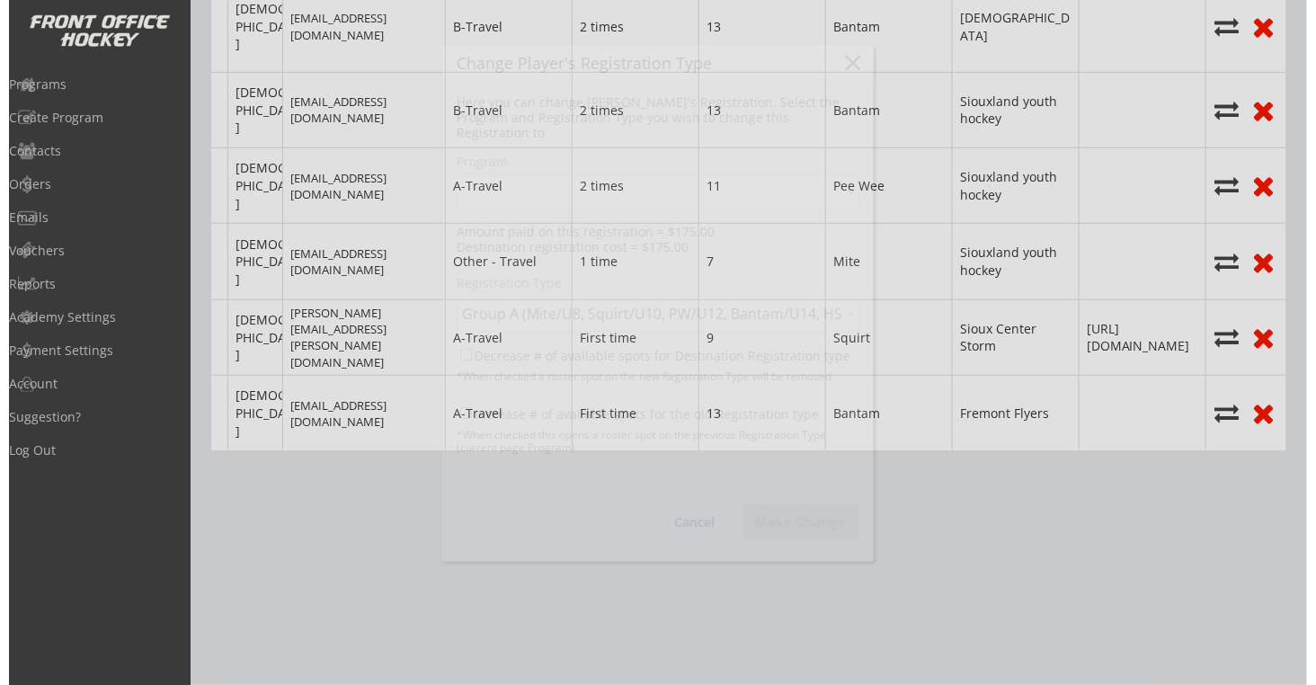
scroll to position [0, 206]
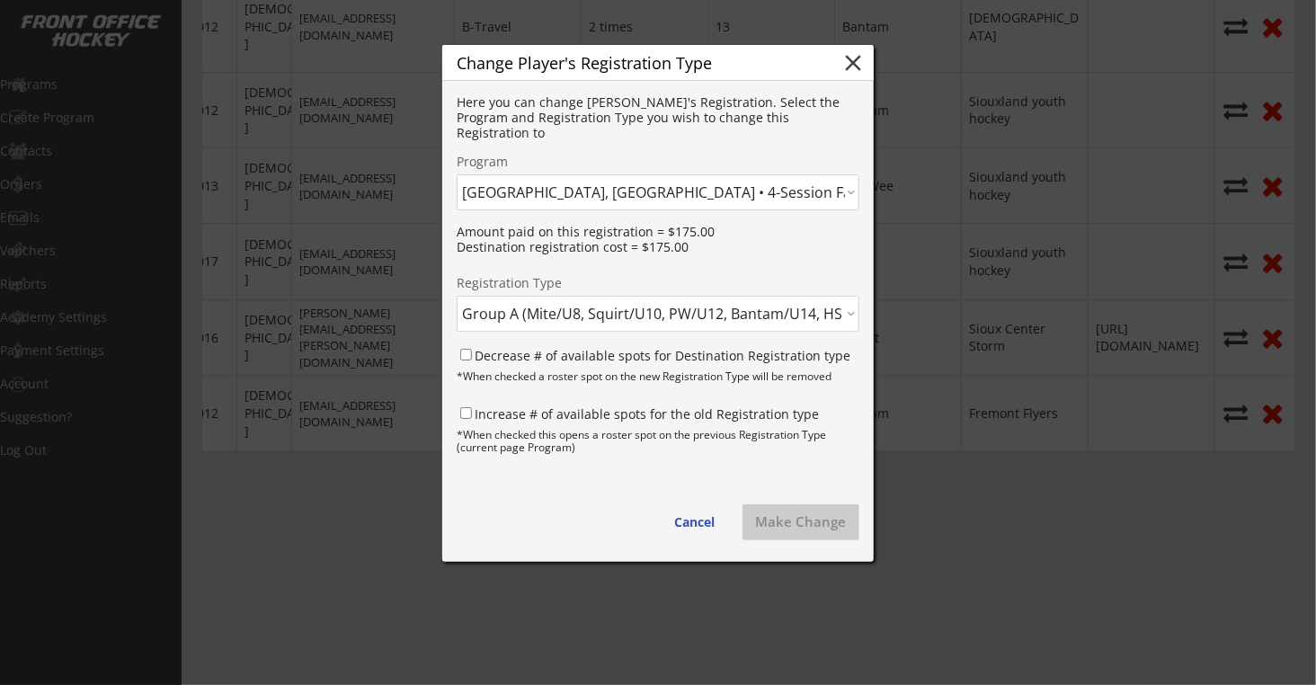
click at [682, 200] on select "Click here... [GEOGRAPHIC_DATA], [GEOGRAPHIC_DATA] • 6-Session Summer ’25 Clini…" at bounding box center [658, 192] width 403 height 36
select select ""1348695171700984260__LOOKUP__1747261661953x584525126153011200""
click at [457, 174] on select "Click here... [GEOGRAPHIC_DATA], [GEOGRAPHIC_DATA] • 6-Session Summer ’25 Clini…" at bounding box center [658, 192] width 403 height 36
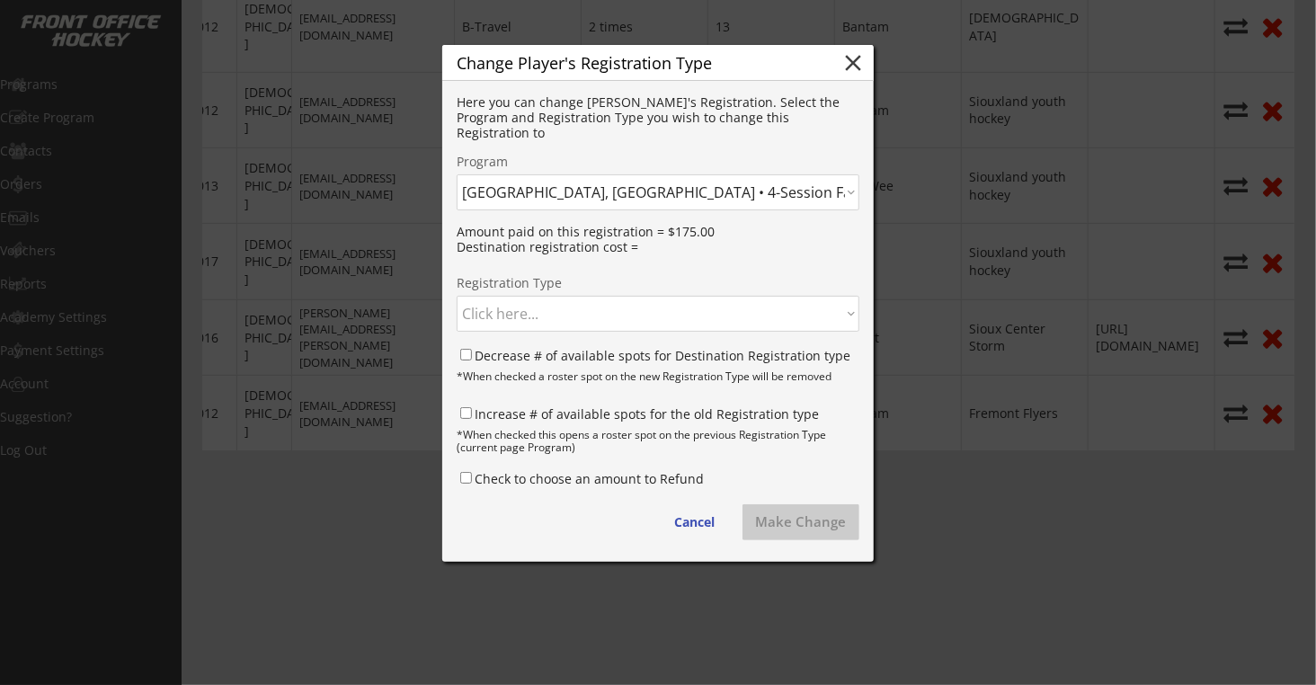
click at [571, 316] on select "Click here... Group A (Squirt/U10, PW/U12, Bantam/U14, HS & Up): - $225.00 Grou…" at bounding box center [658, 314] width 403 height 36
select select ""1348695171700984260__LOOKUP__1747261661953x685609842002362400""
click at [457, 296] on select "Click here... Group A (Squirt/U10, PW/U12, Bantam/U14, HS & Up): - $225.00 Grou…" at bounding box center [658, 314] width 403 height 36
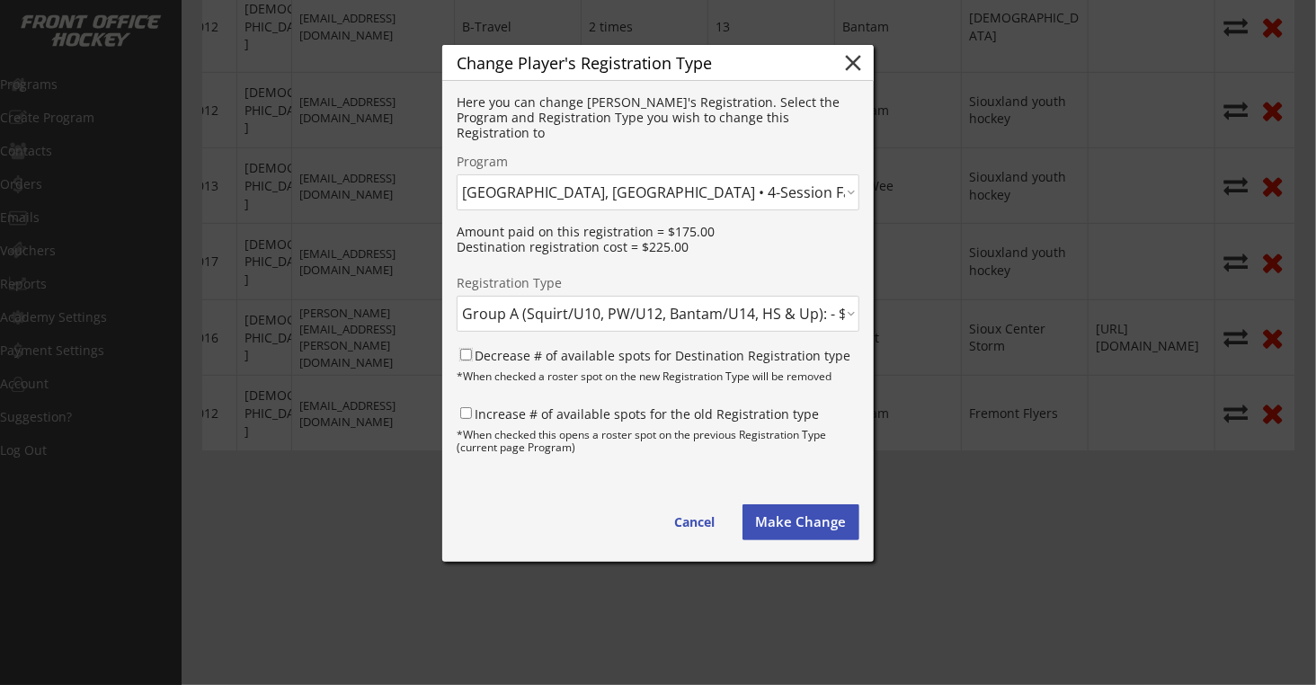
click at [460, 354] on input "Decrease # of available spots for Destination Registration type" at bounding box center [466, 355] width 12 height 12
checkbox input "true"
click at [466, 415] on input "Increase # of available spots for the old Registration type" at bounding box center [466, 413] width 12 height 12
checkbox input "true"
click at [782, 528] on button "Make Change" at bounding box center [801, 522] width 117 height 36
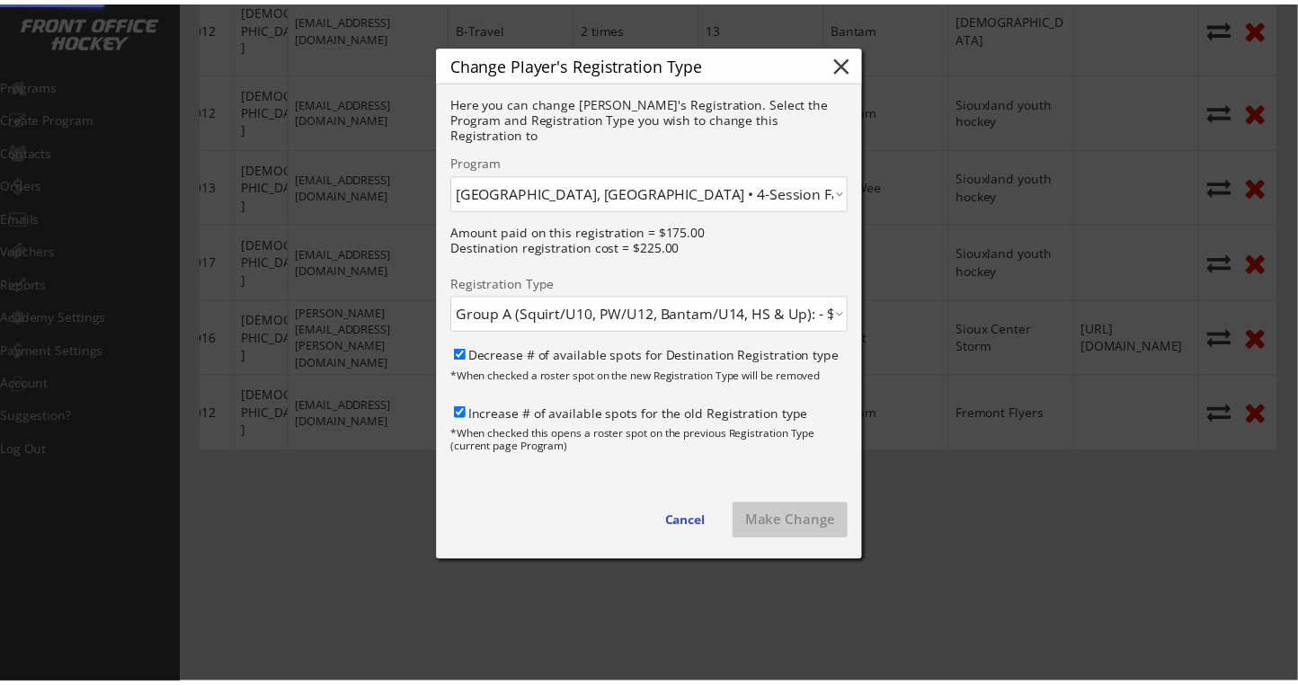
scroll to position [489, 0]
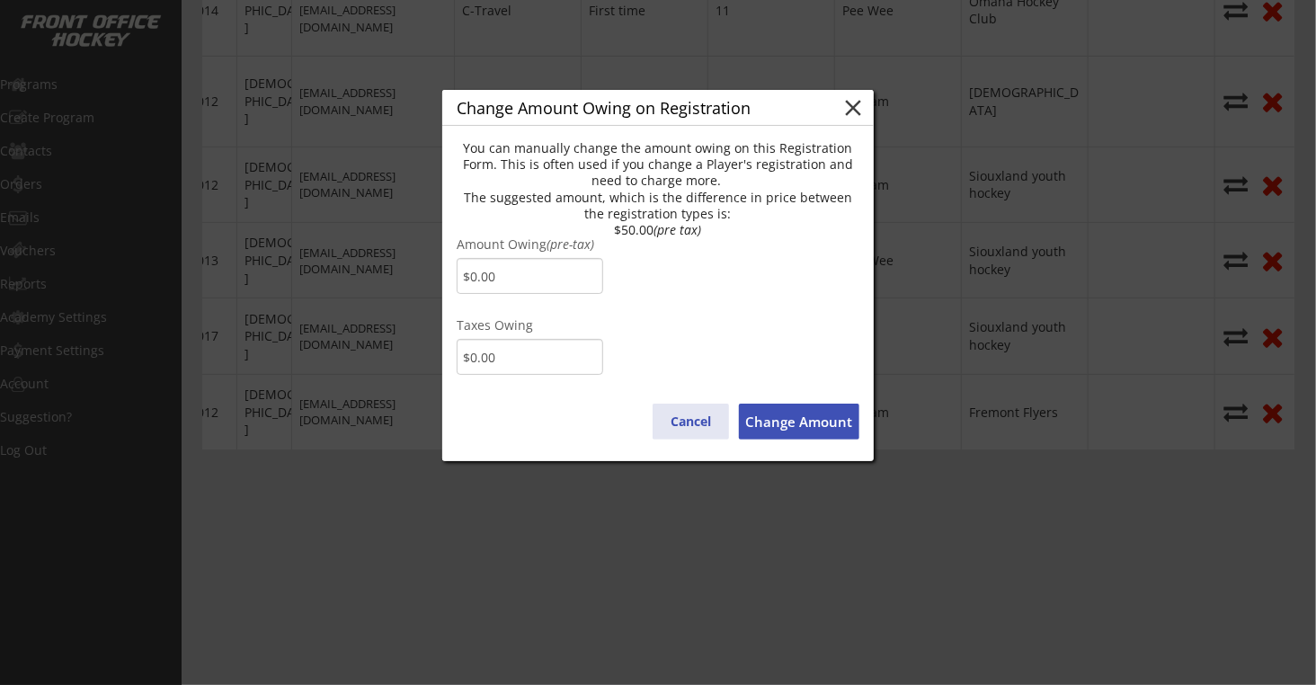
click at [690, 429] on button "Cancel" at bounding box center [691, 422] width 76 height 36
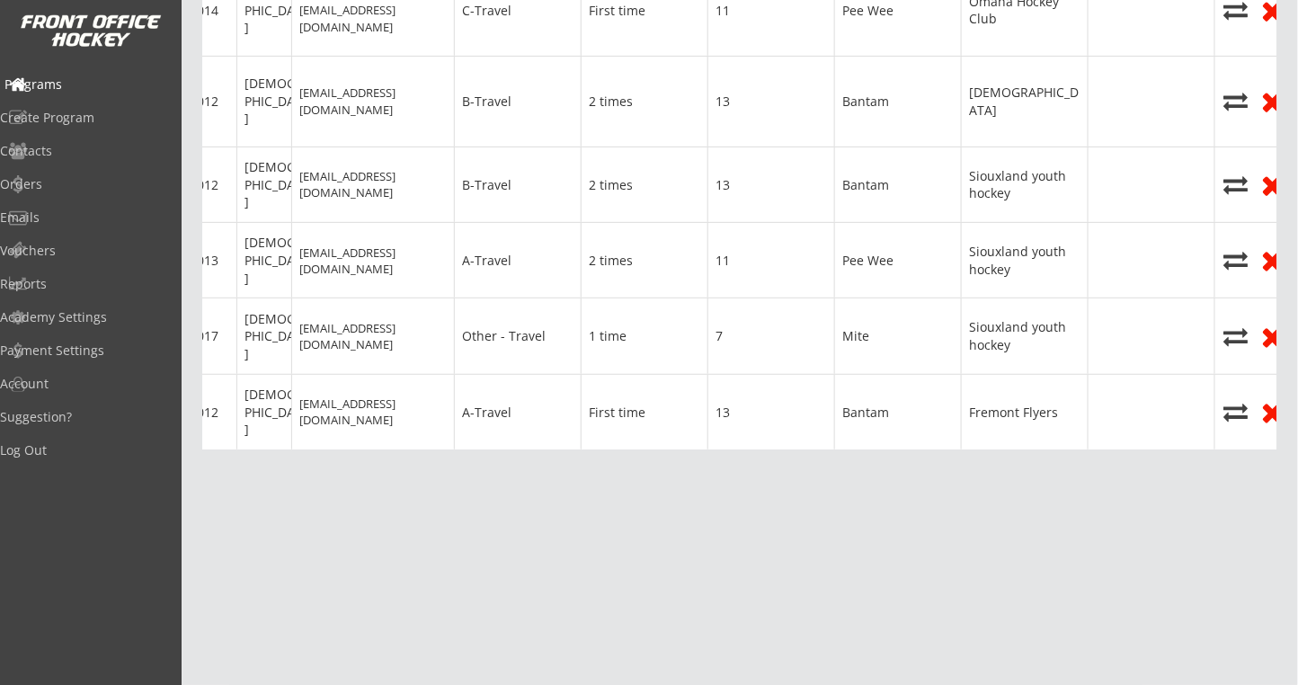
click at [70, 98] on div "Programs" at bounding box center [85, 84] width 171 height 31
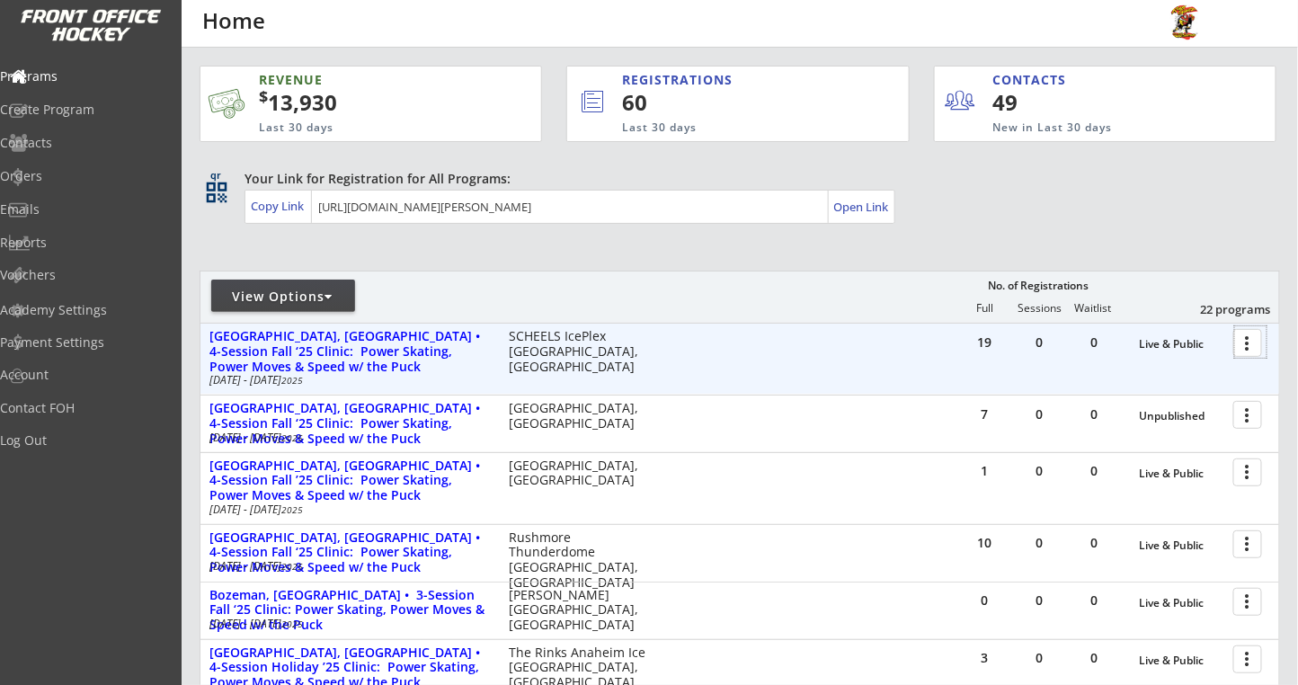
click at [1248, 344] on div at bounding box center [1250, 341] width 31 height 31
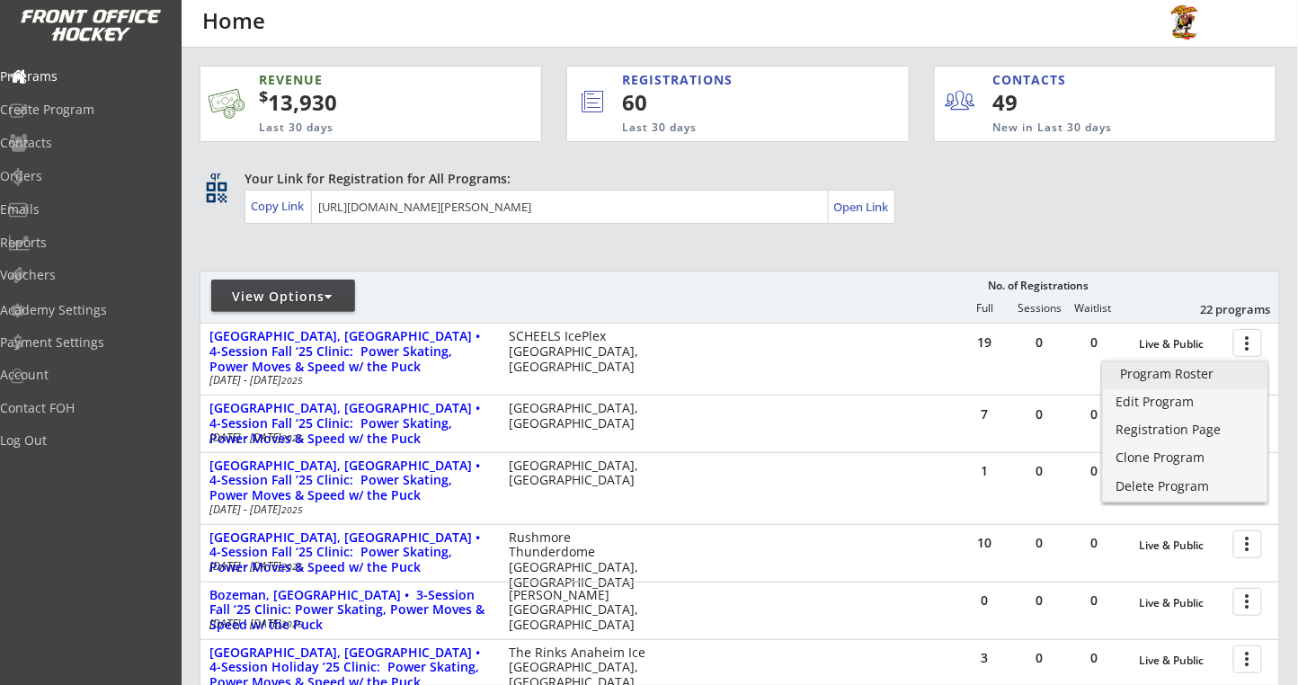
click at [1190, 370] on div "Program Roster" at bounding box center [1185, 374] width 129 height 13
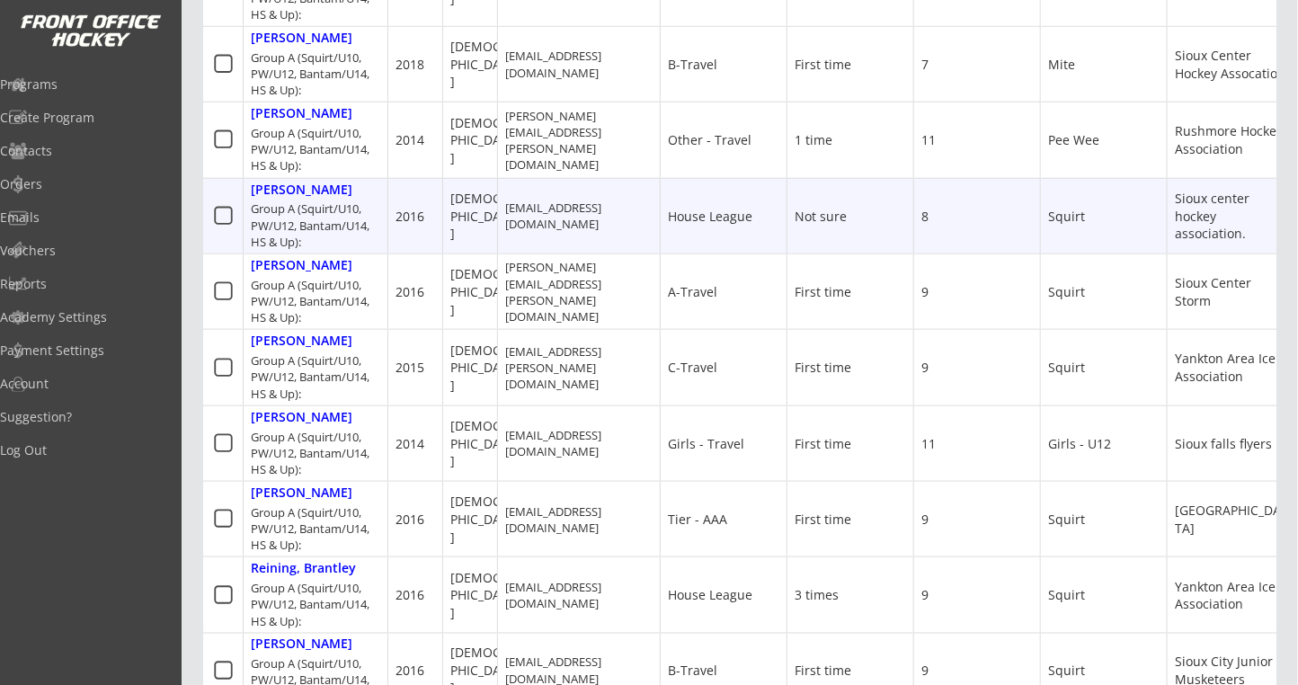
scroll to position [719, 0]
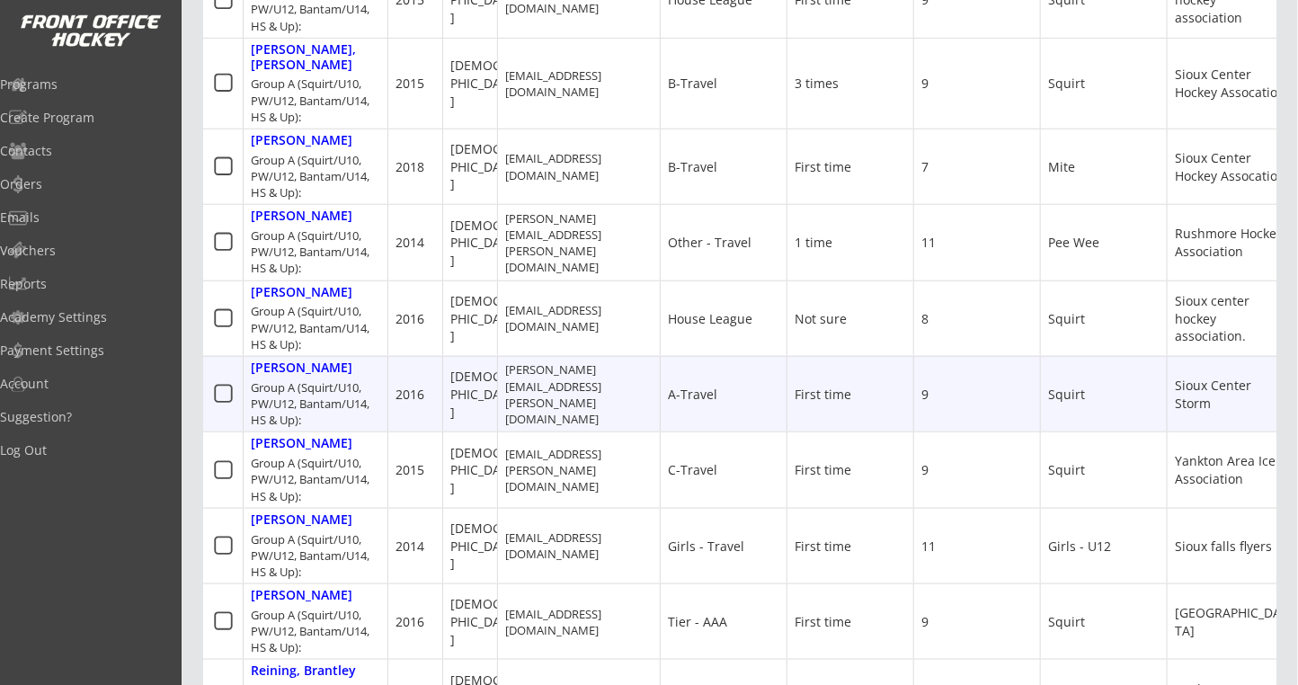
click at [309, 361] on div "[PERSON_NAME]" at bounding box center [302, 368] width 102 height 15
select select ""A-Travel""
select select ""First time""
select select ""Squirt""
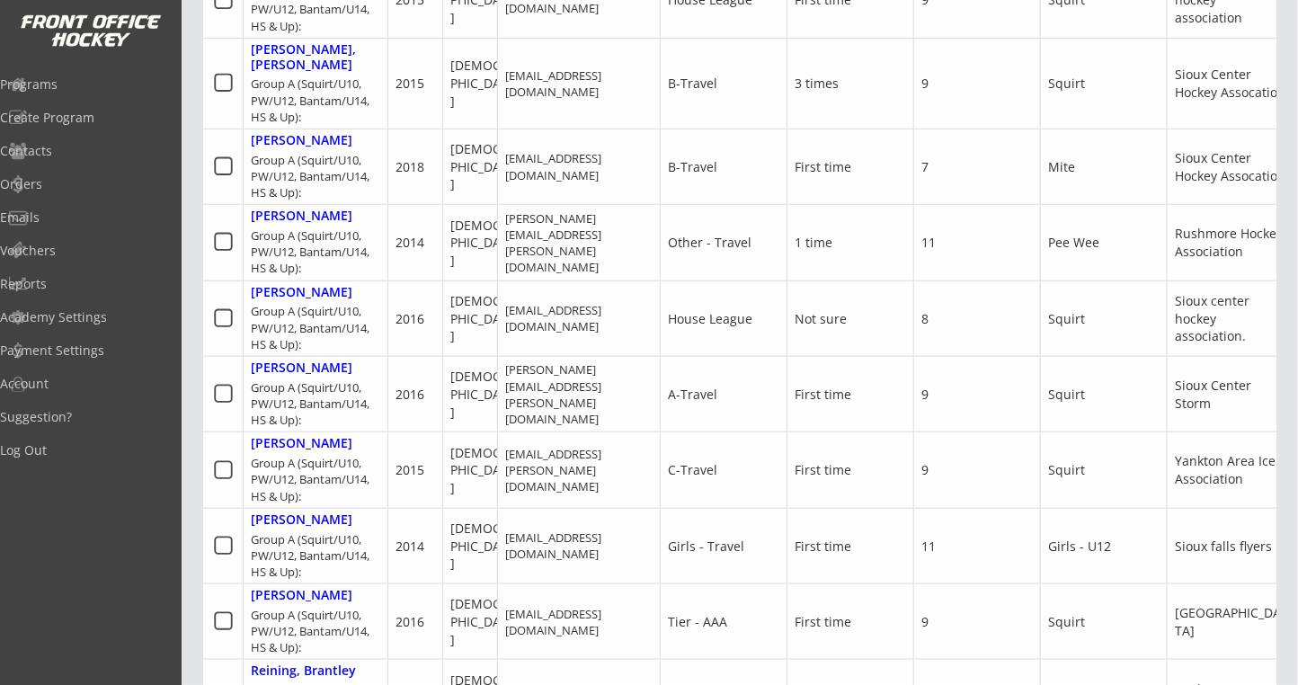
type input "9"
type input "Sioux Center Storm"
type input "[URL][DOMAIN_NAME]"
type input "[PERSON_NAME] & [PERSON_NAME]"
type input "No thanks, not this time"
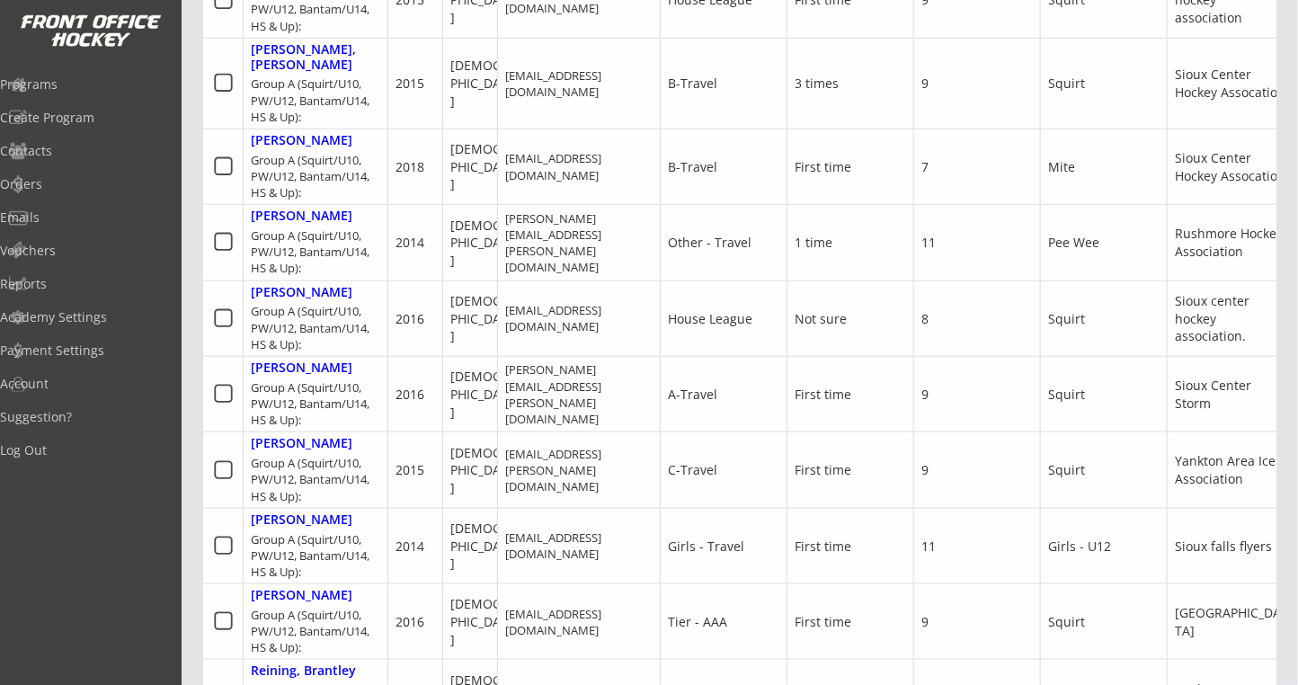
select select ""No thanks, not this time""
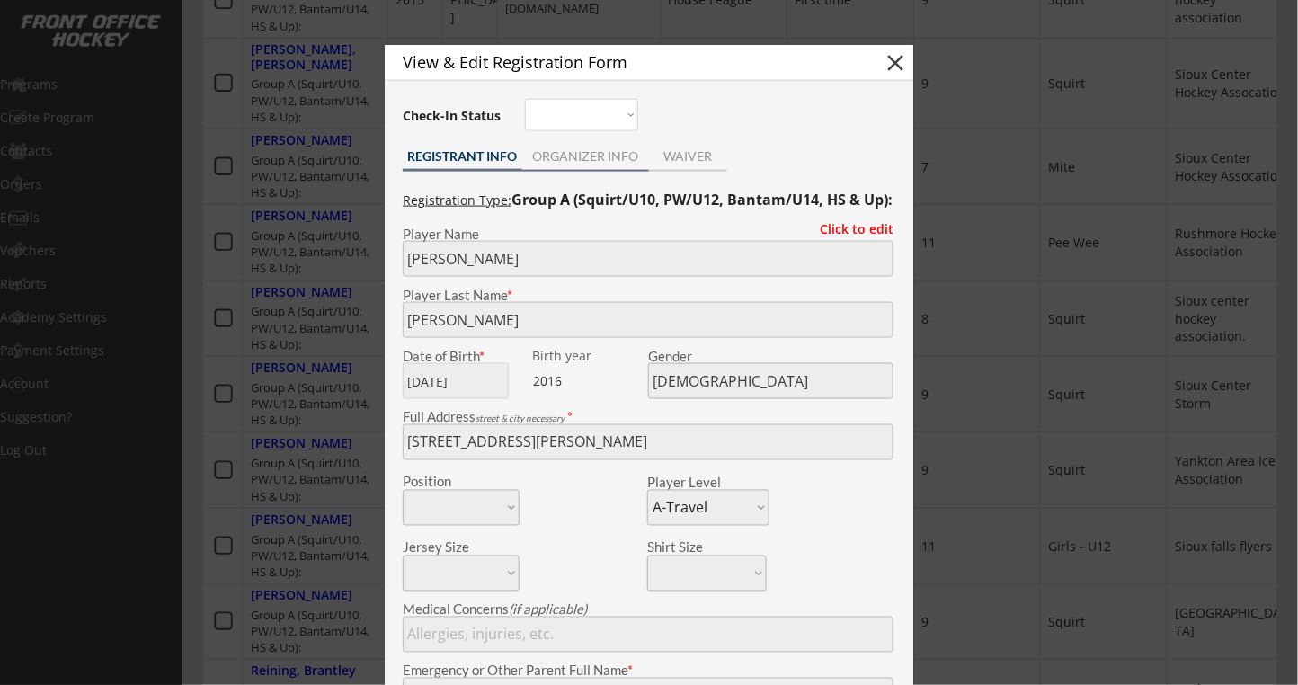
click at [625, 156] on div "ORGANIZER INFO" at bounding box center [585, 156] width 127 height 13
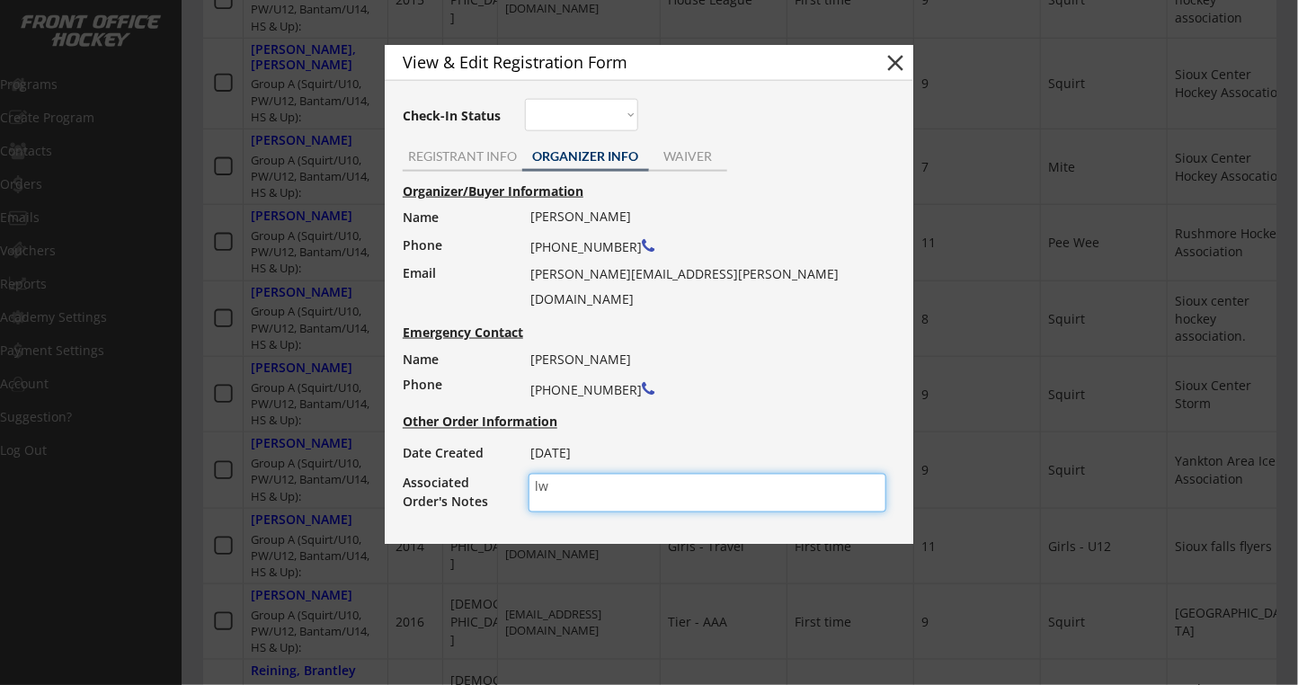
drag, startPoint x: 578, startPoint y: 484, endPoint x: 370, endPoint y: 495, distance: 208.0
click at [392, 497] on div "View & Edit Registration Form close Check-In Status Not here Present REGISTRANT…" at bounding box center [649, 294] width 529 height 499
type textarea "s"
type textarea "moved to Sioux Falls"
click at [903, 65] on button "close" at bounding box center [895, 62] width 27 height 27
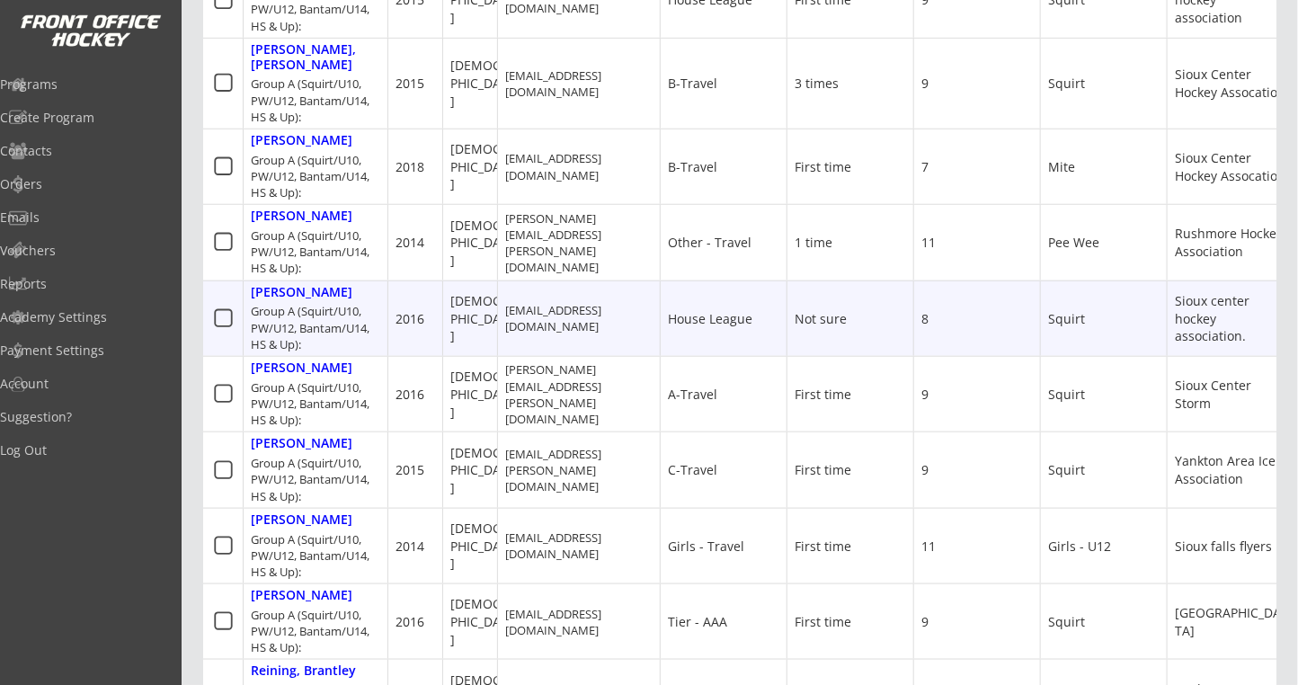
scroll to position [239, 0]
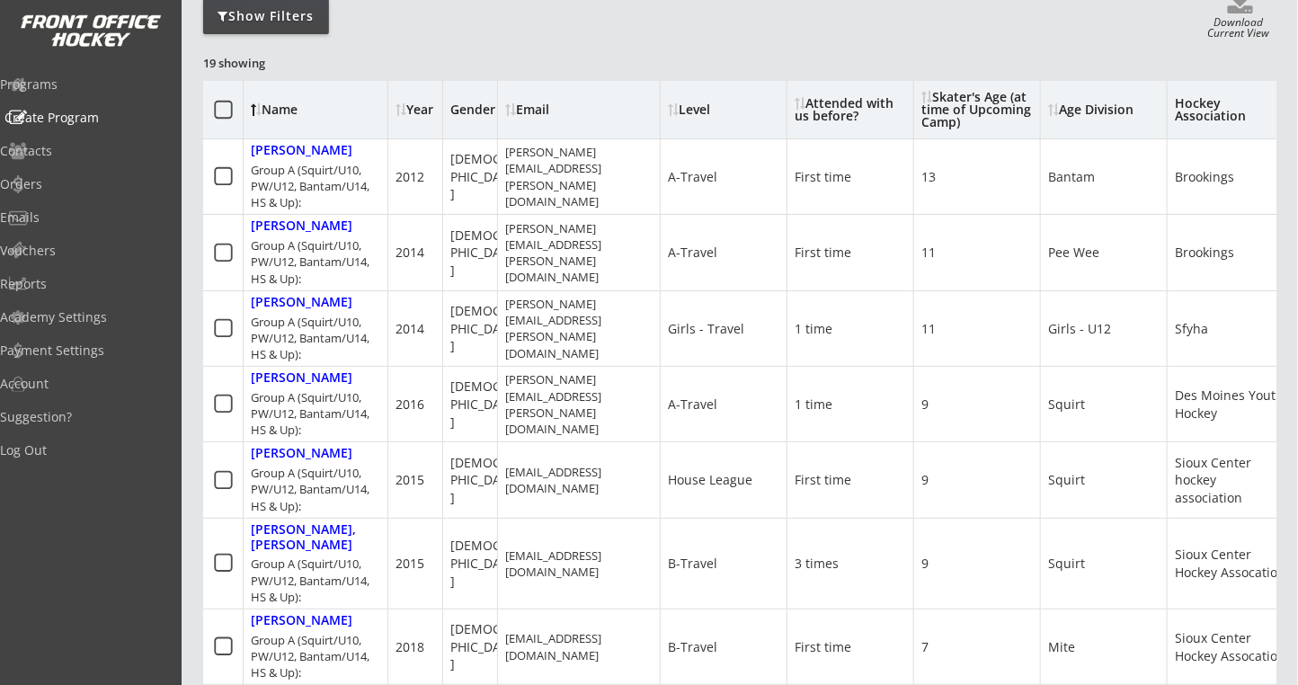
click at [97, 90] on div "Programs" at bounding box center [85, 84] width 171 height 13
